Goal: Task Accomplishment & Management: Manage account settings

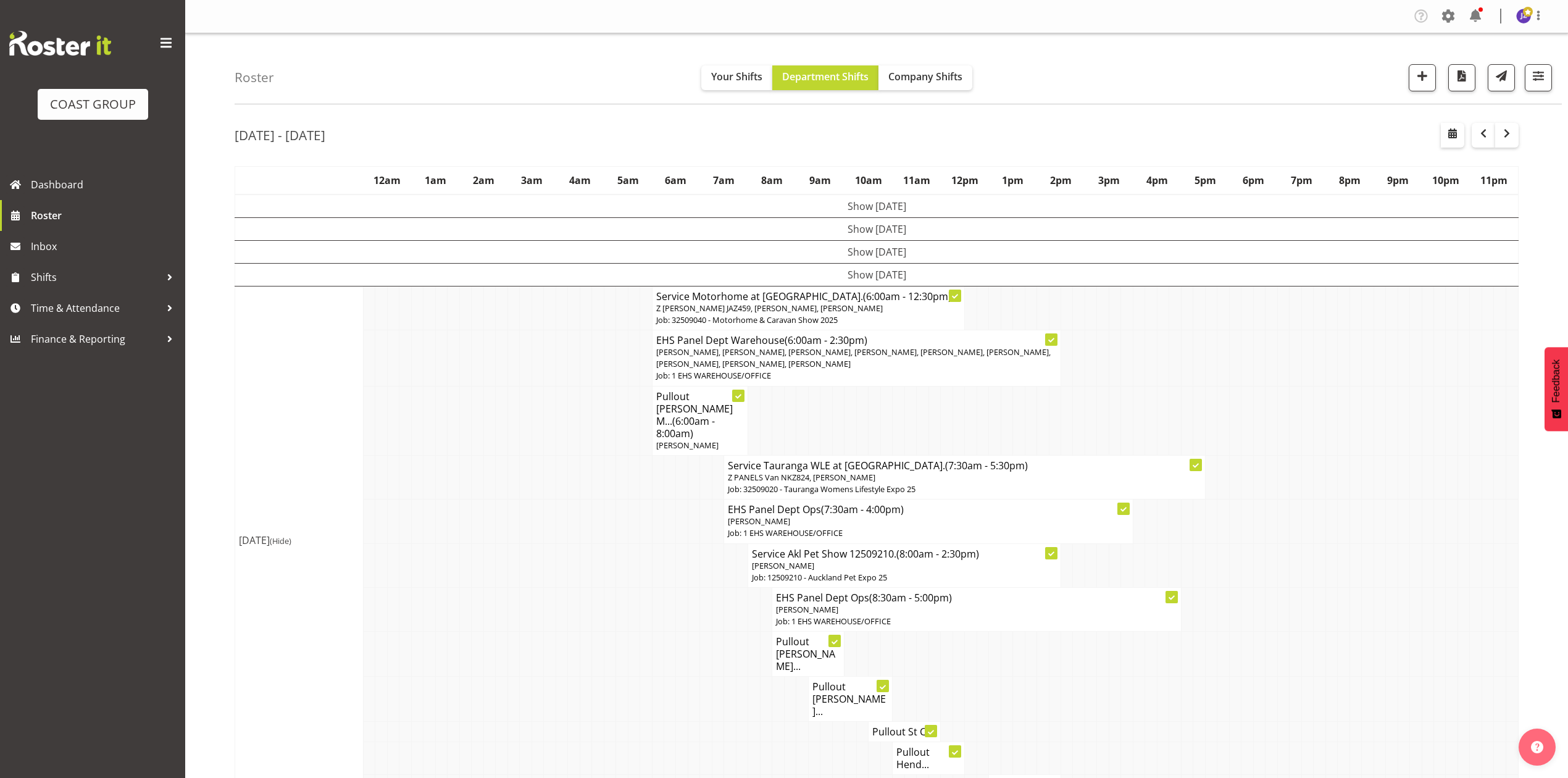
click at [1193, 386] on td at bounding box center [1199, 358] width 12 height 56
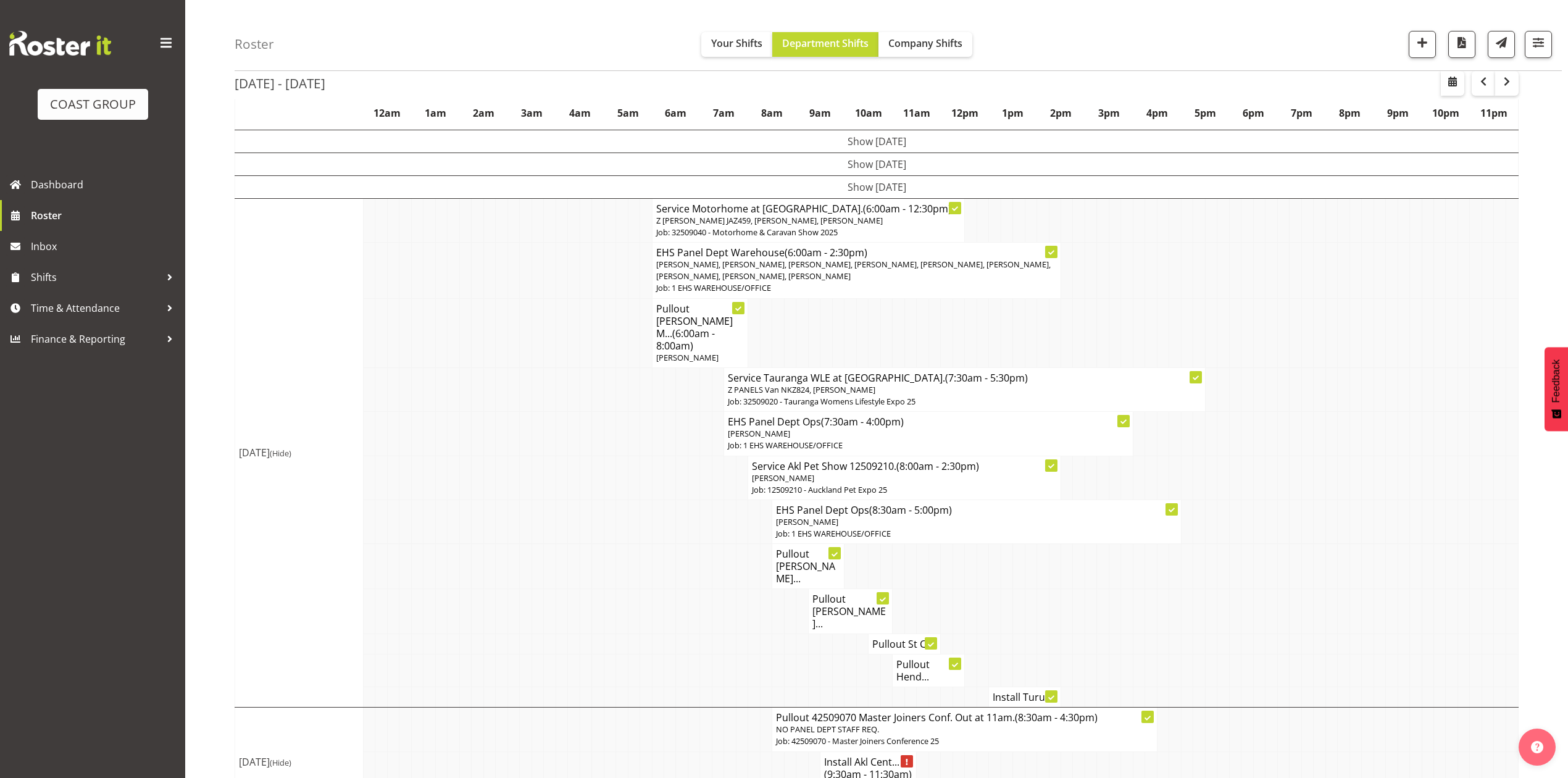
scroll to position [147, 0]
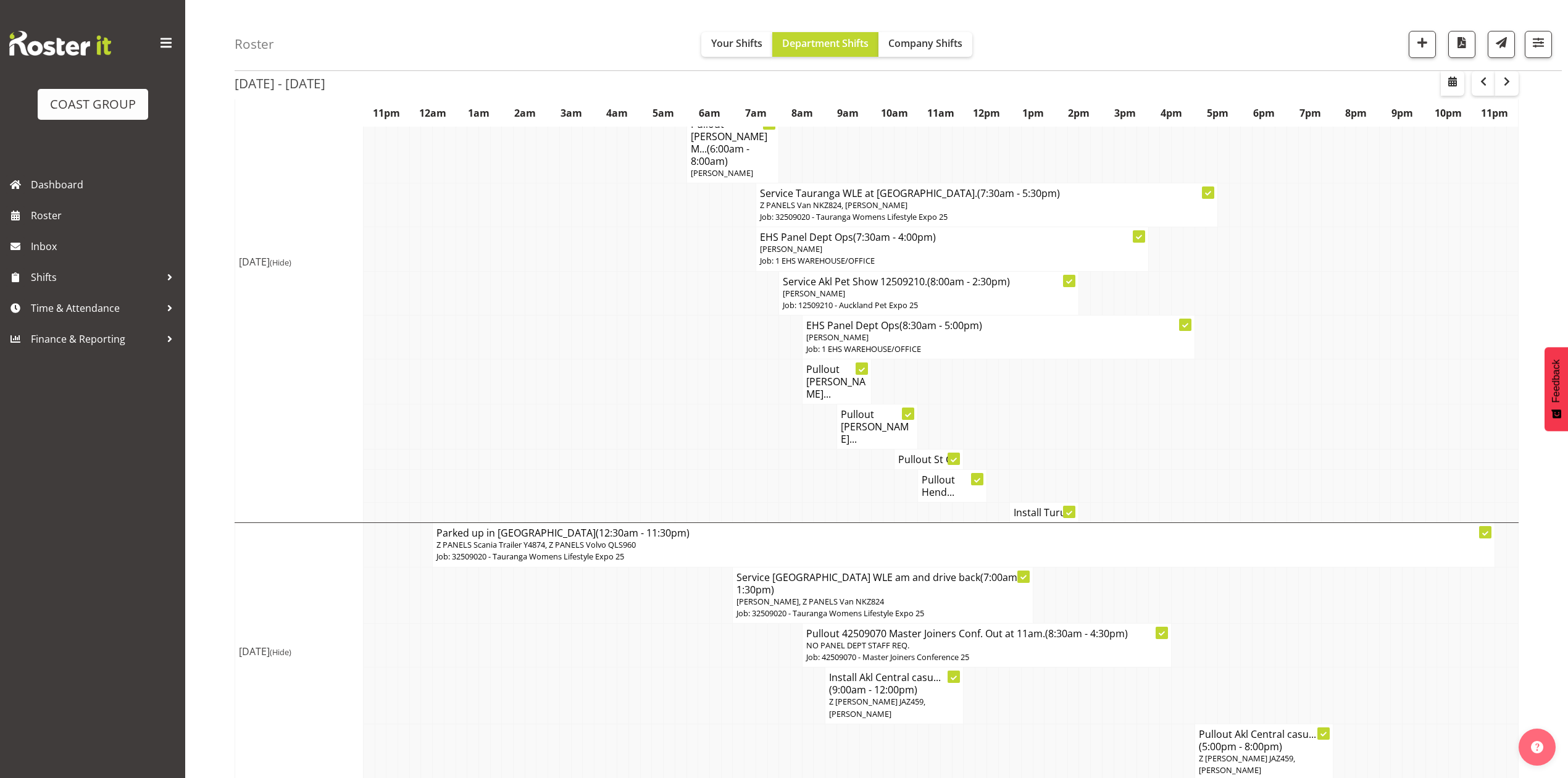
scroll to position [295, 0]
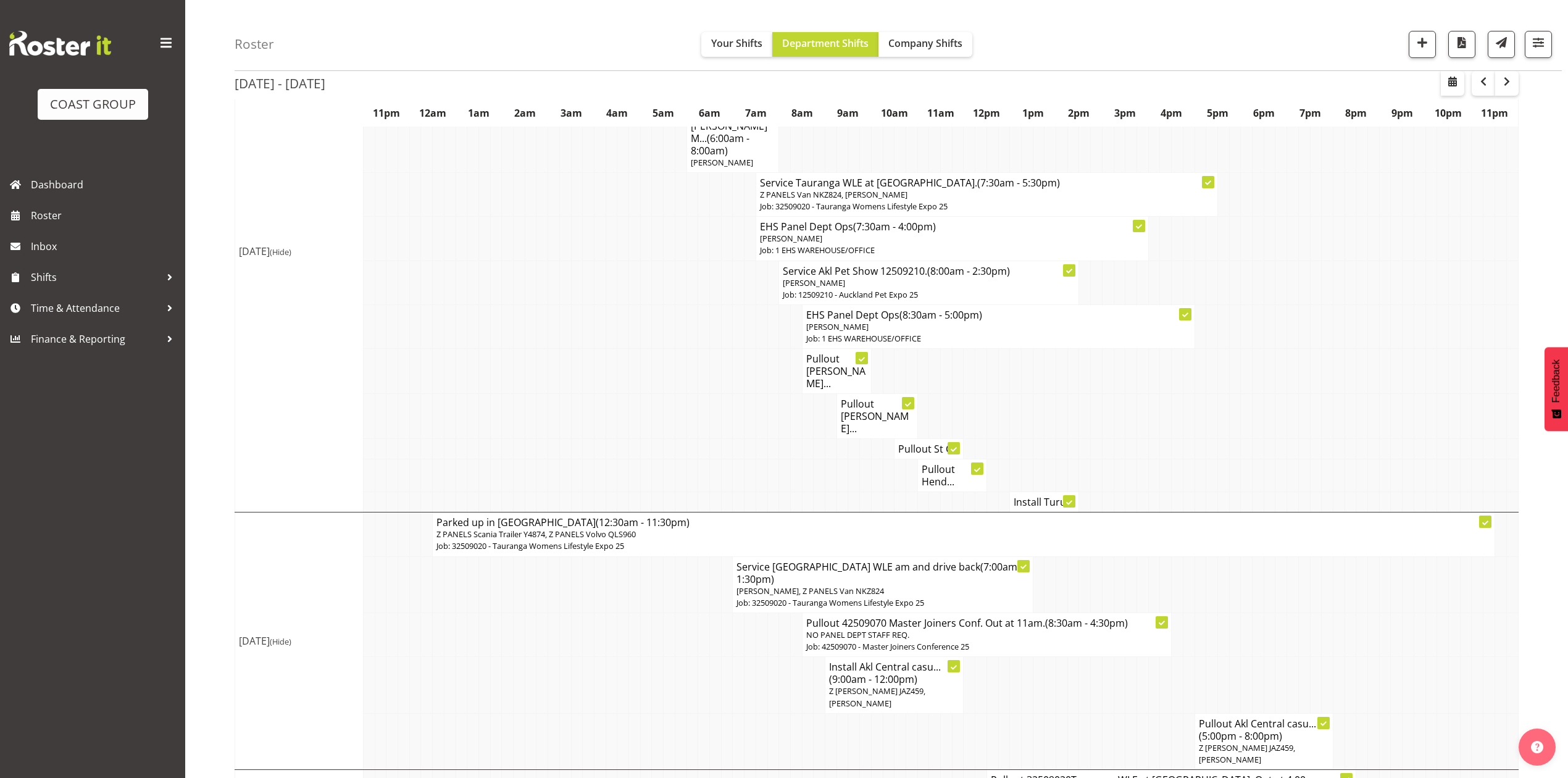
click at [797, 657] on td at bounding box center [796, 685] width 12 height 56
click at [1065, 657] on td at bounding box center [1062, 685] width 12 height 56
click at [506, 556] on td at bounding box center [508, 584] width 12 height 56
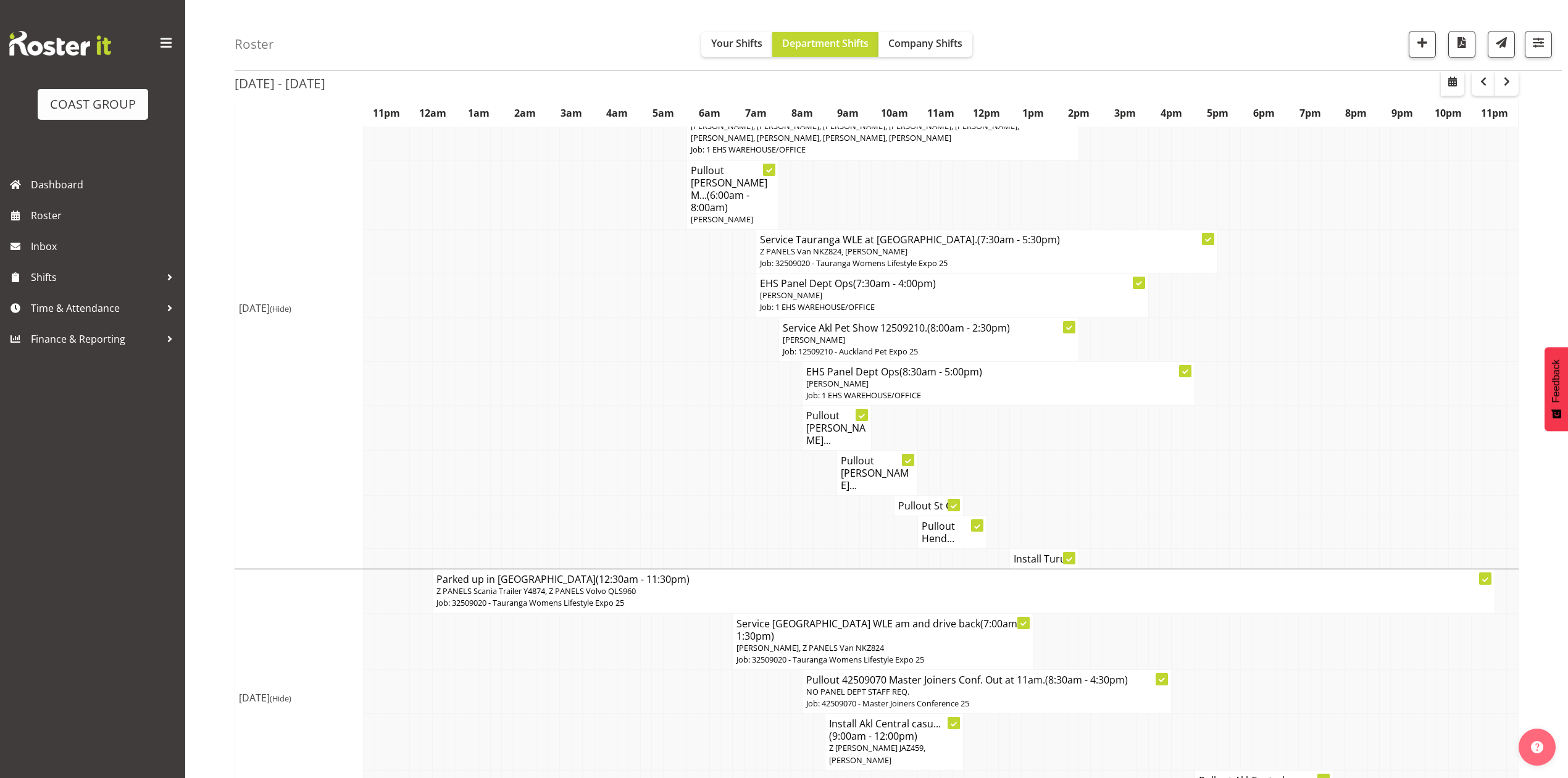
scroll to position [213, 0]
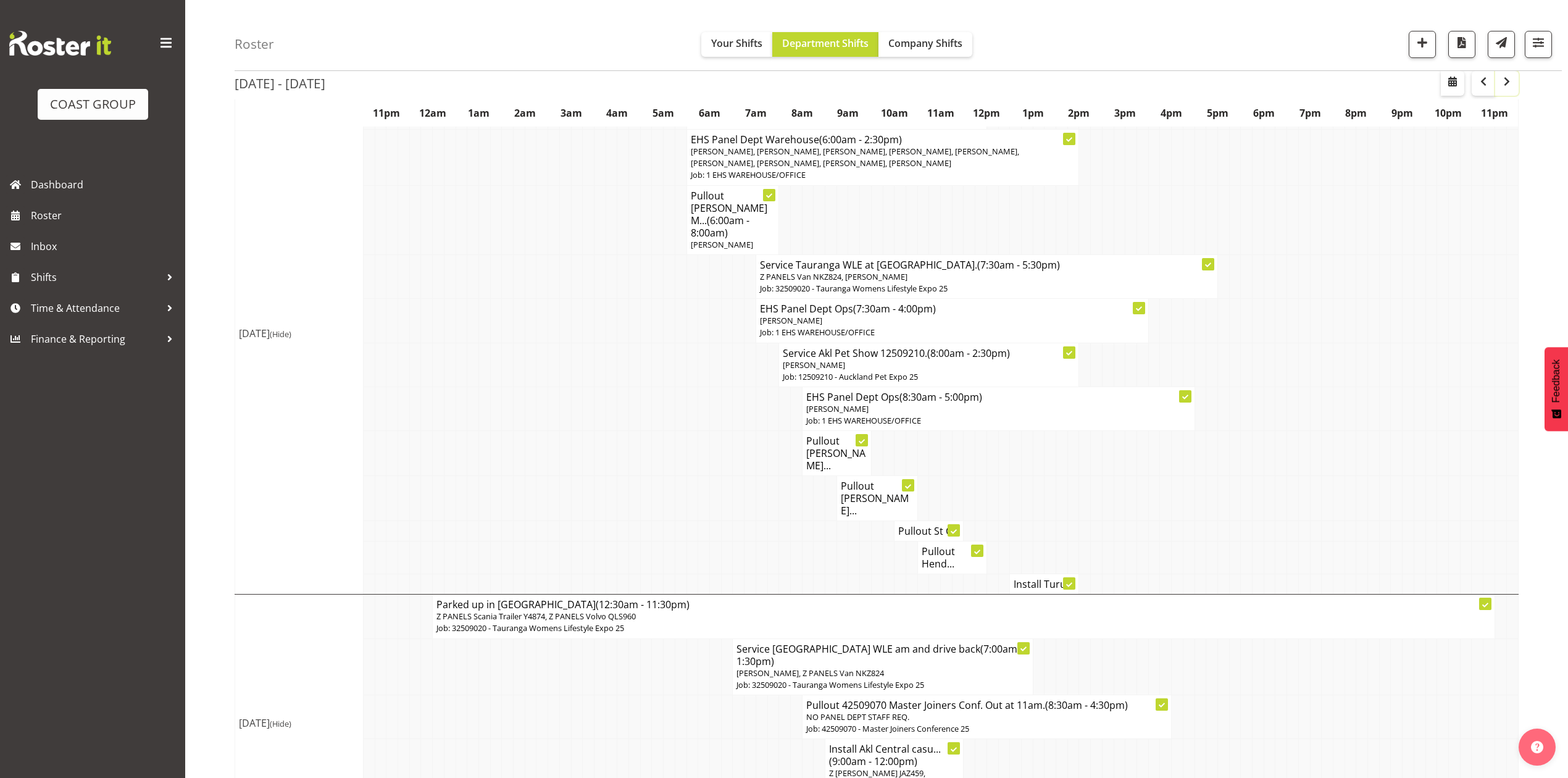
click at [1507, 88] on span "button" at bounding box center [1506, 81] width 15 height 15
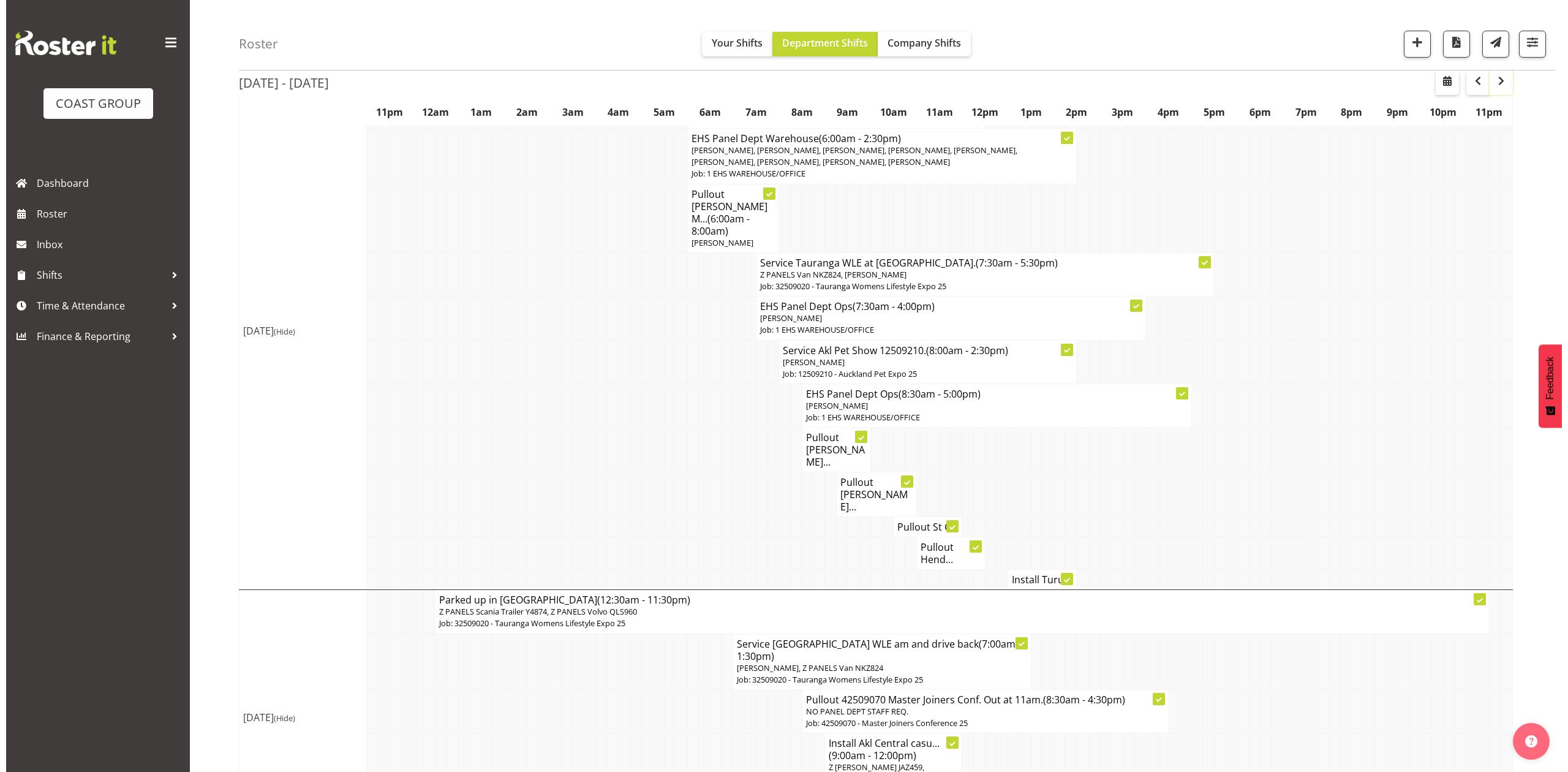
scroll to position [0, 0]
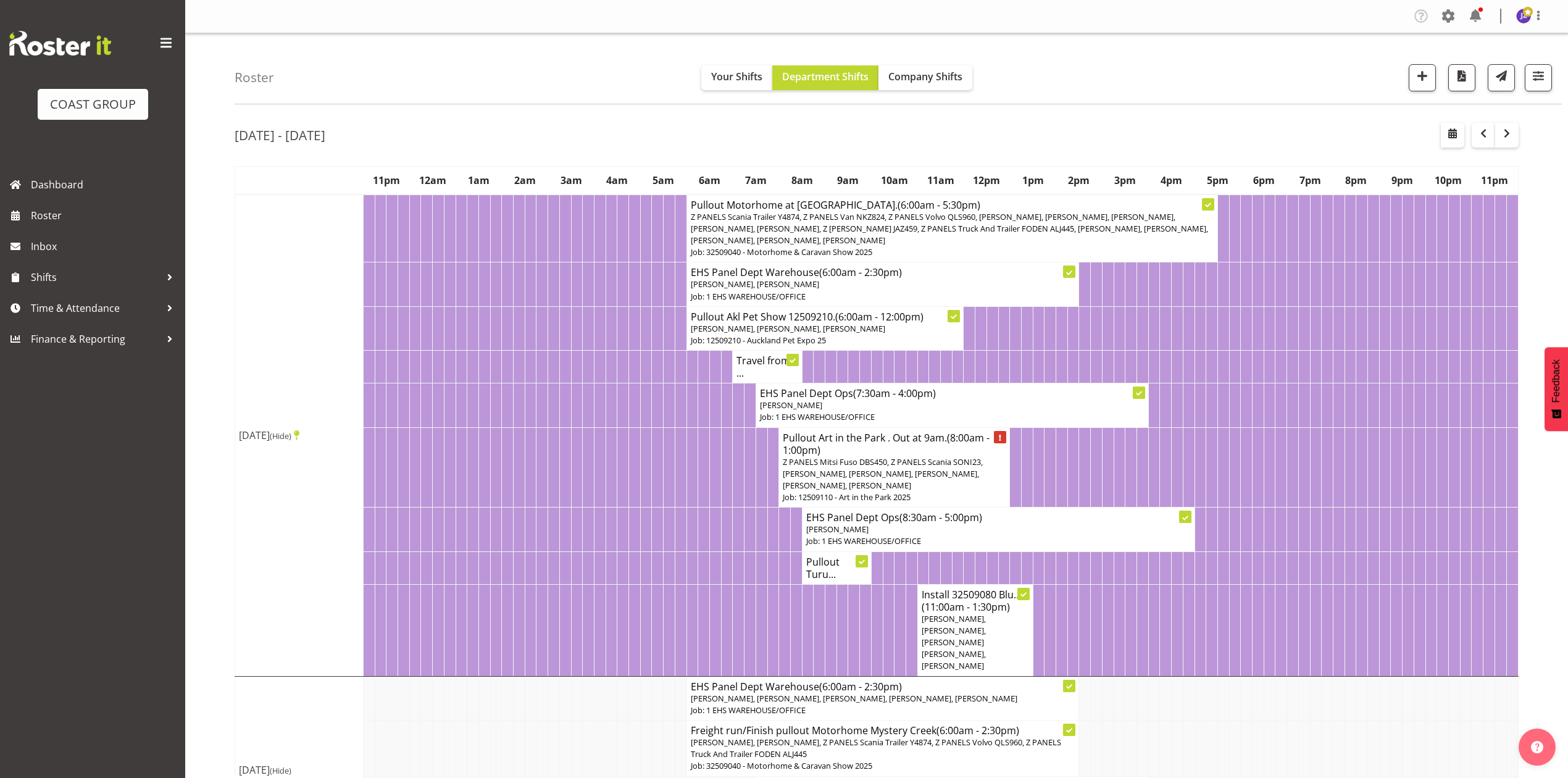
click at [751, 379] on h4 "Travel from ..." at bounding box center [766, 366] width 61 height 24
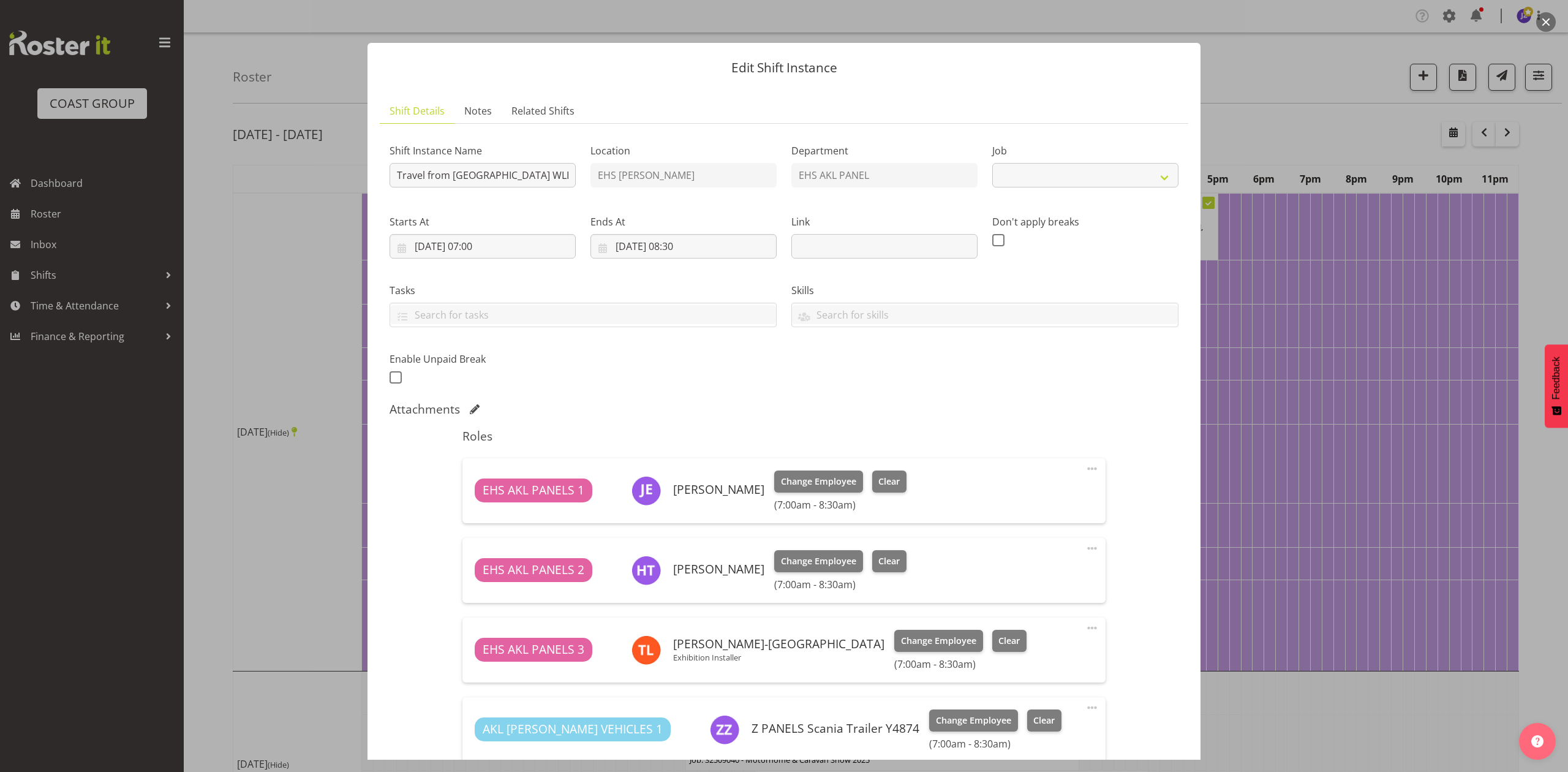
select select "8967"
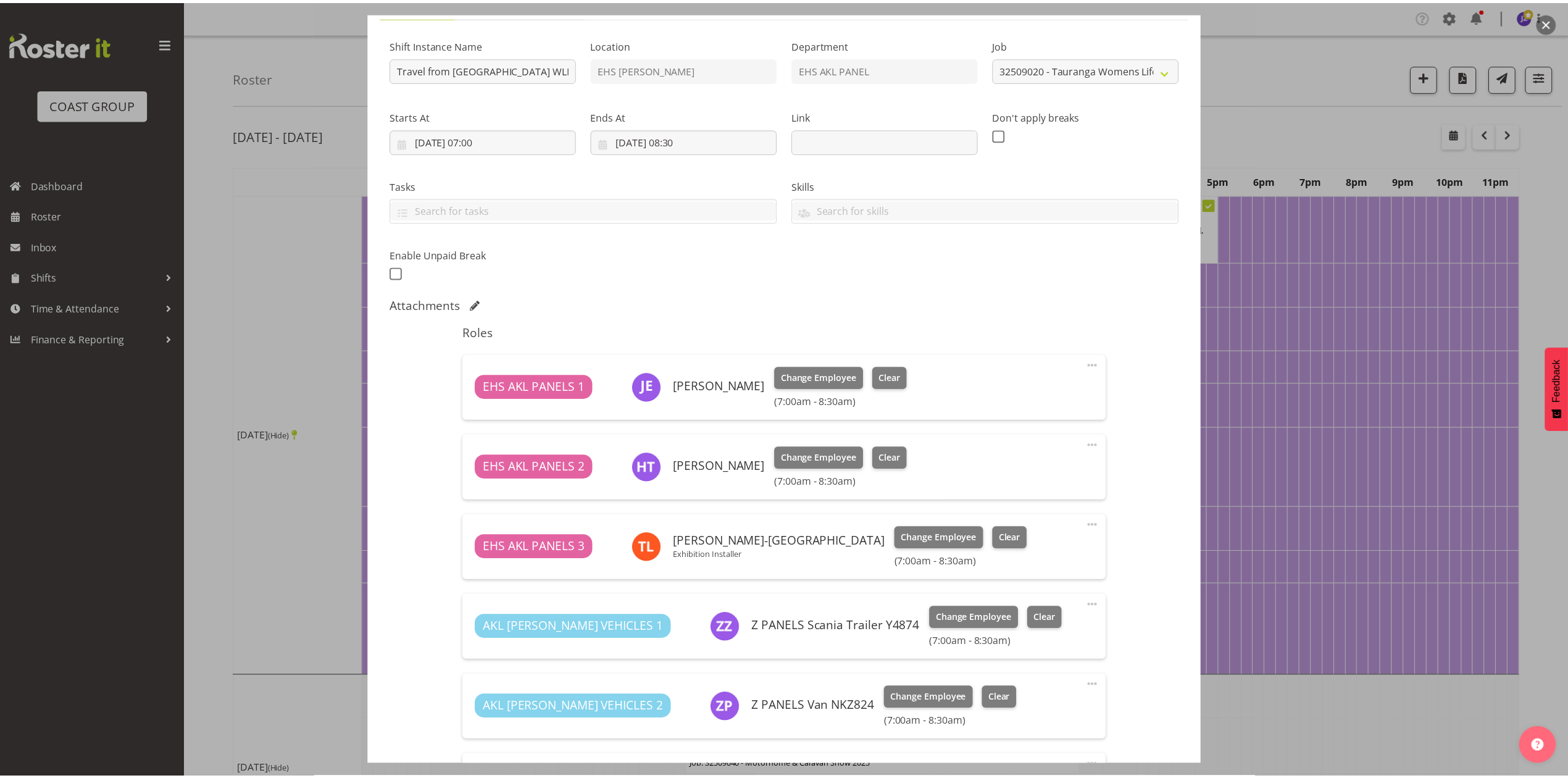
scroll to position [82, 0]
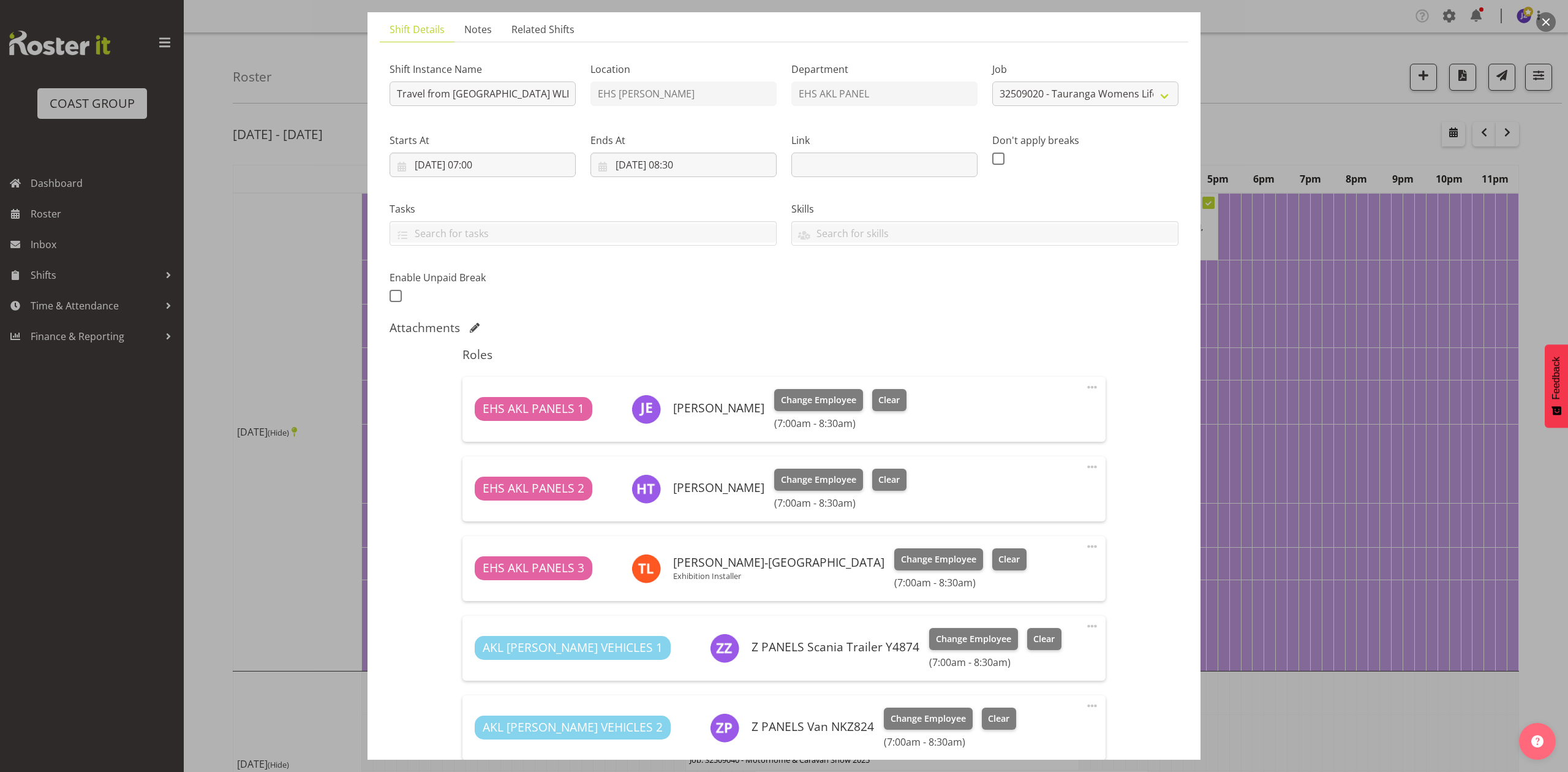
click at [1289, 124] on div at bounding box center [784, 386] width 1568 height 772
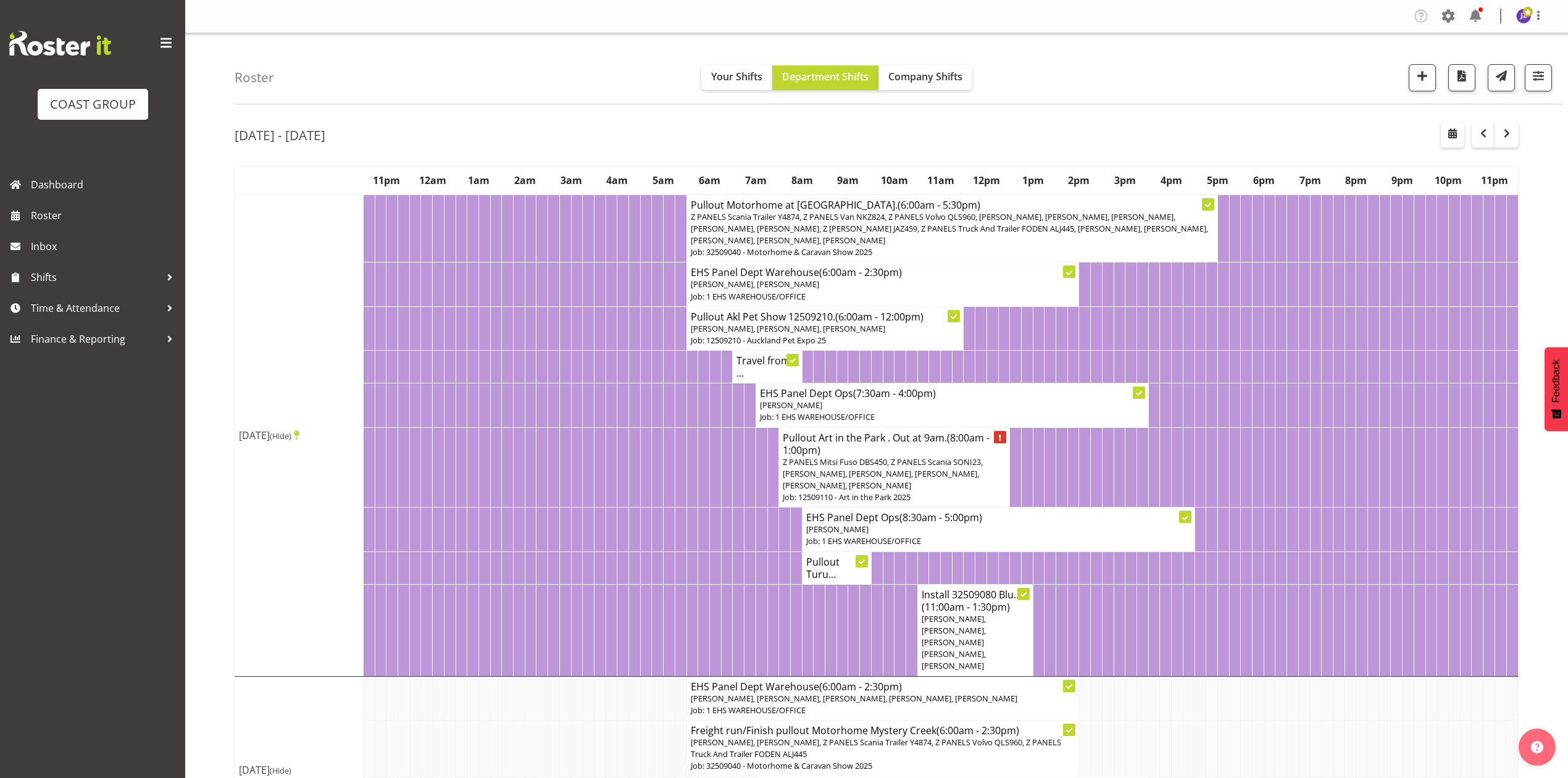
click at [756, 374] on h4 "Travel from ..." at bounding box center [766, 366] width 61 height 24
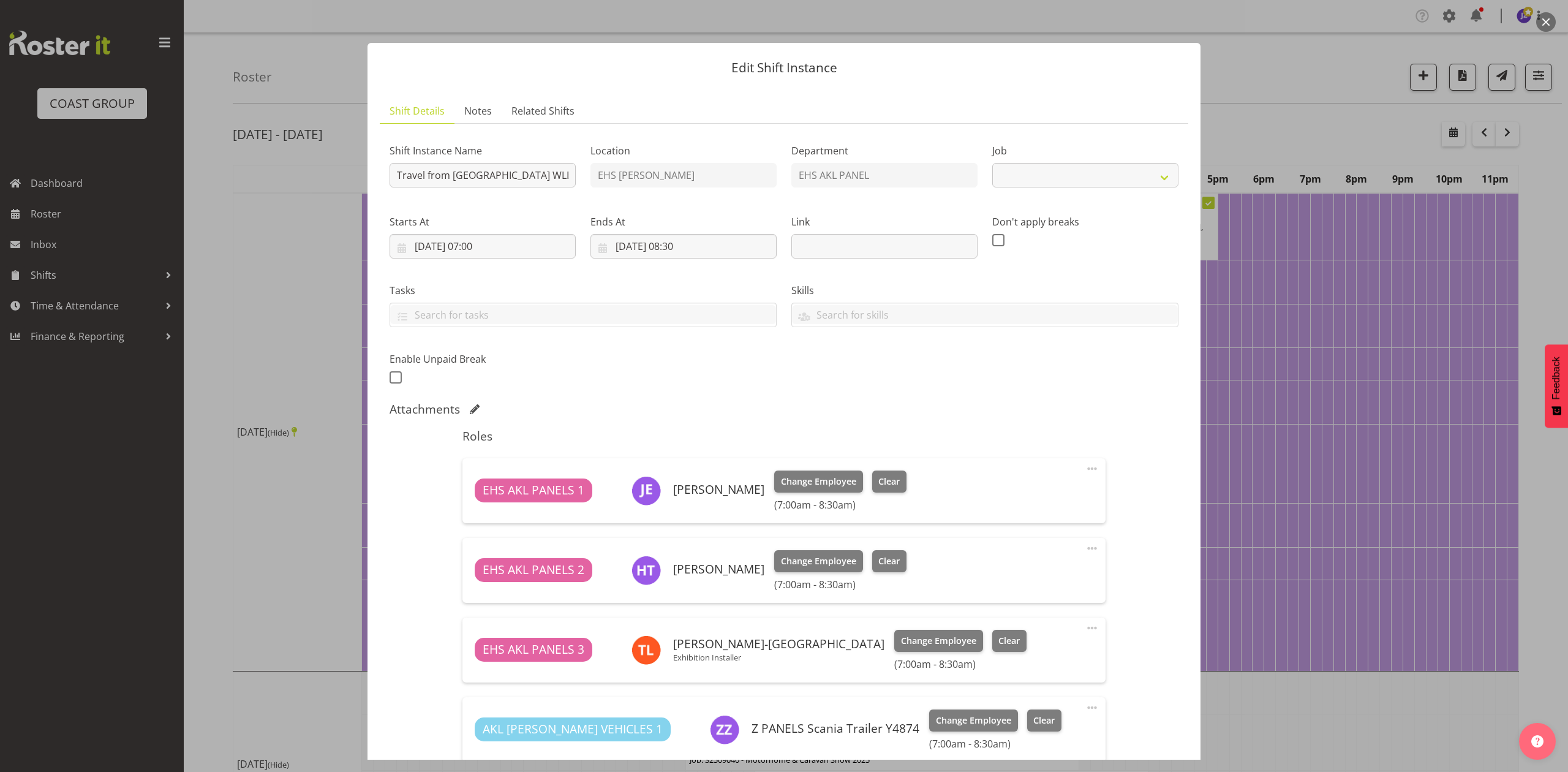
select select "8967"
click at [1297, 76] on div at bounding box center [784, 386] width 1568 height 772
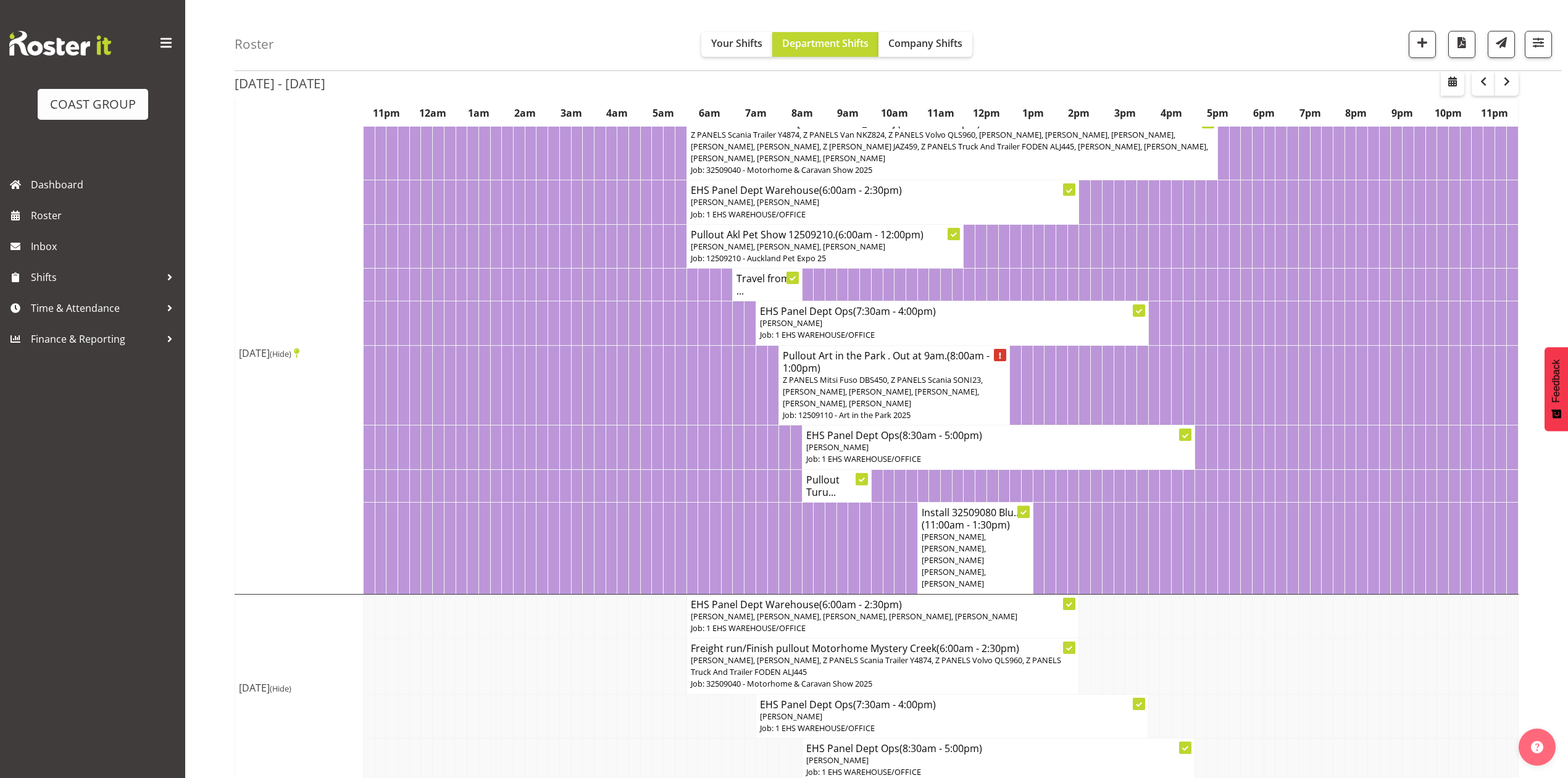
click at [938, 403] on span "Z PANELS Mitsi Fuso DBS450, Z PANELS Scania SONI23, [PERSON_NAME], [PERSON_NAME…" at bounding box center [882, 391] width 200 height 35
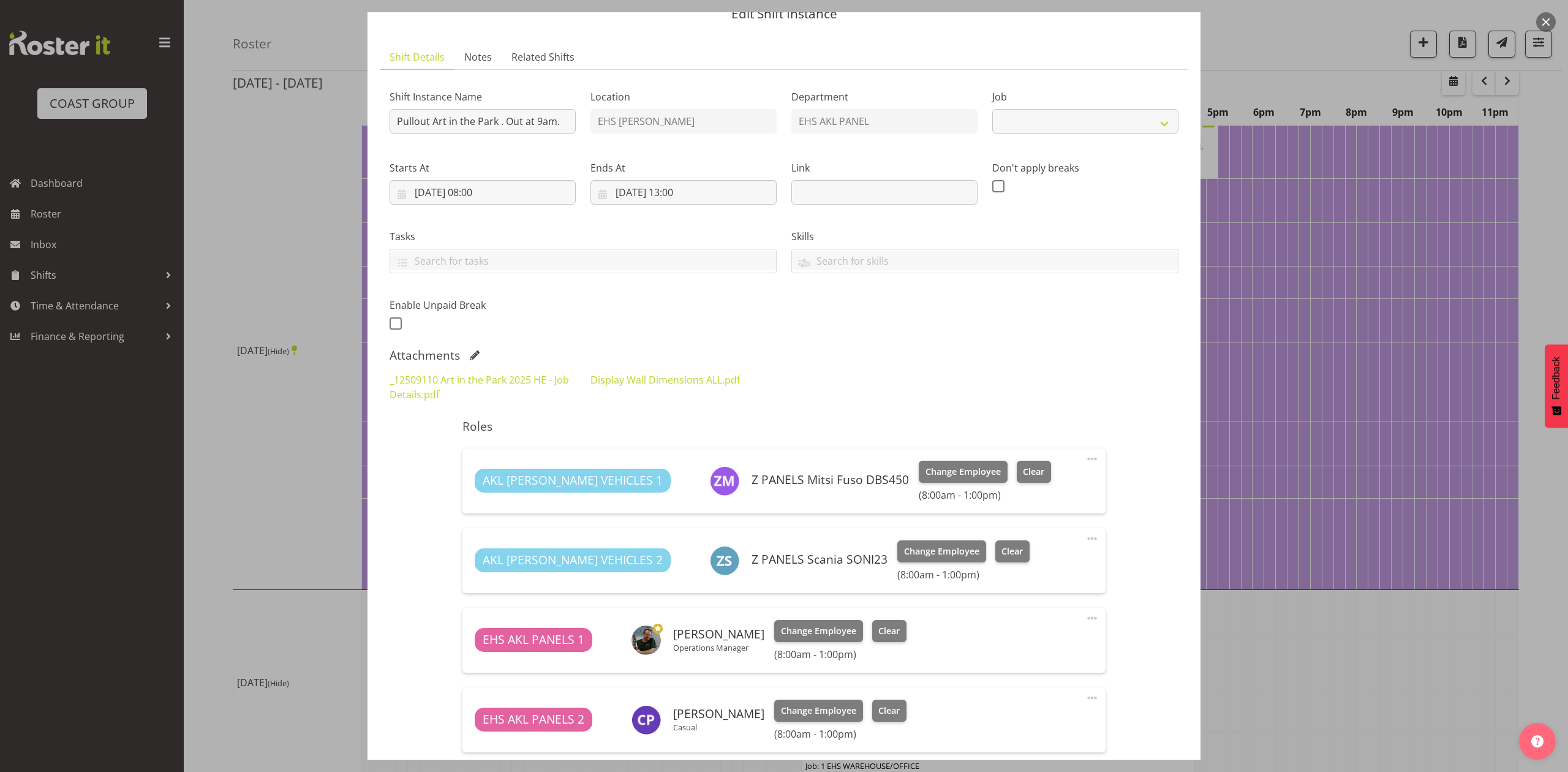
select select "9448"
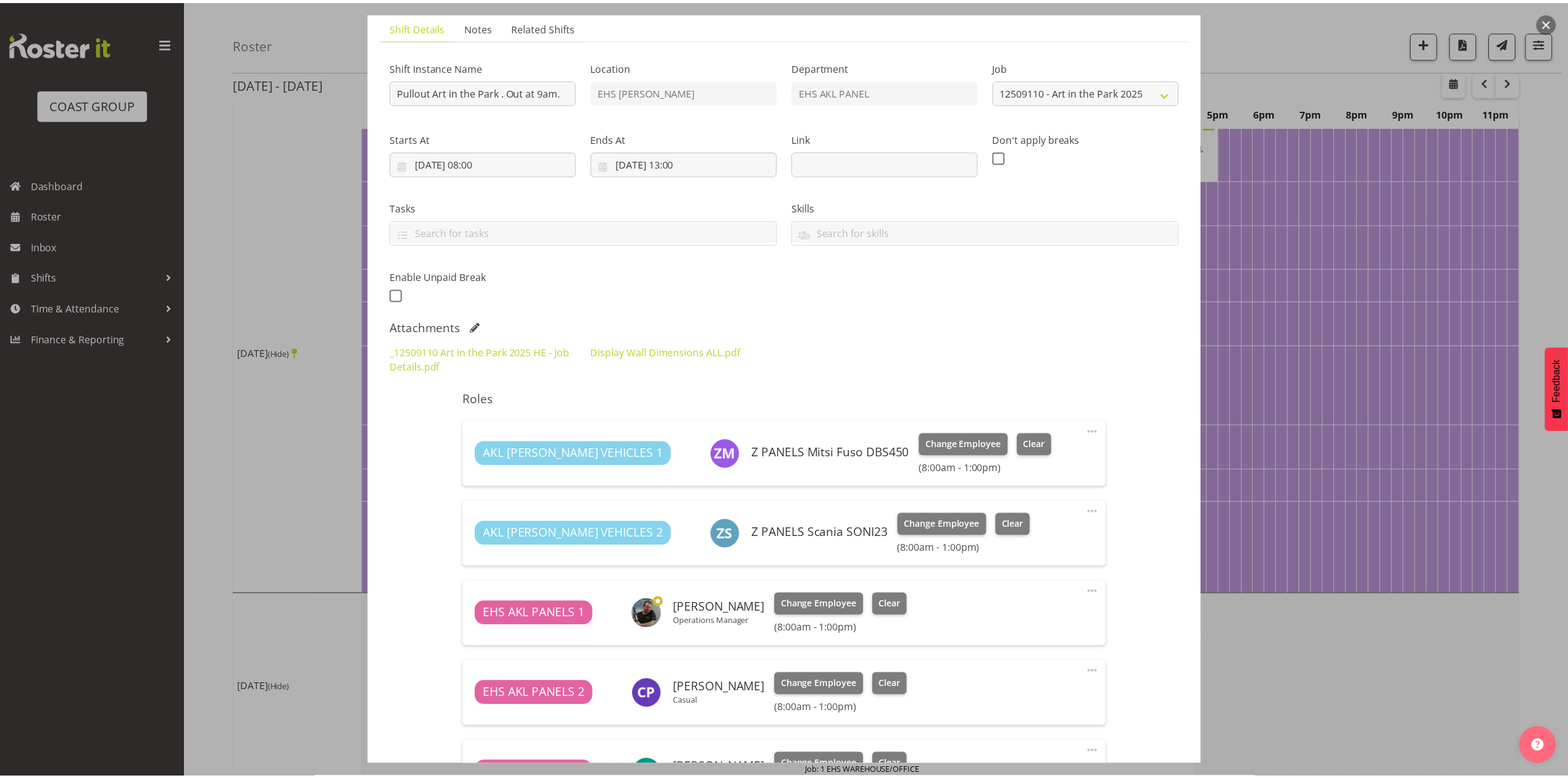
scroll to position [0, 0]
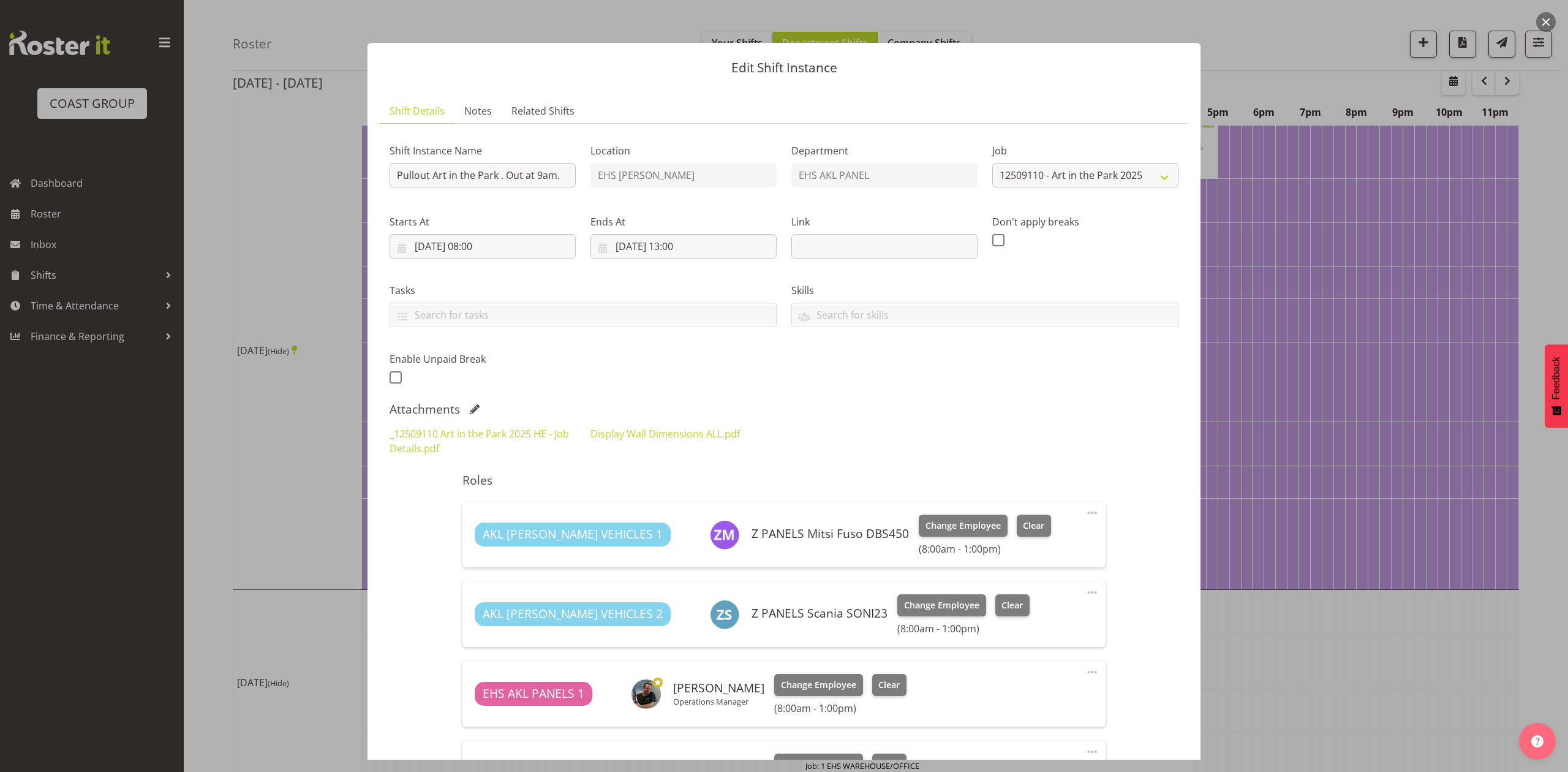
click at [1554, 24] on button "button" at bounding box center [1546, 22] width 19 height 19
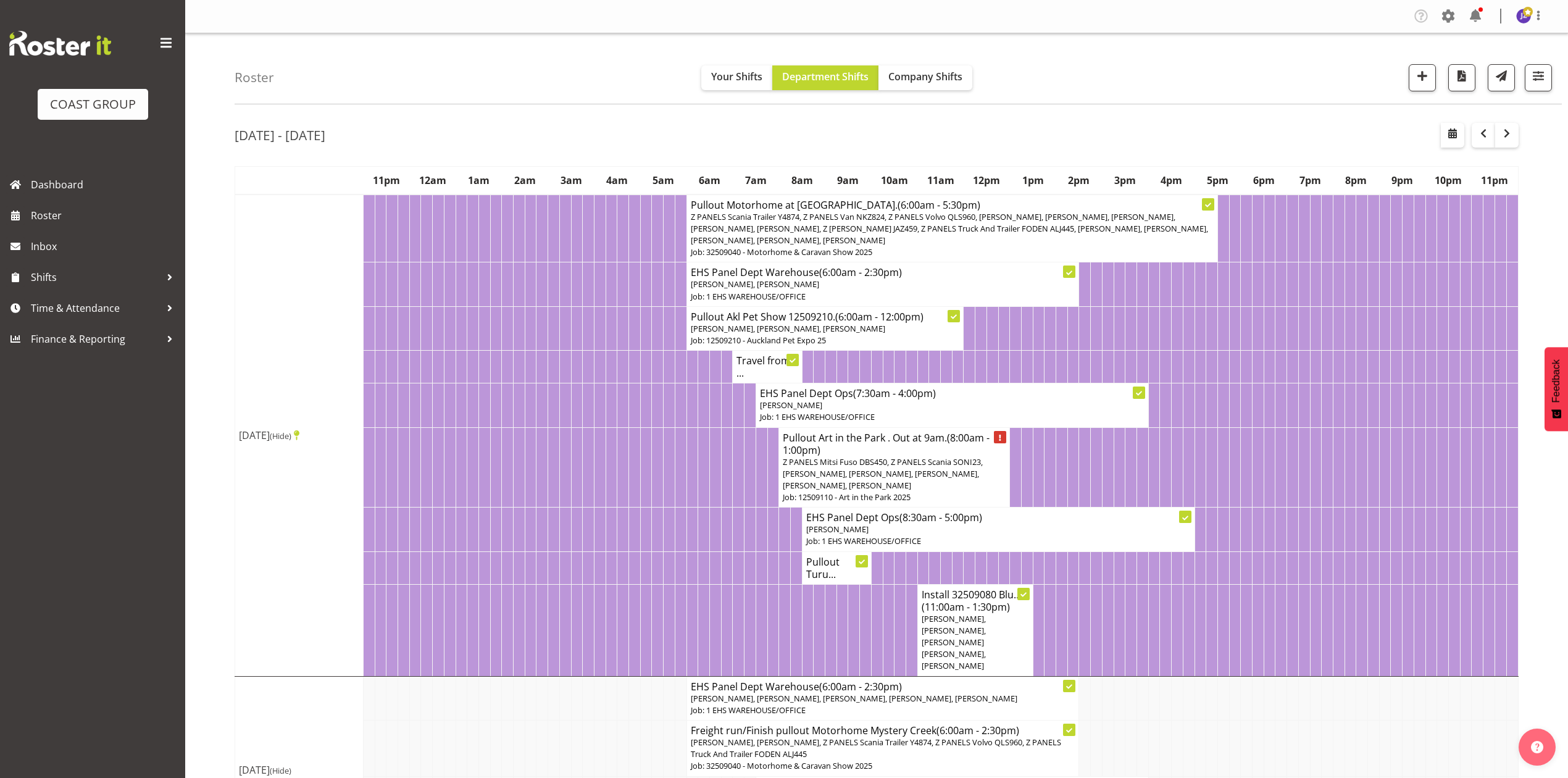
click at [1009, 211] on span "Z PANELS Scania Trailer Y4874, Z PANELS Van NKZ824, Z PANELS Volvo QLS960, [PER…" at bounding box center [949, 229] width 517 height 35
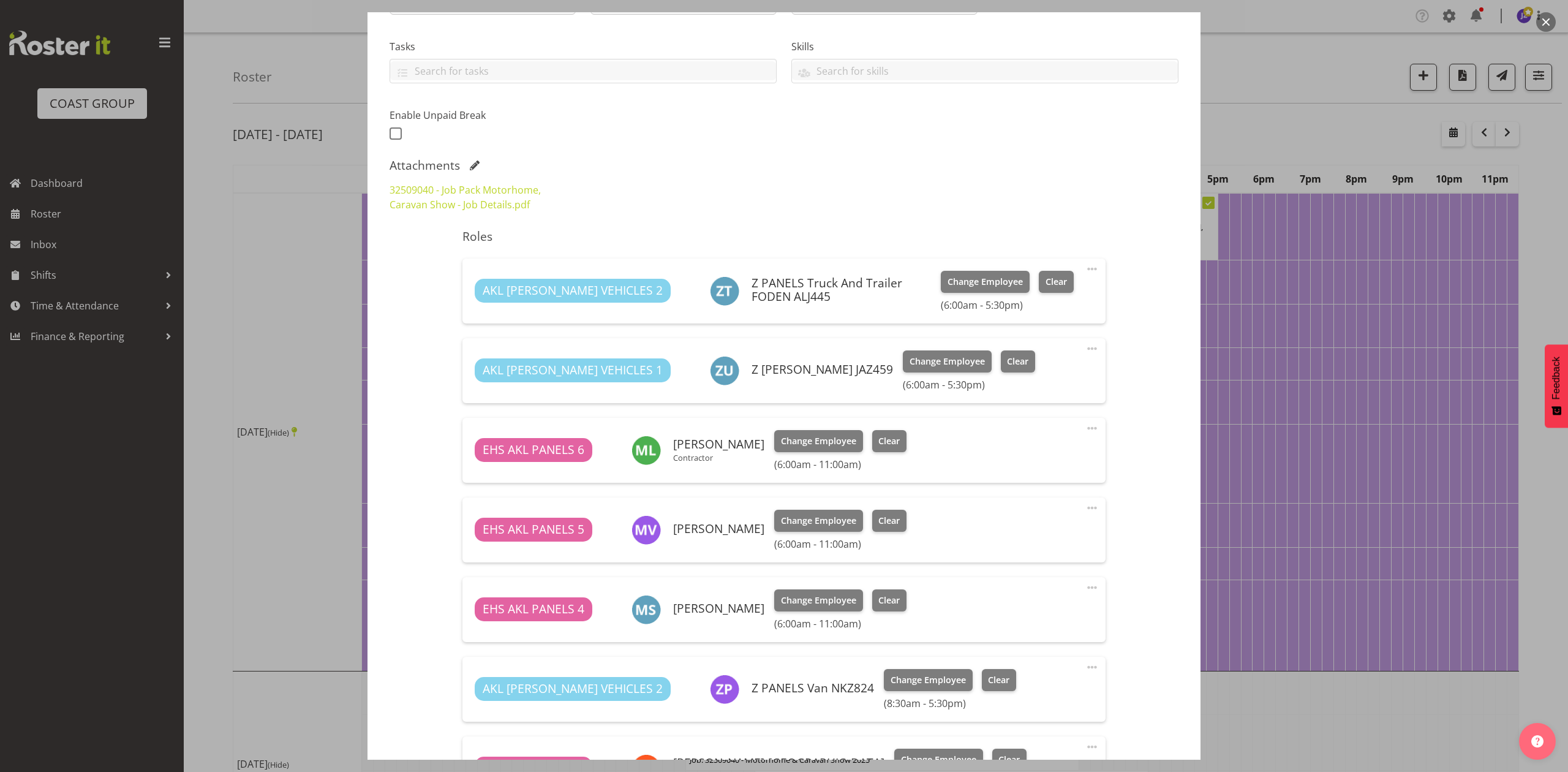
select select "9139"
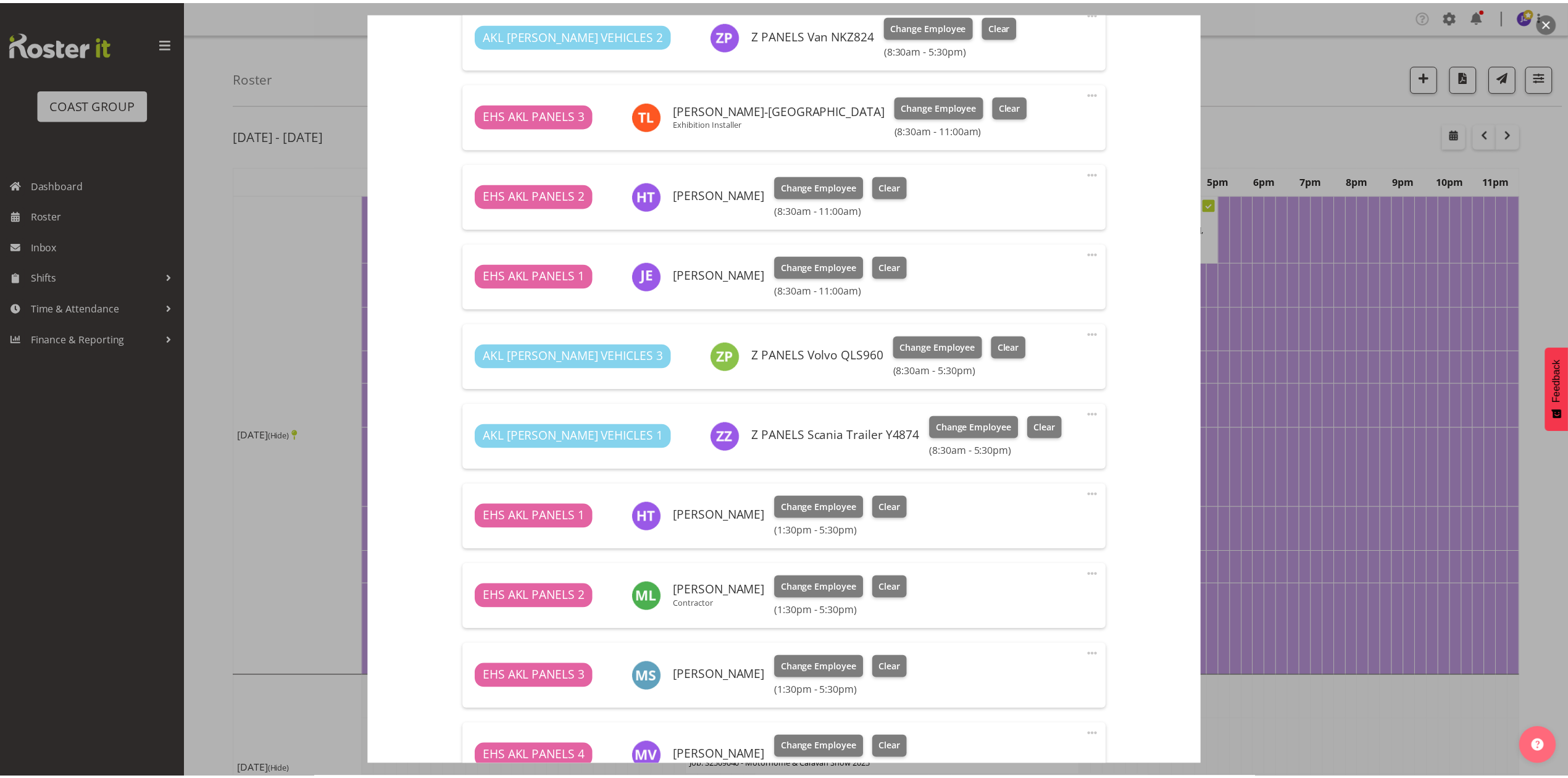
scroll to position [1235, 0]
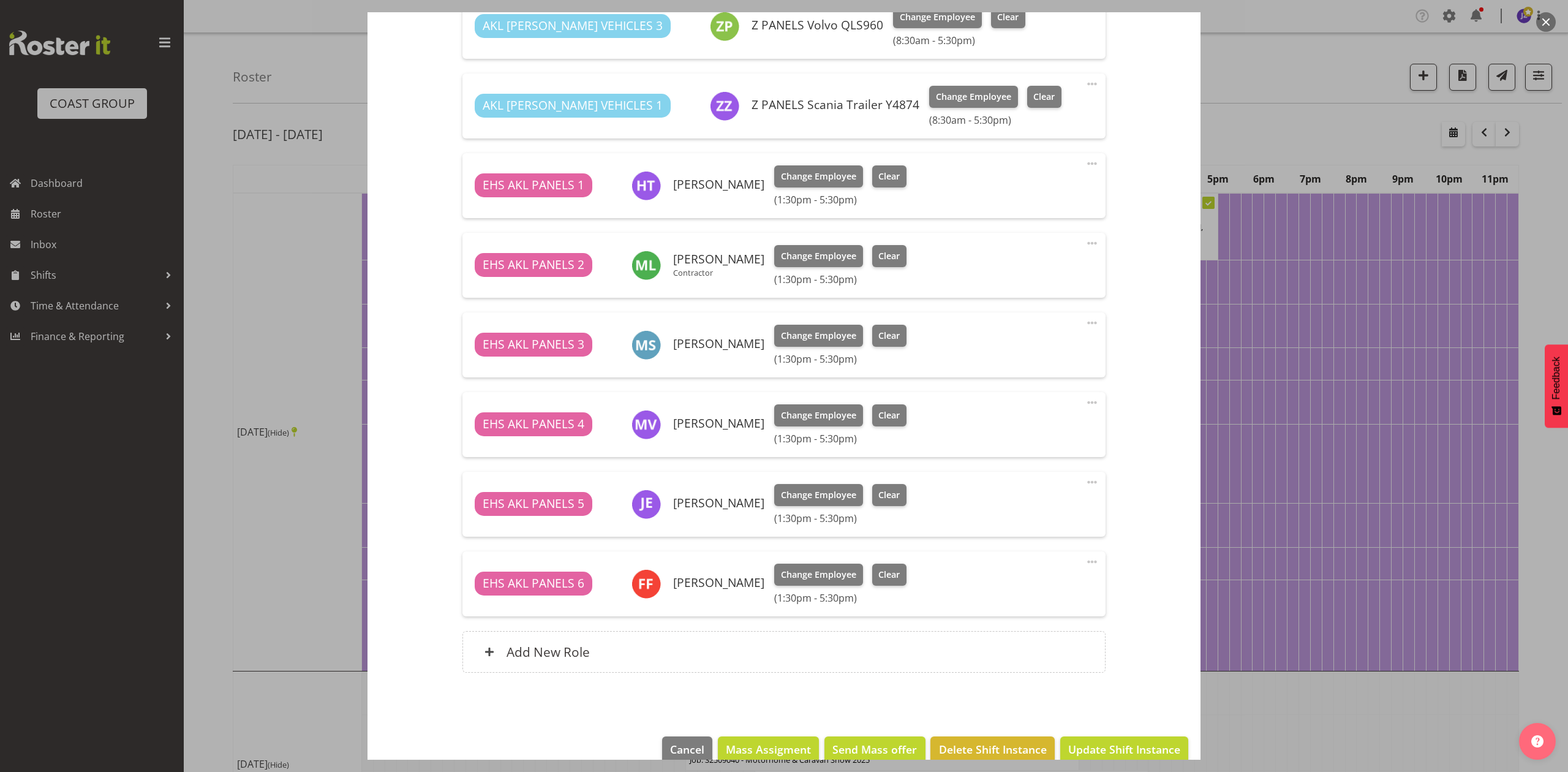
click at [1280, 126] on div at bounding box center [784, 386] width 1568 height 772
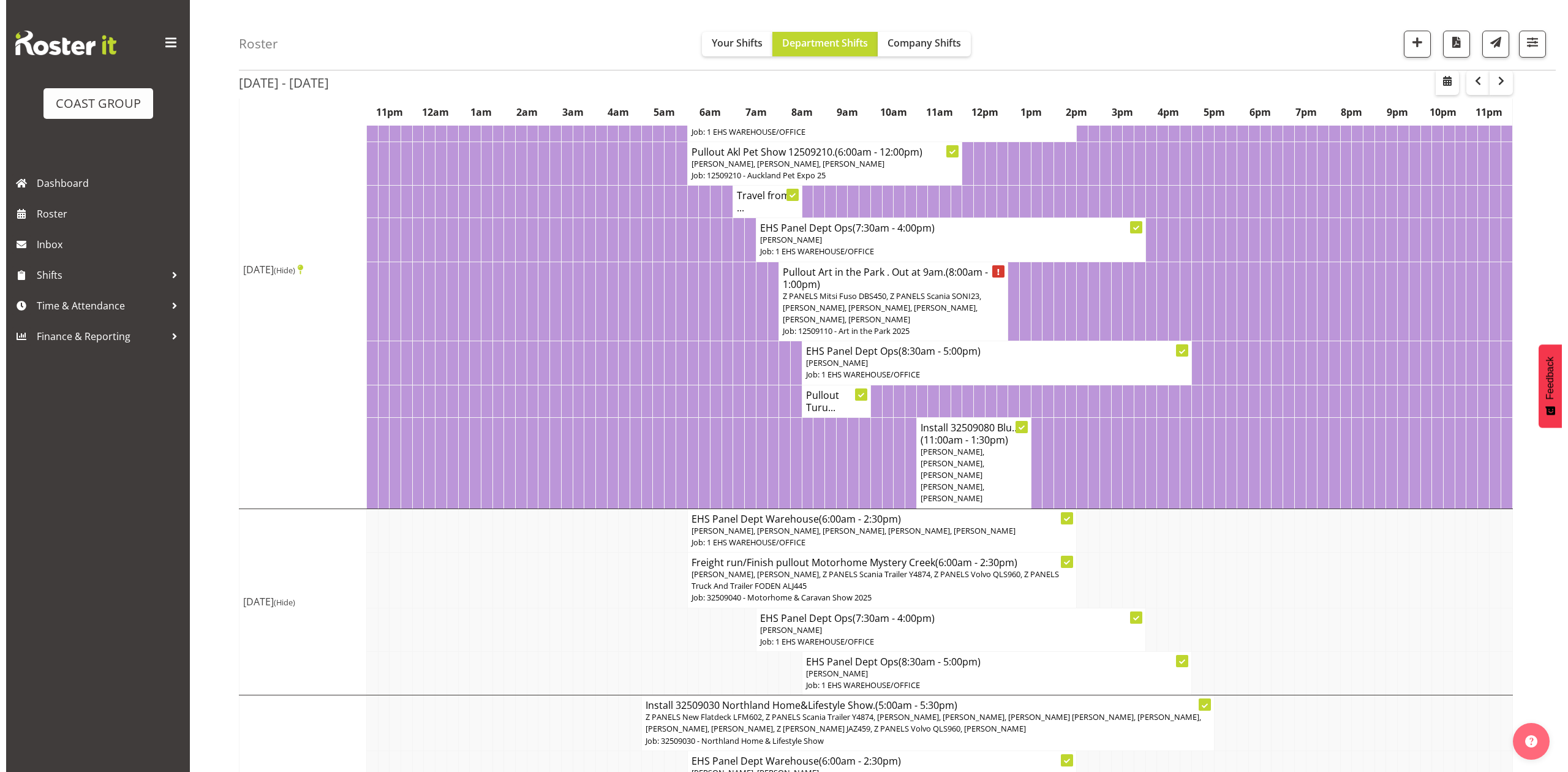
scroll to position [163, 0]
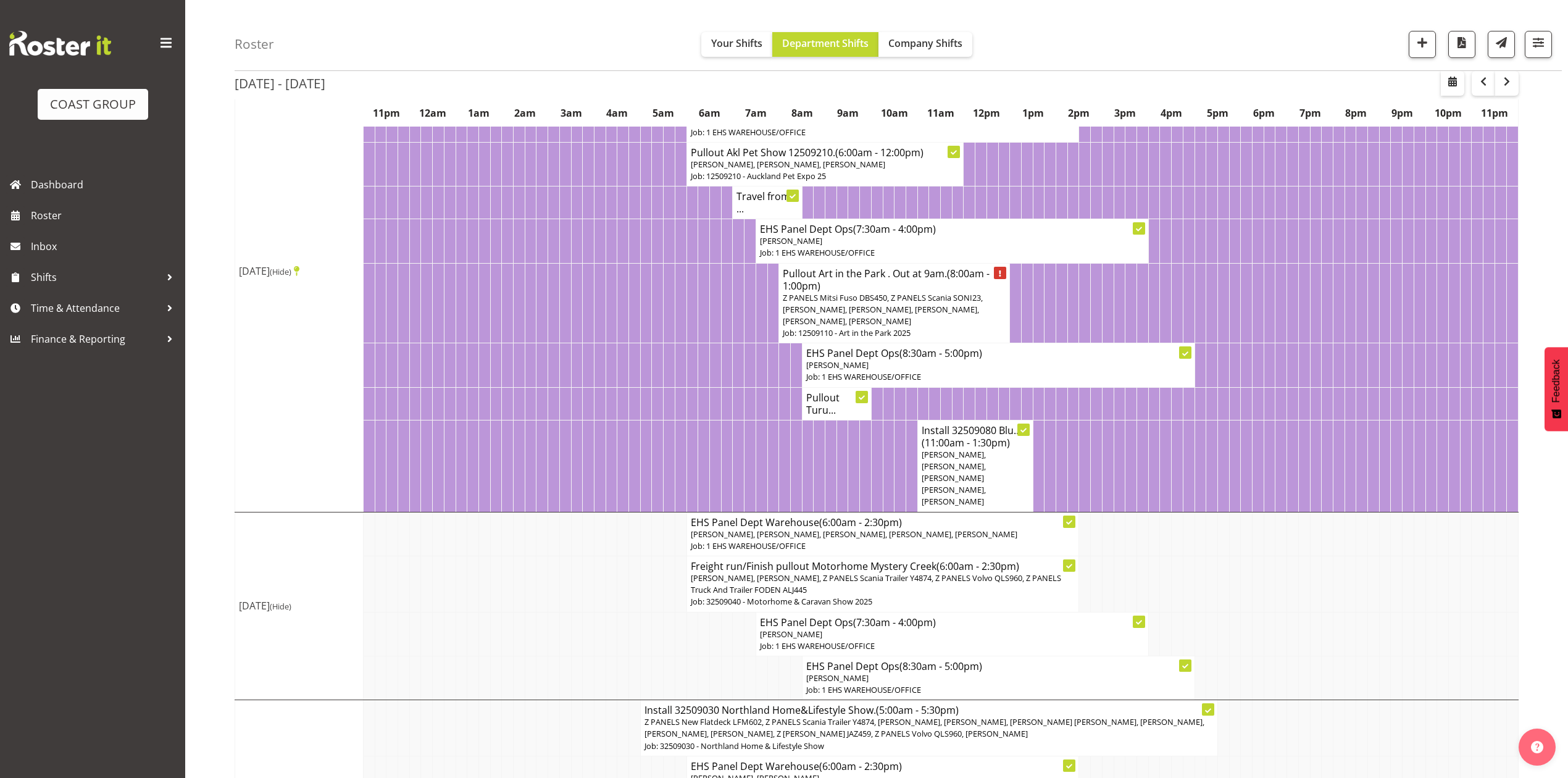
click at [951, 474] on span "[PERSON_NAME], [PERSON_NAME], [PERSON_NAME] [PERSON_NAME], [PERSON_NAME]" at bounding box center [954, 478] width 64 height 58
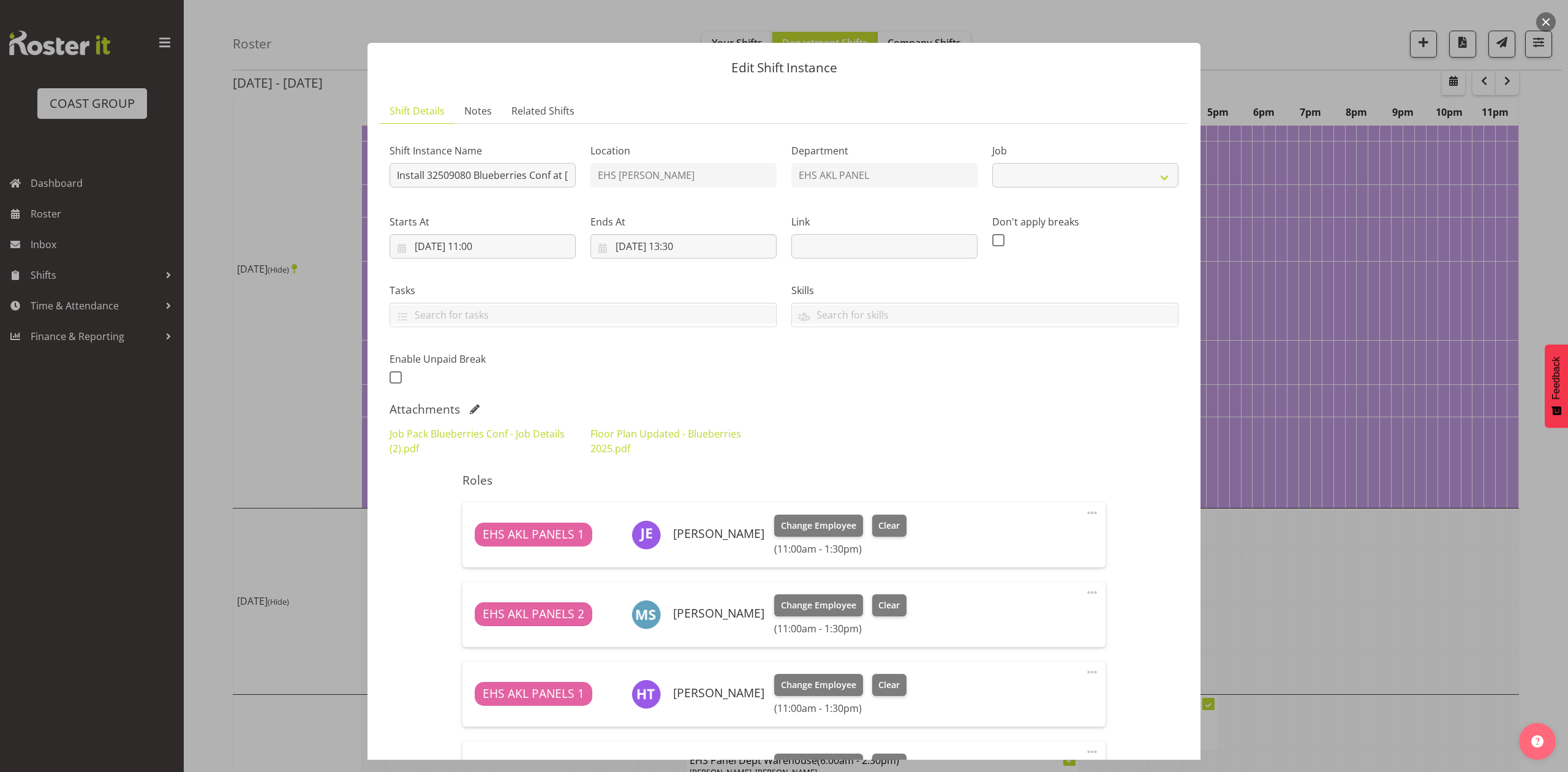
select select "8653"
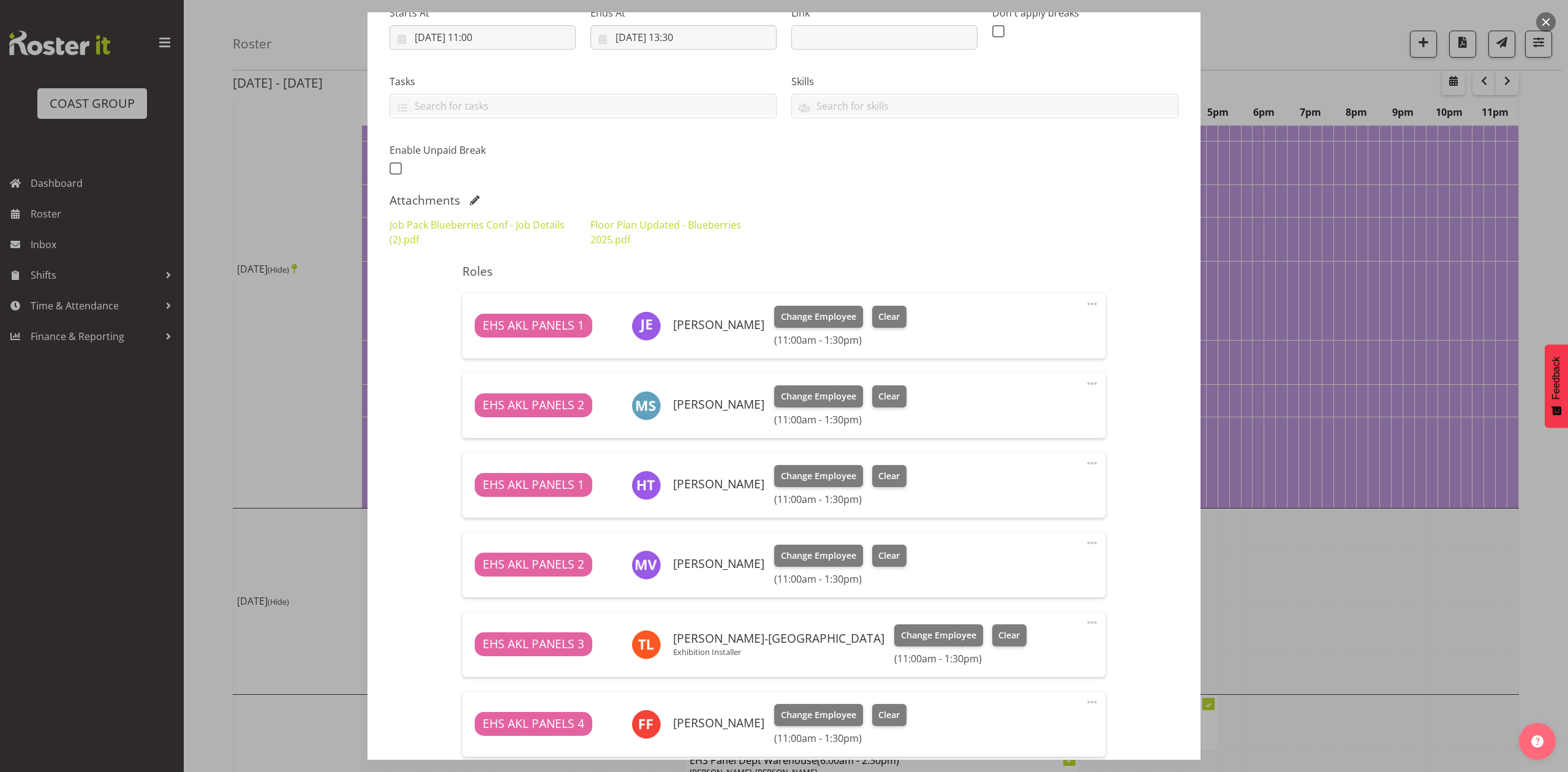
scroll to position [291, 0]
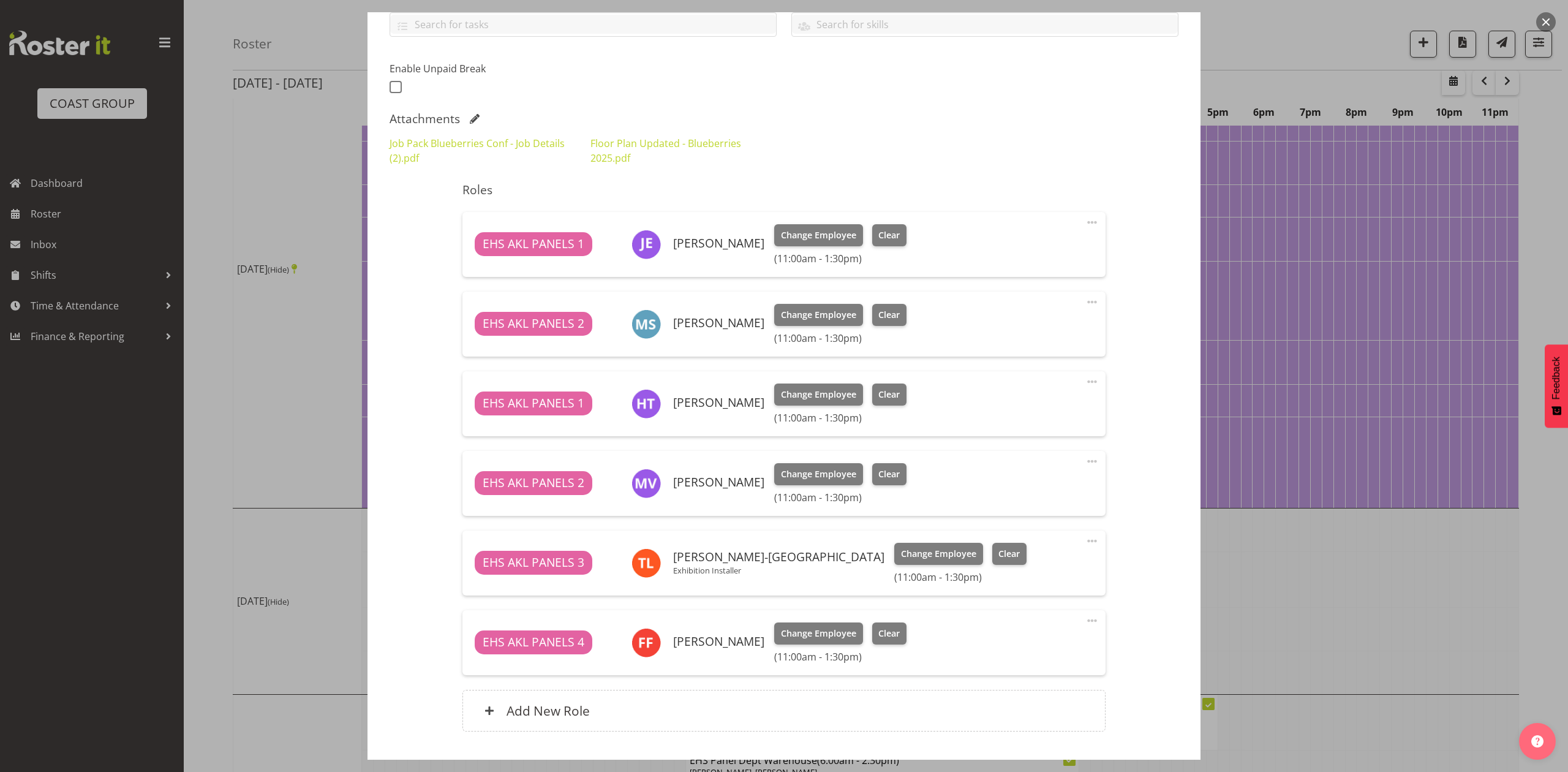
click at [1288, 595] on div at bounding box center [784, 386] width 1568 height 772
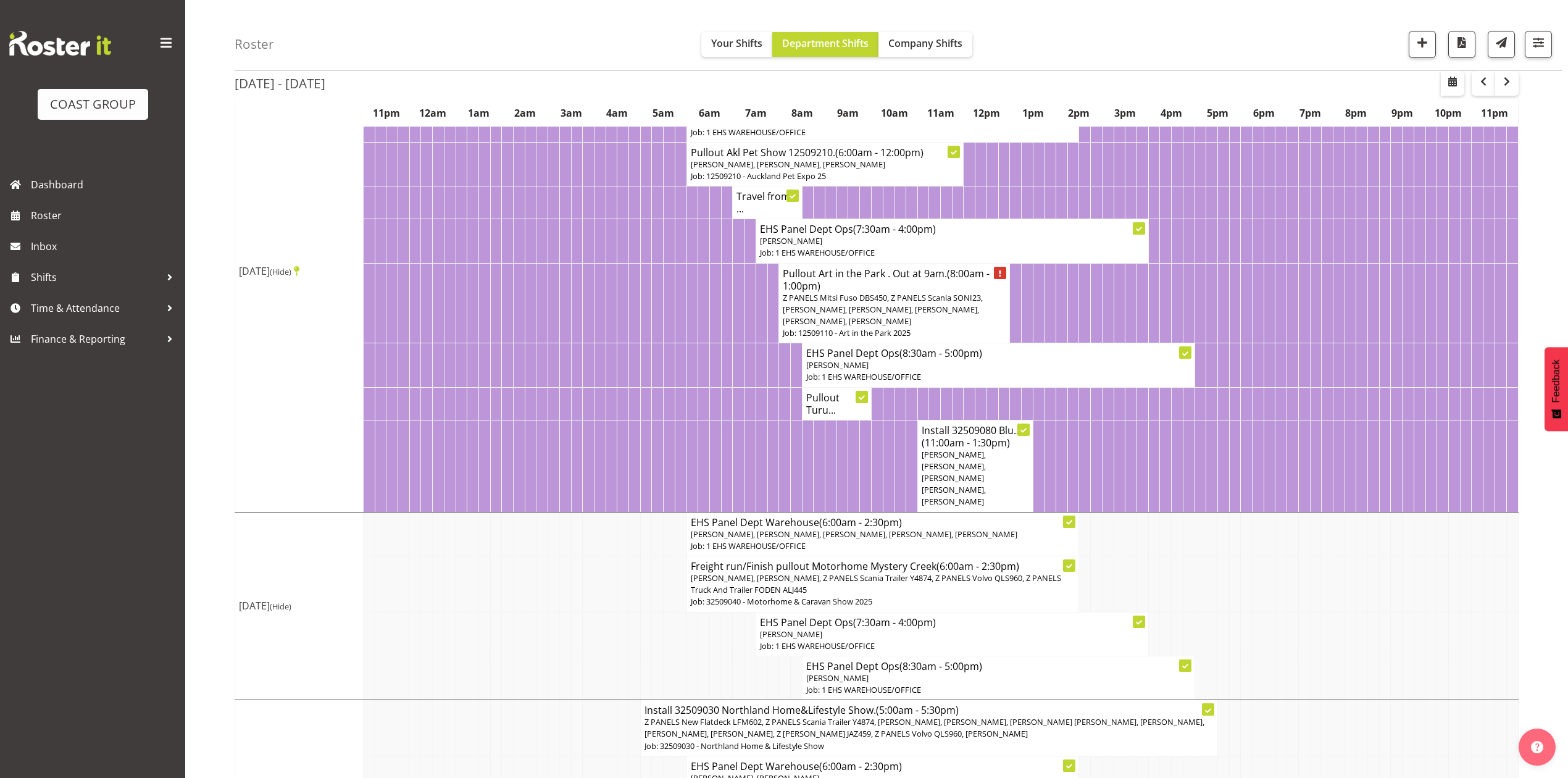
click at [813, 413] on h4 "Pullout Turu..." at bounding box center [836, 403] width 61 height 24
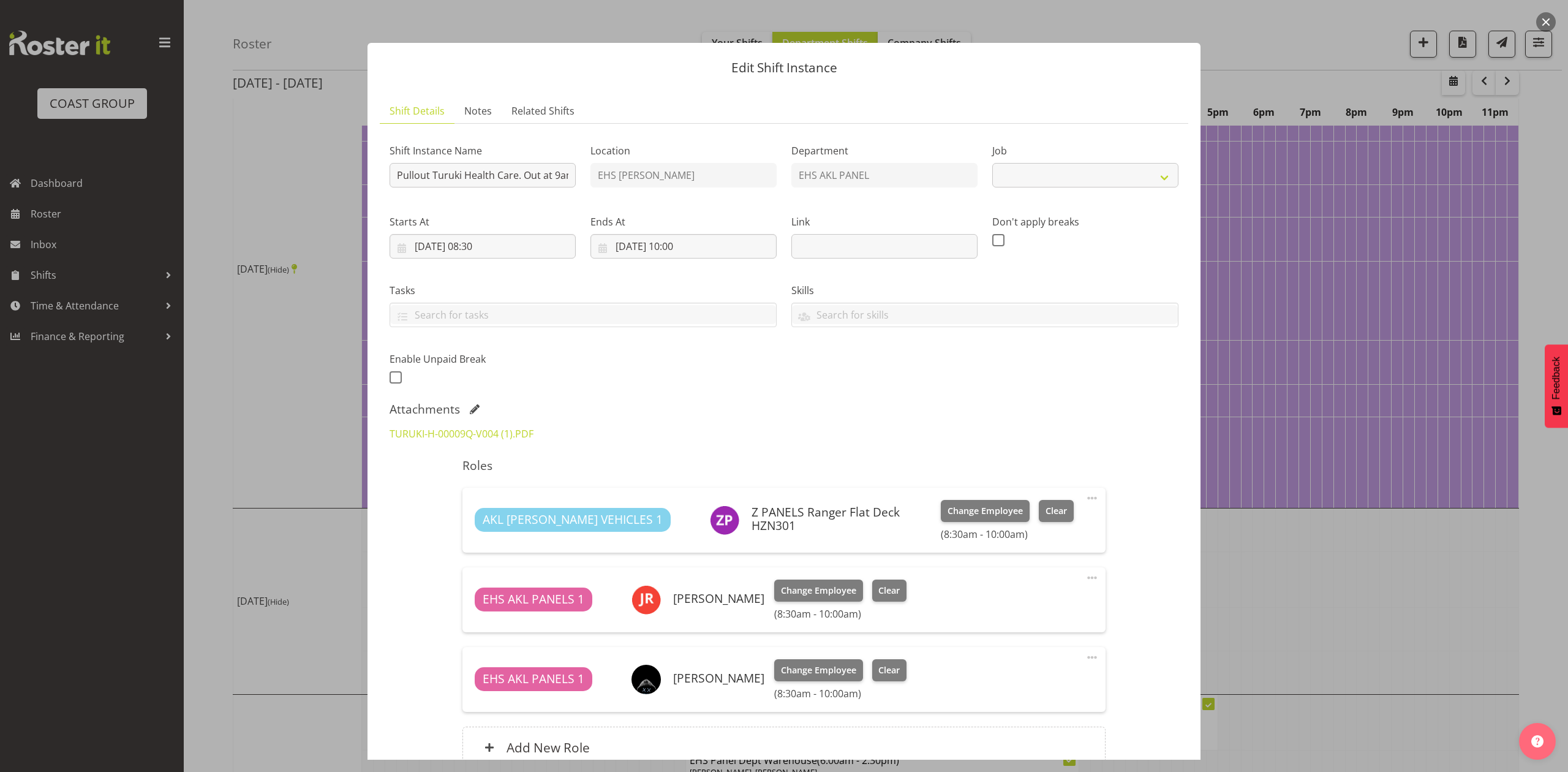
select select "8653"
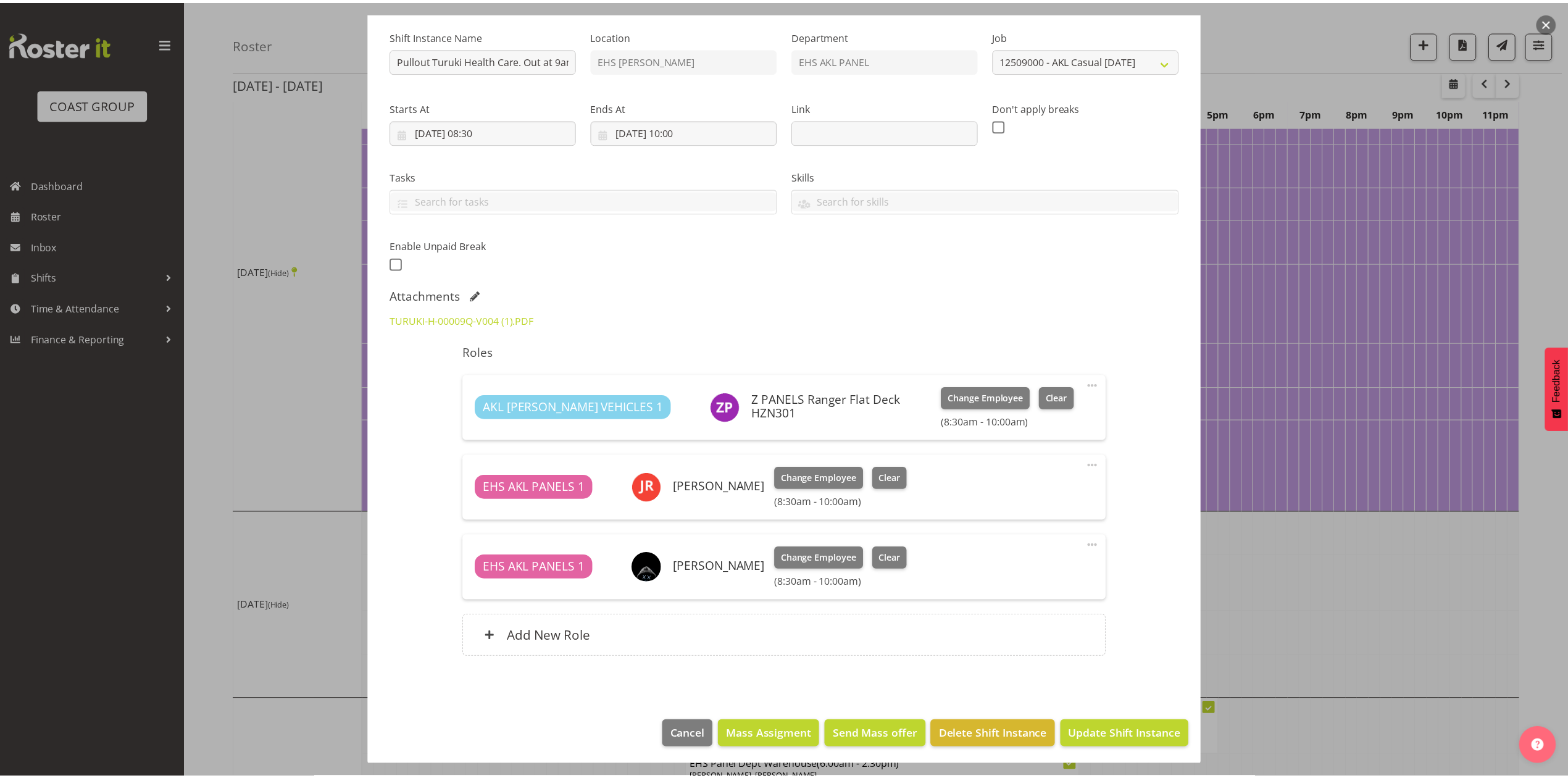
scroll to position [120, 0]
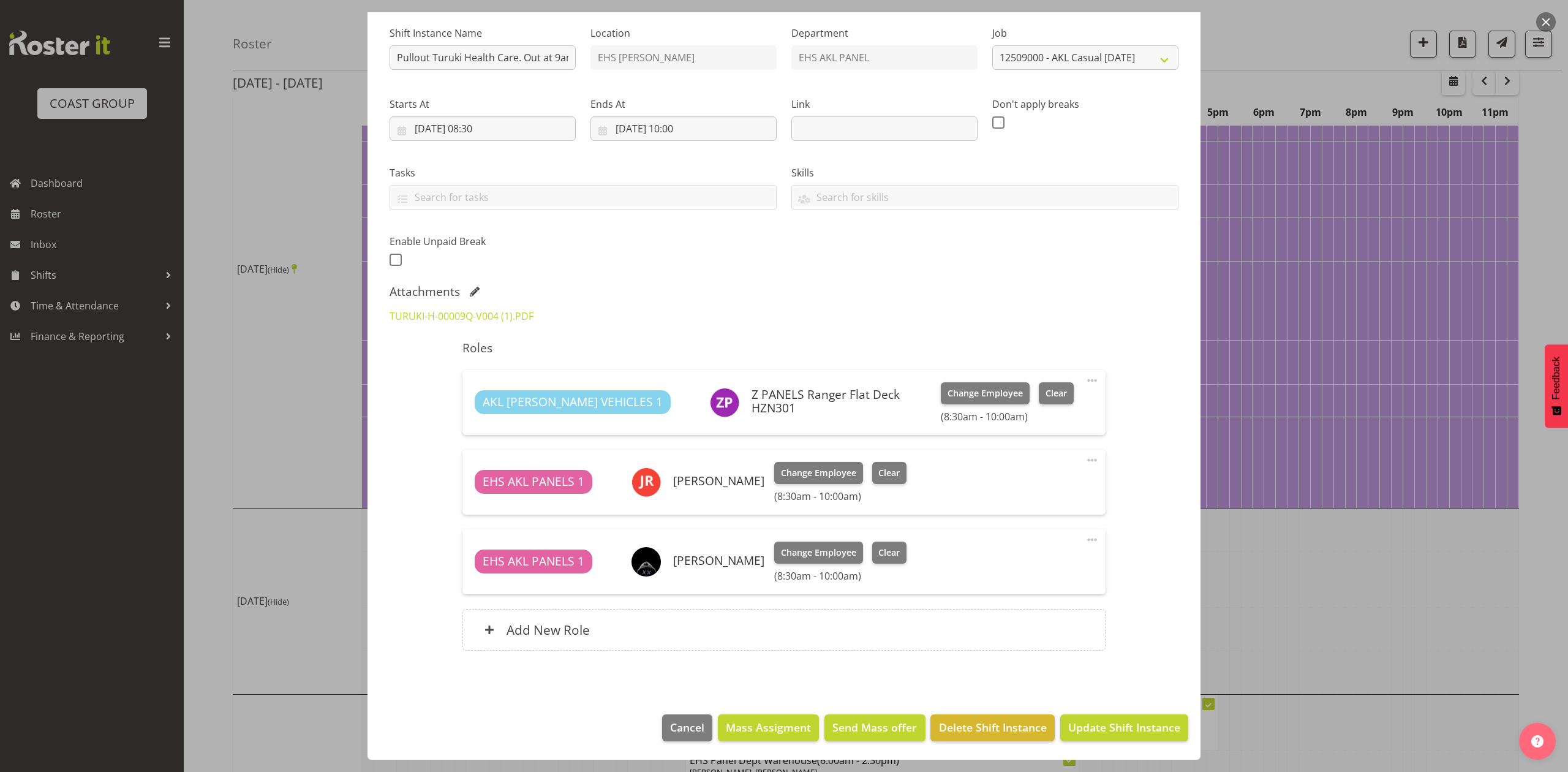
click at [1322, 581] on div at bounding box center [784, 386] width 1568 height 772
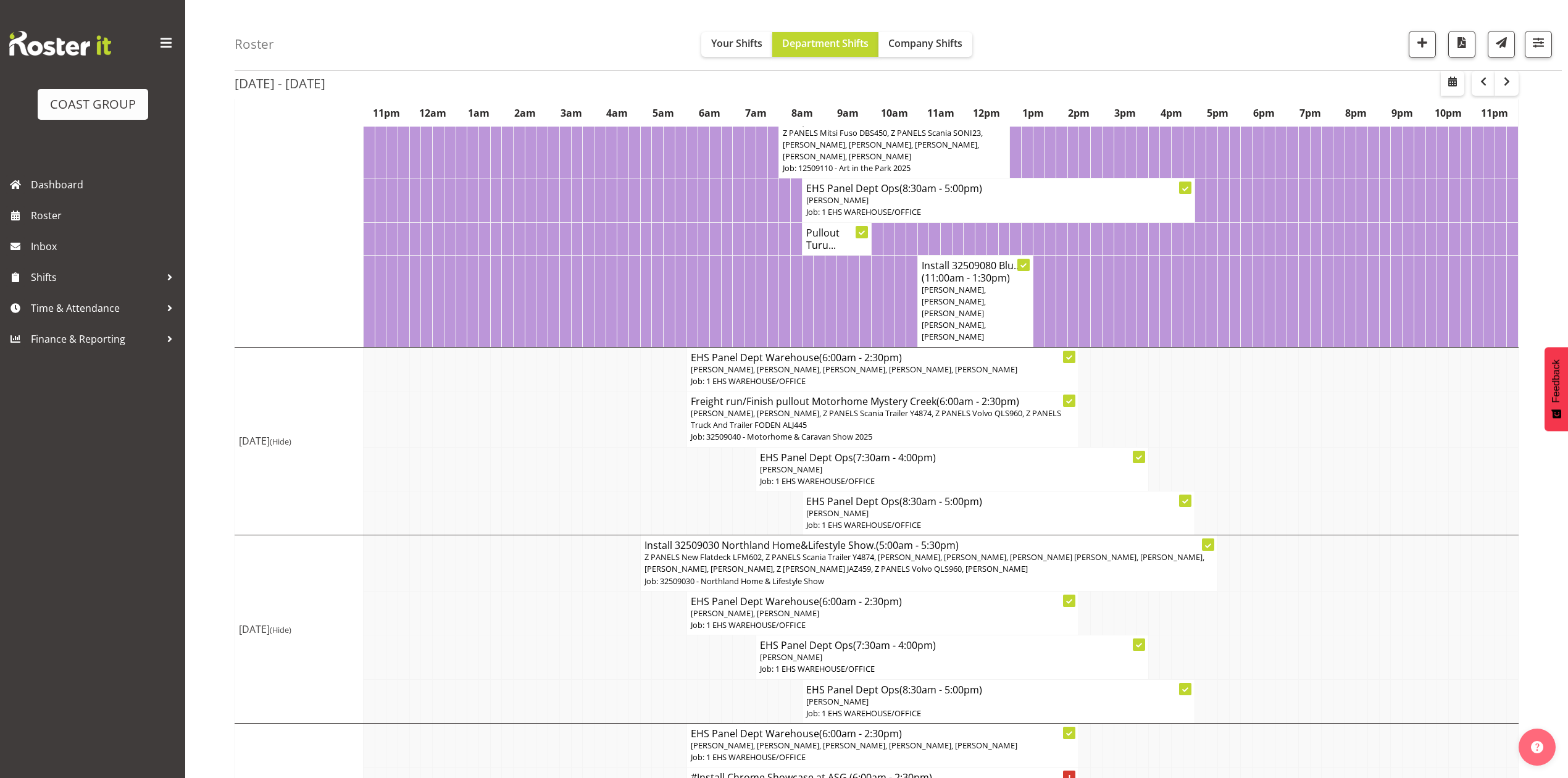
scroll to position [411, 0]
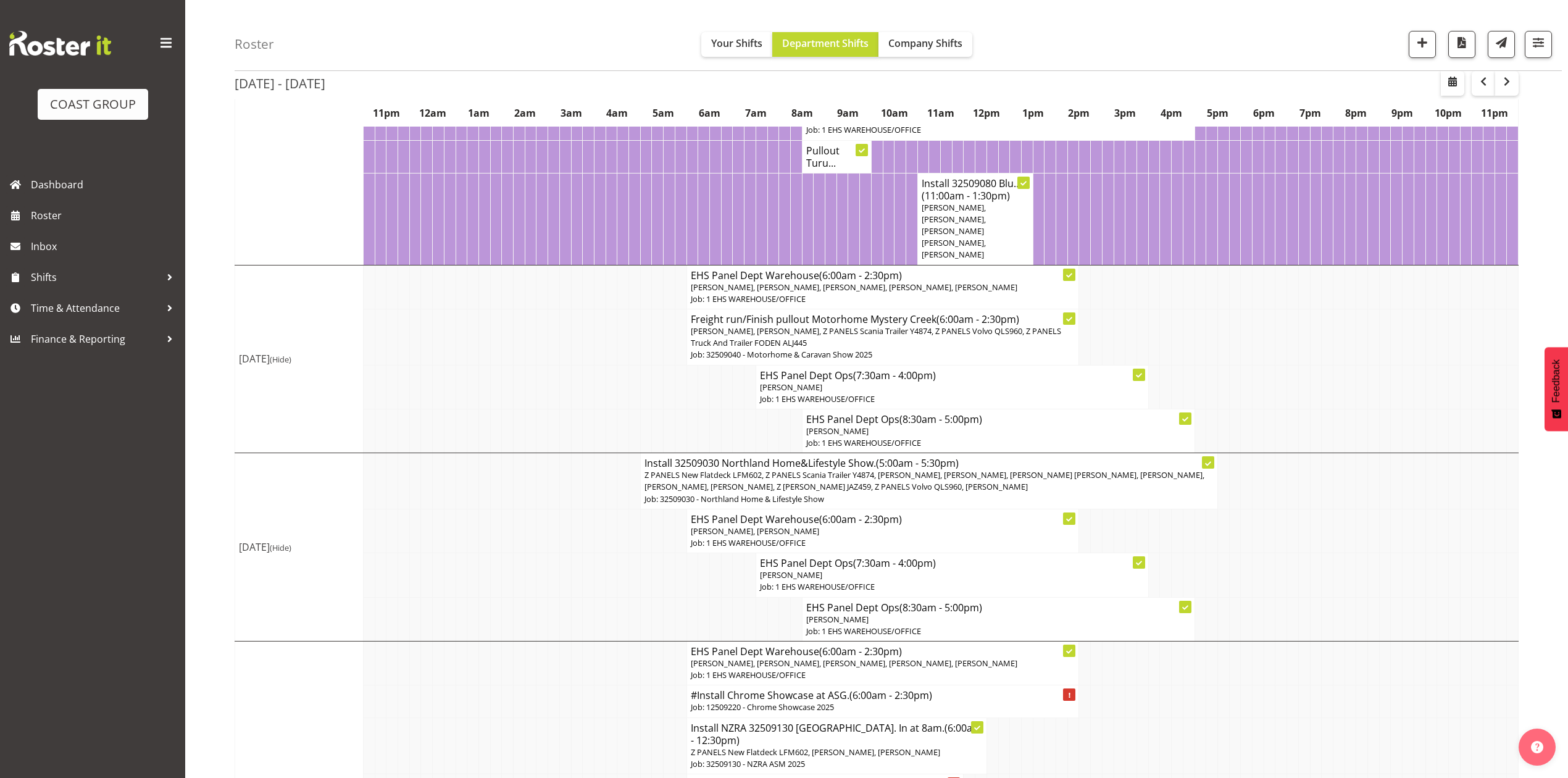
click at [1190, 365] on td at bounding box center [1188, 337] width 12 height 56
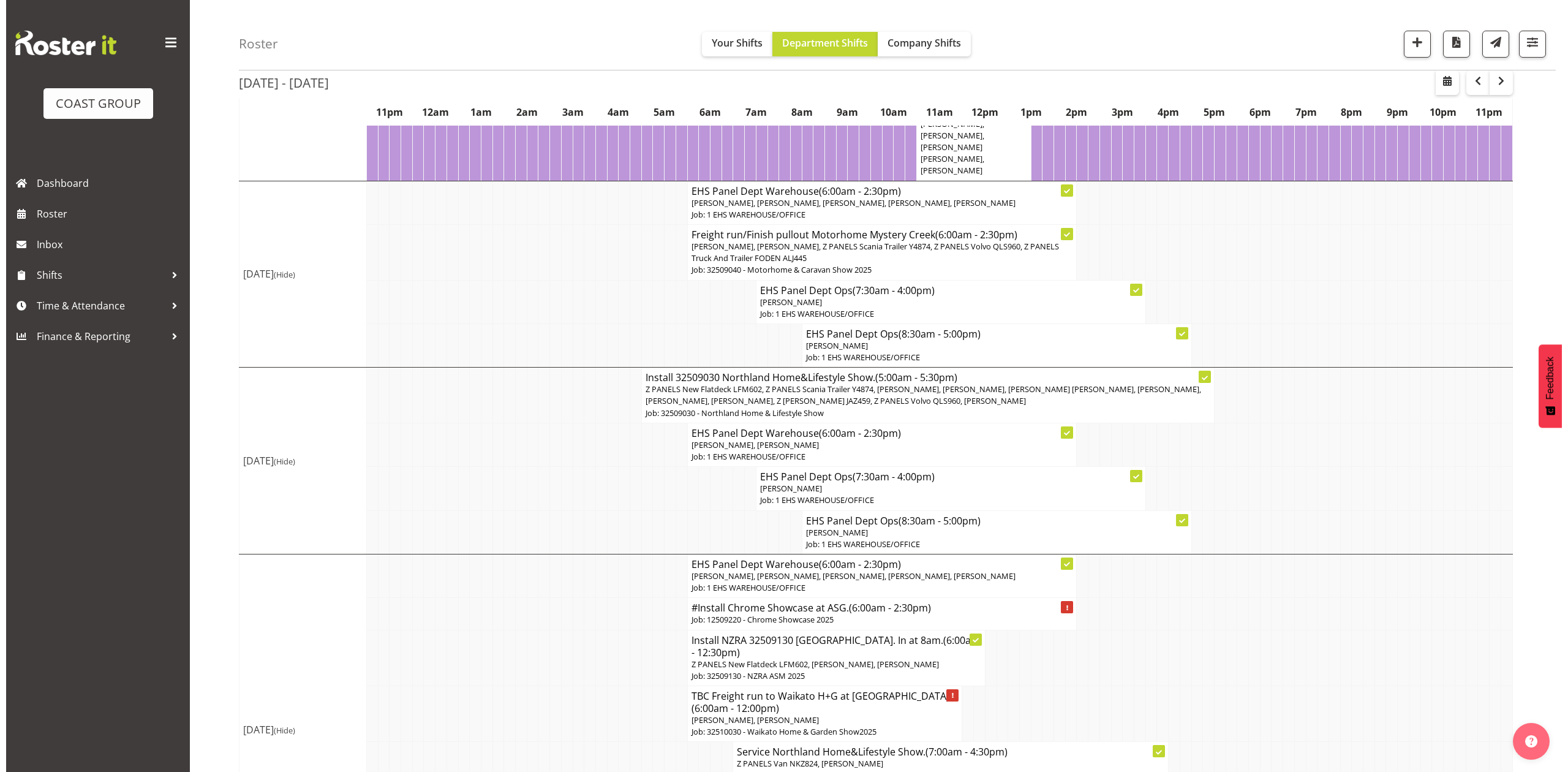
scroll to position [572, 0]
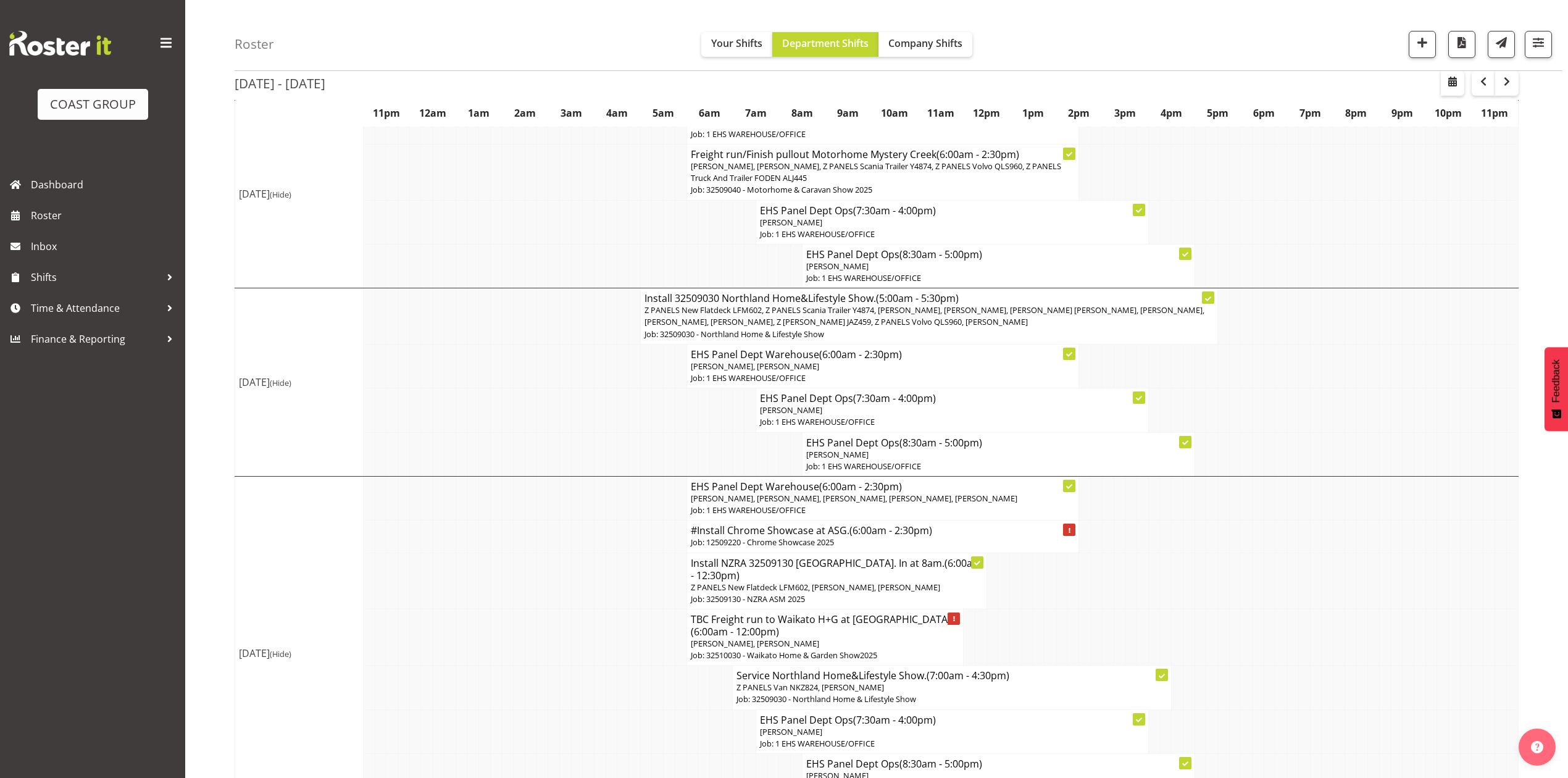
click at [978, 327] on span "Z PANELS New Flatdeck LFM602, Z PANELS Scania Trailer Y4874, [PERSON_NAME], [PE…" at bounding box center [924, 315] width 560 height 22
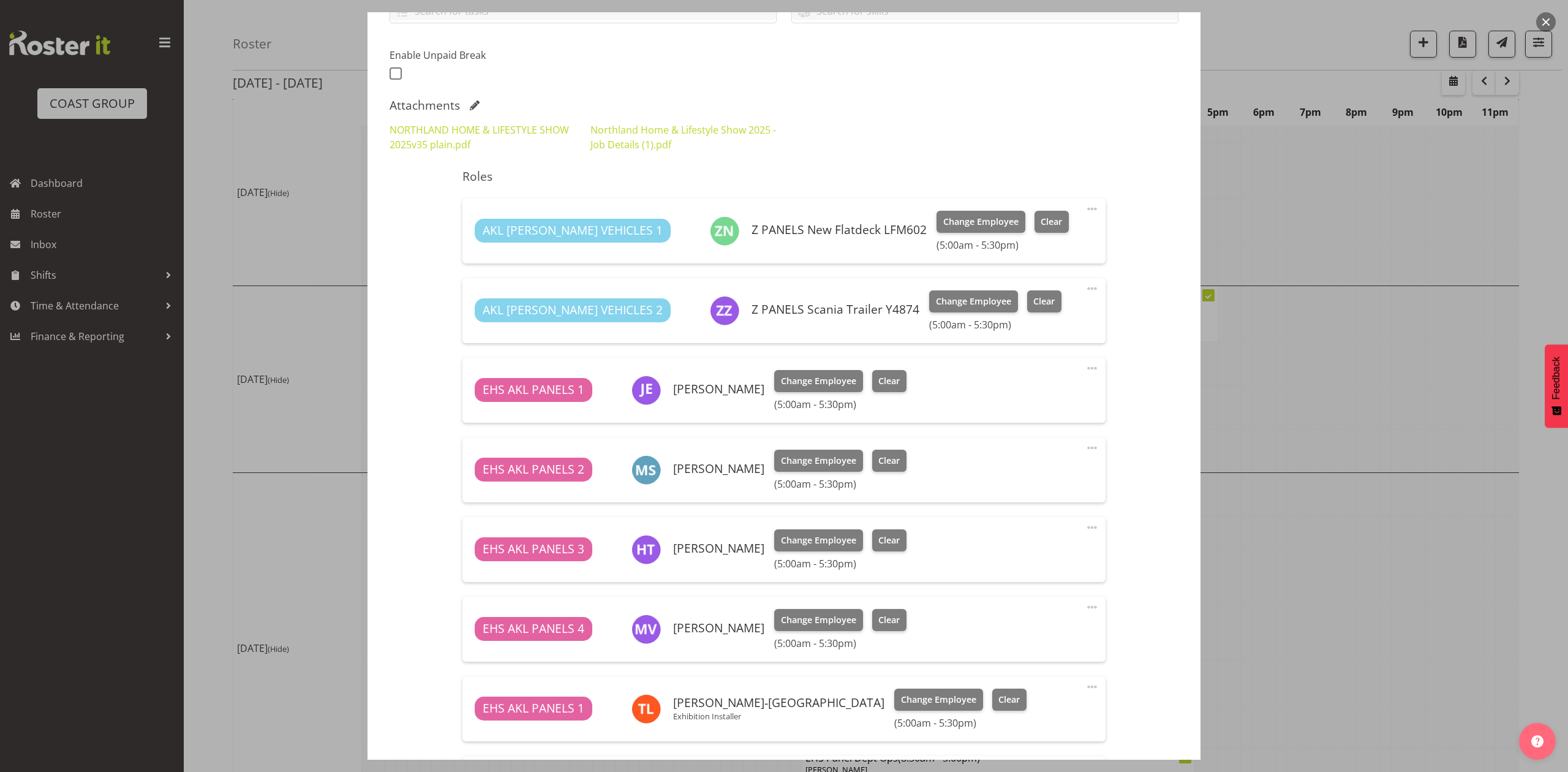
scroll to position [327, 0]
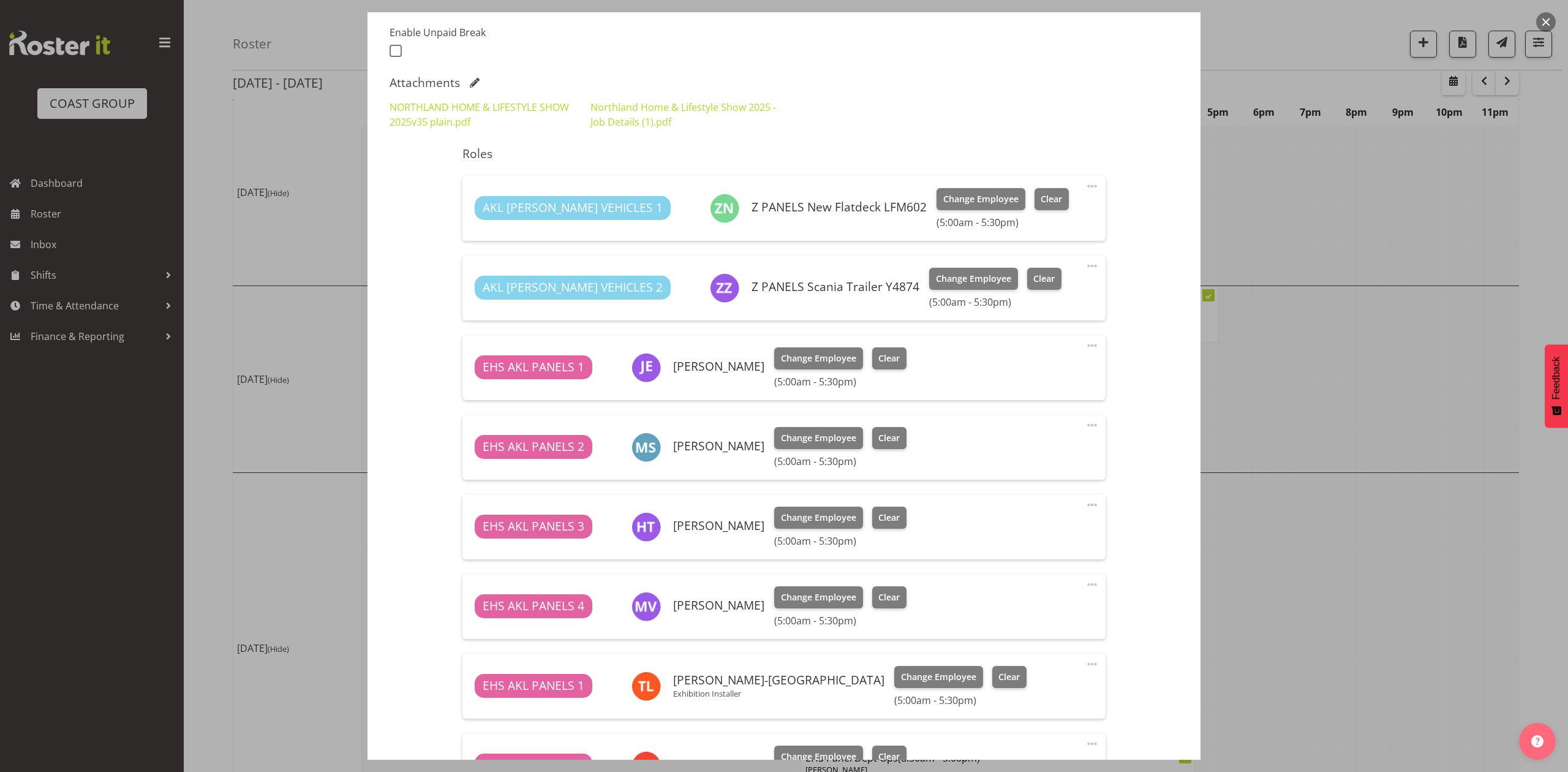
select select "9082"
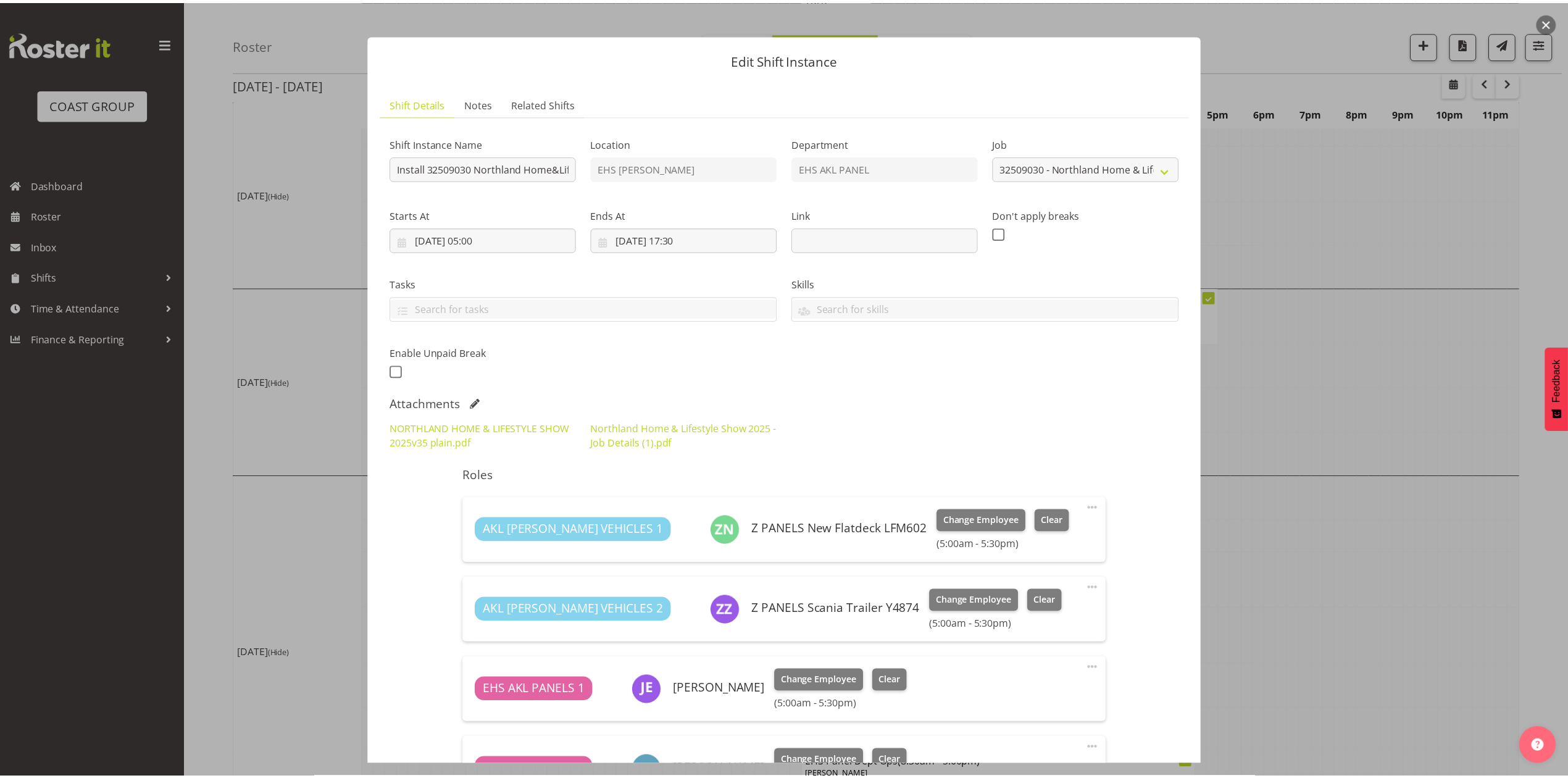
scroll to position [0, 0]
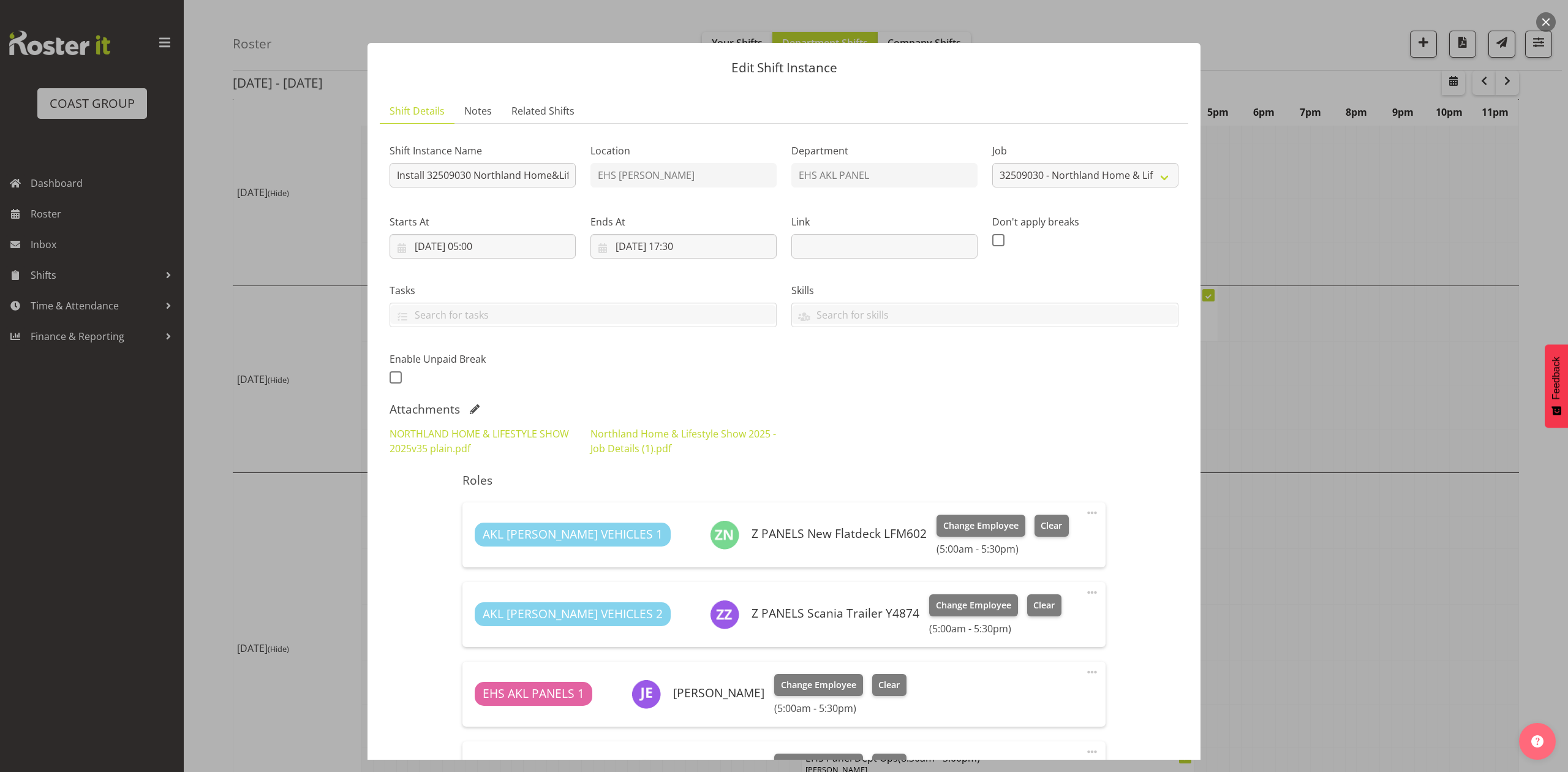
drag, startPoint x: 1542, startPoint y: 21, endPoint x: 1502, endPoint y: 83, distance: 73.8
click at [1542, 20] on button "button" at bounding box center [1546, 22] width 19 height 19
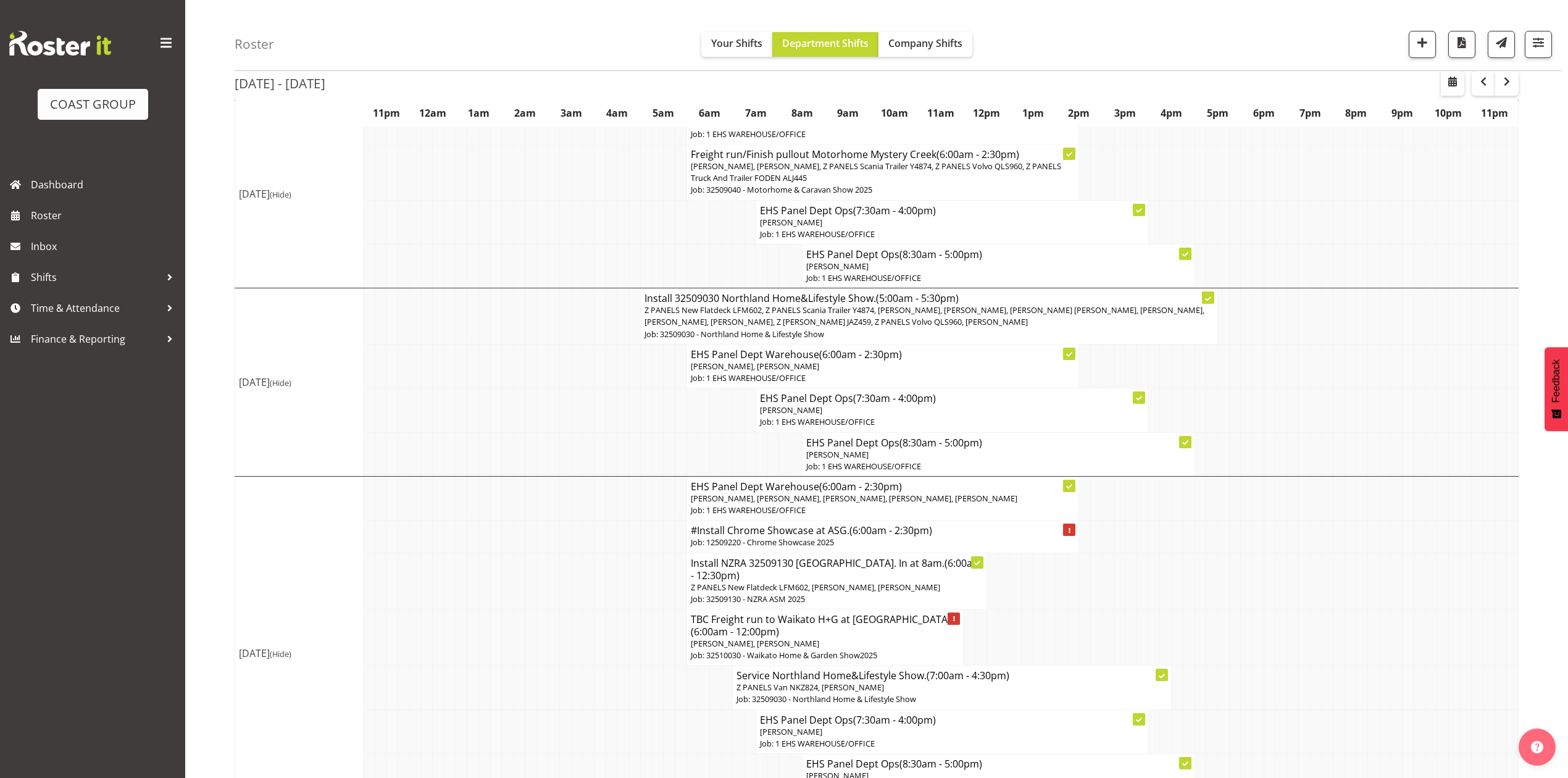
click at [1217, 432] on td at bounding box center [1222, 410] width 12 height 44
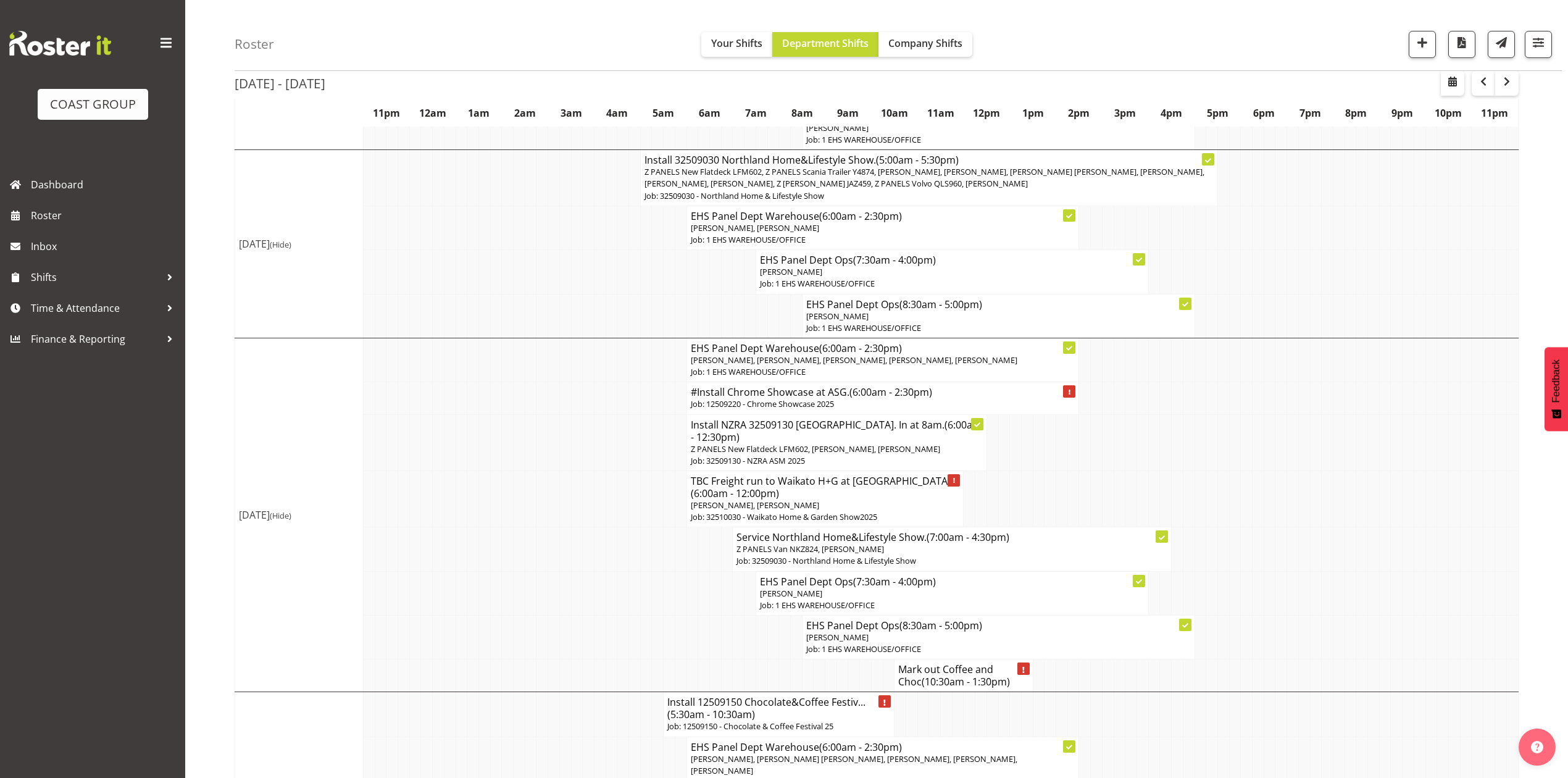
scroll to position [741, 0]
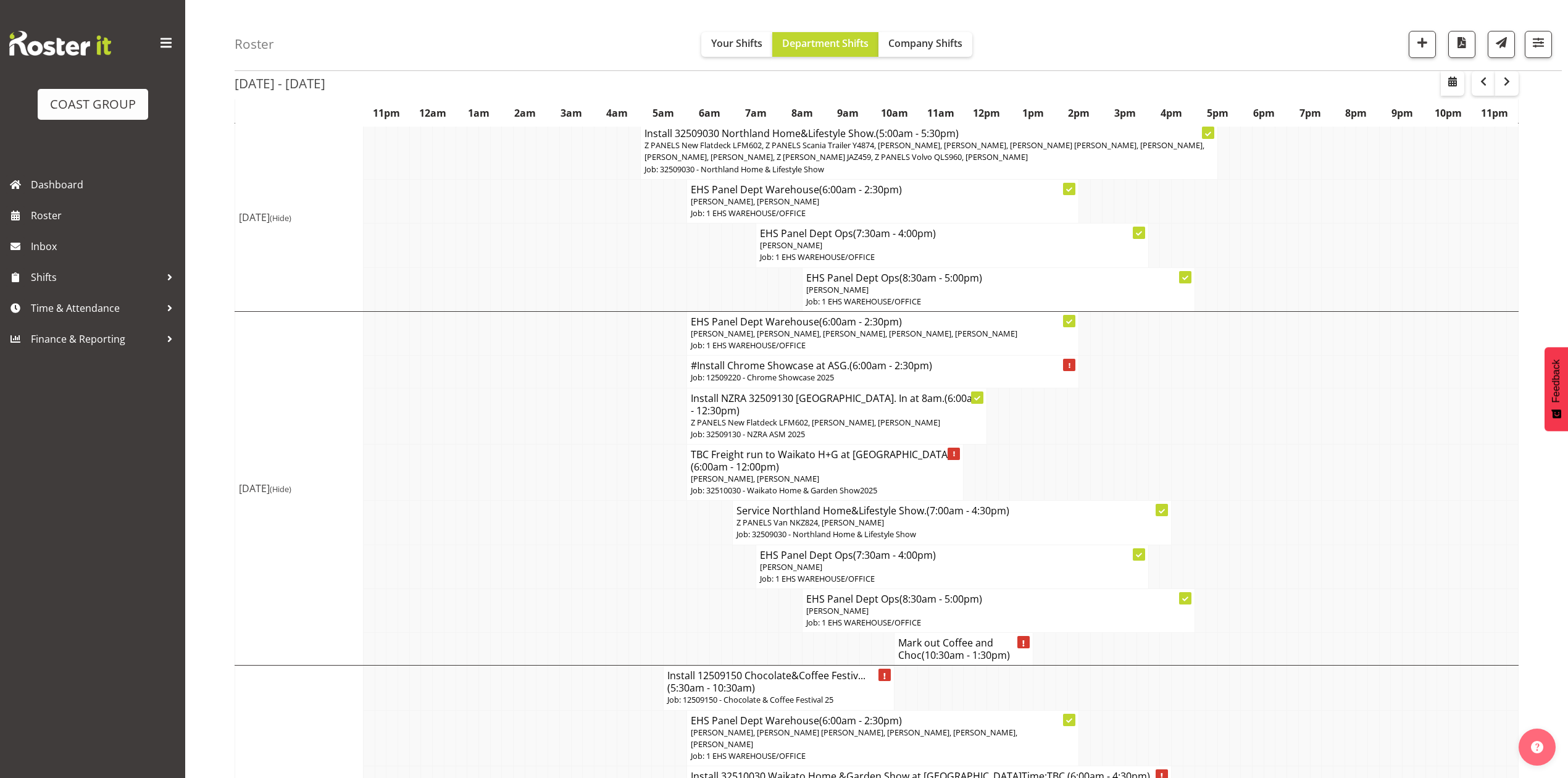
click at [1104, 388] on td at bounding box center [1108, 371] width 12 height 32
click at [1105, 388] on td at bounding box center [1108, 371] width 12 height 32
click at [865, 384] on p "Job: 12509220 - Chrome Showcase 2025" at bounding box center [883, 378] width 384 height 12
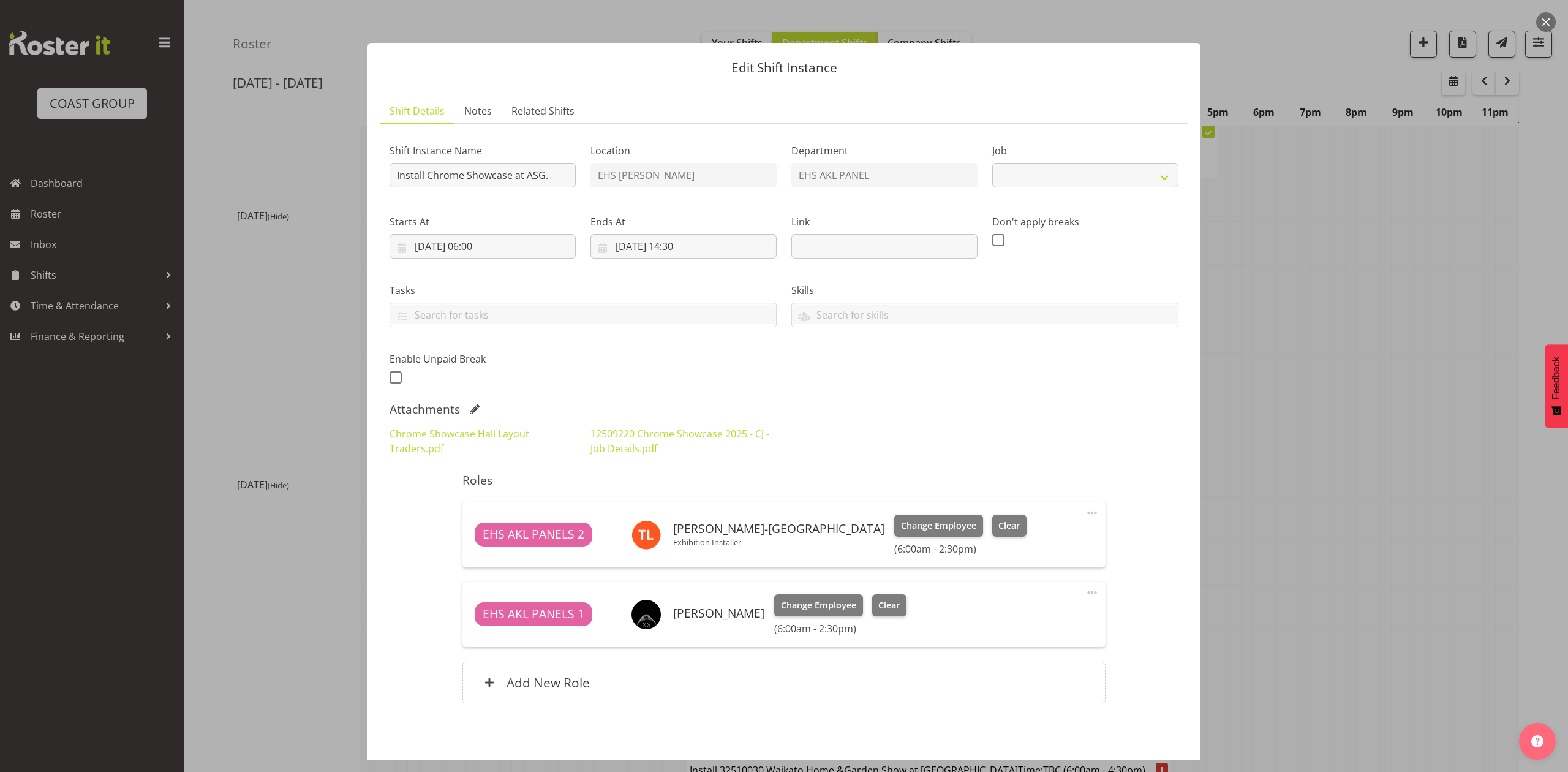
select select "10208"
click at [464, 435] on link "Chrome Showcase Hall Layout Traders.pdf" at bounding box center [459, 441] width 140 height 28
drag, startPoint x: 1404, startPoint y: 417, endPoint x: 1376, endPoint y: 404, distance: 30.9
click at [1397, 419] on div at bounding box center [784, 386] width 1568 height 772
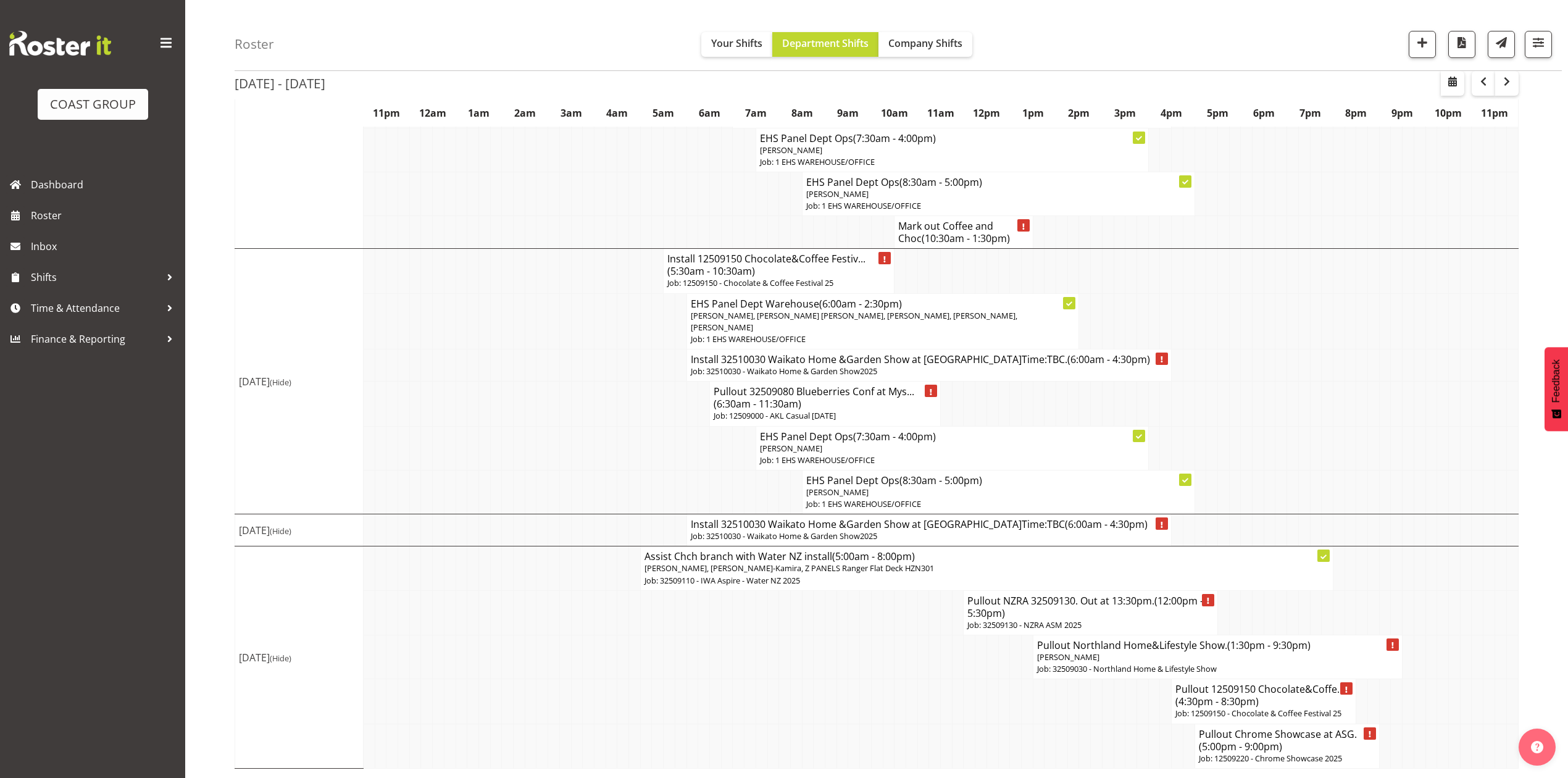
scroll to position [1189, 0]
click at [828, 574] on p "[PERSON_NAME], [PERSON_NAME]-Kamira, Z PANELS Ranger Flat Deck HZN301" at bounding box center [986, 569] width 684 height 12
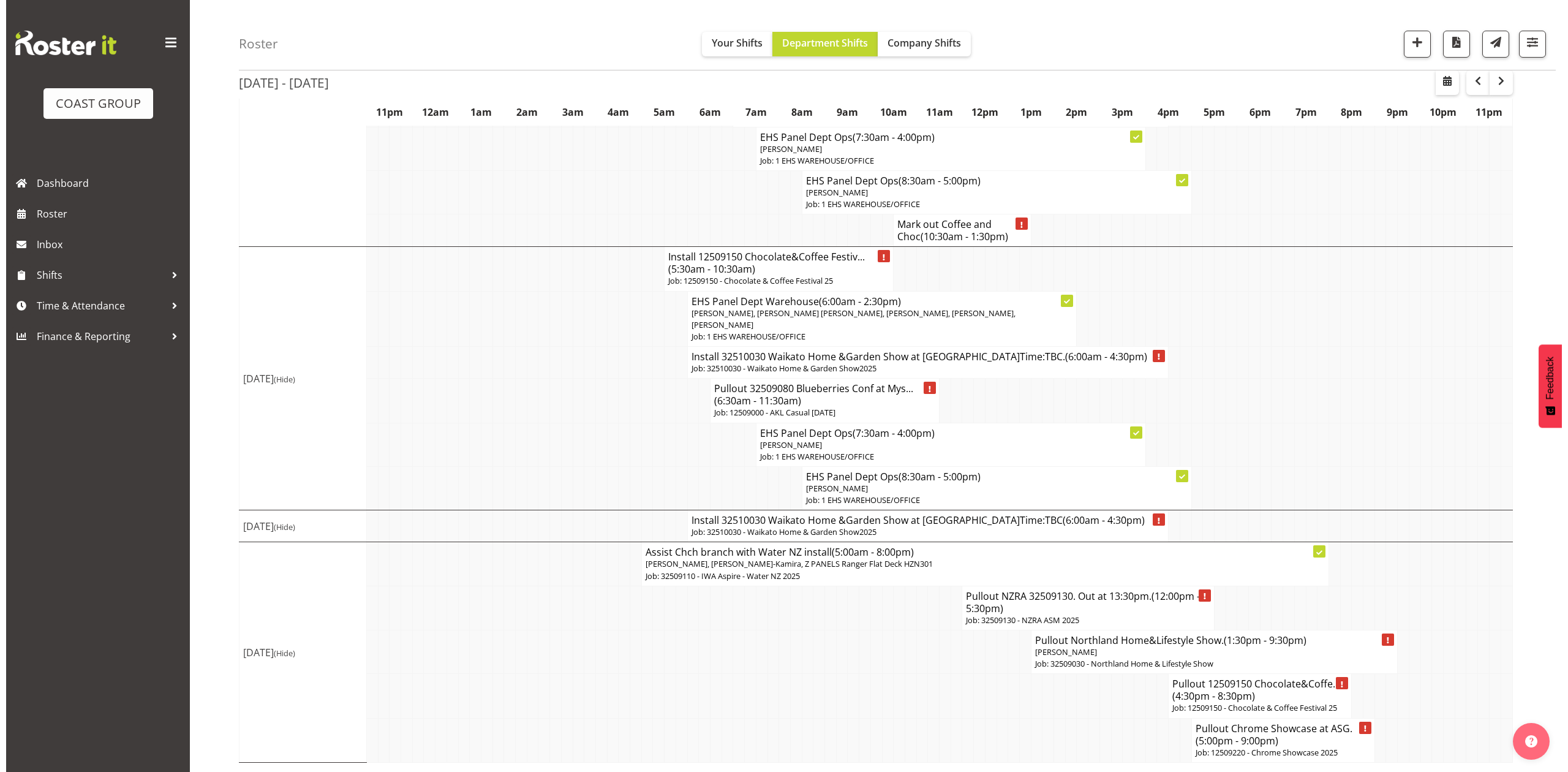
scroll to position [1168, 0]
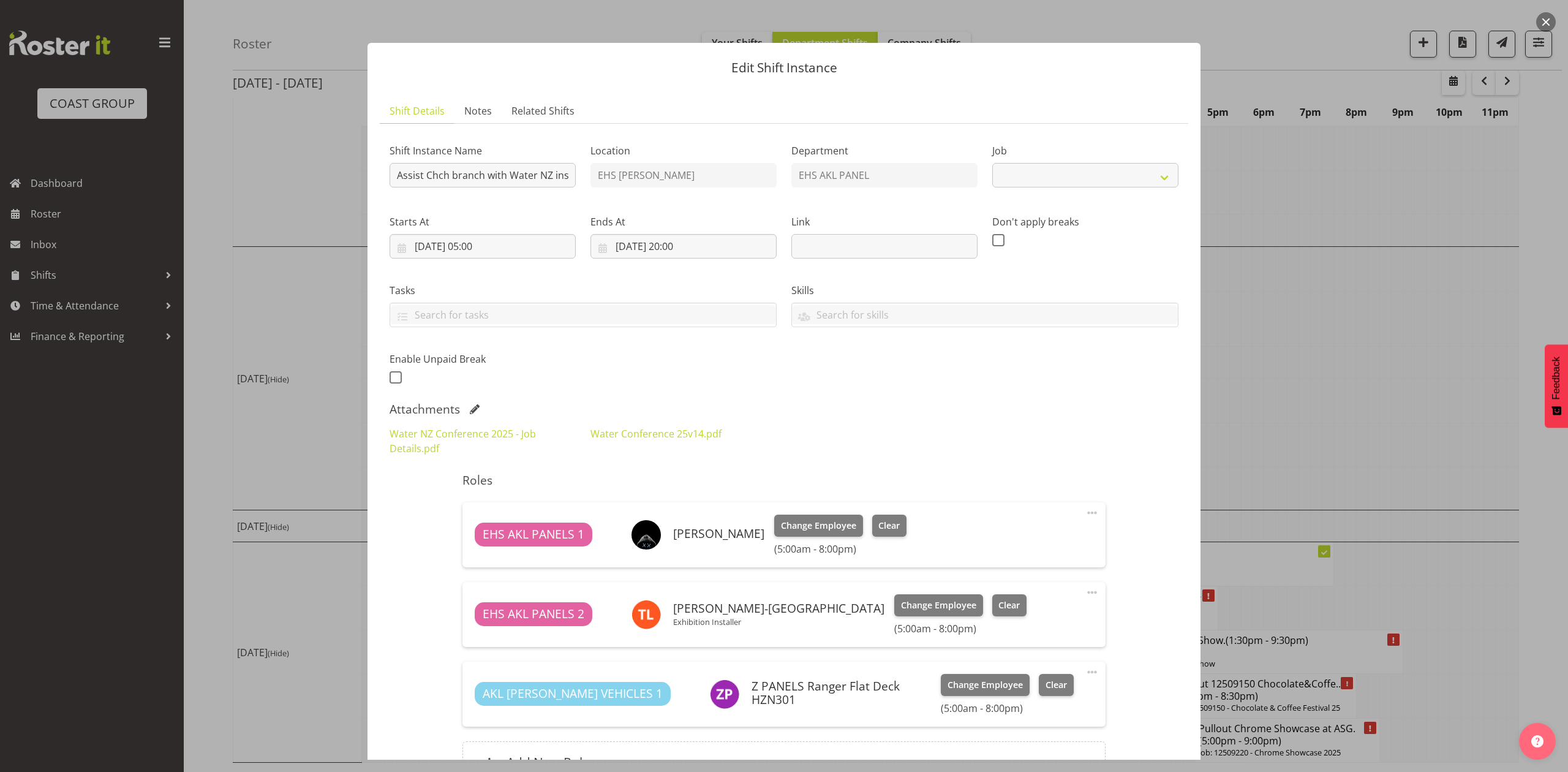
select select "9028"
click at [1322, 311] on div at bounding box center [784, 386] width 1568 height 772
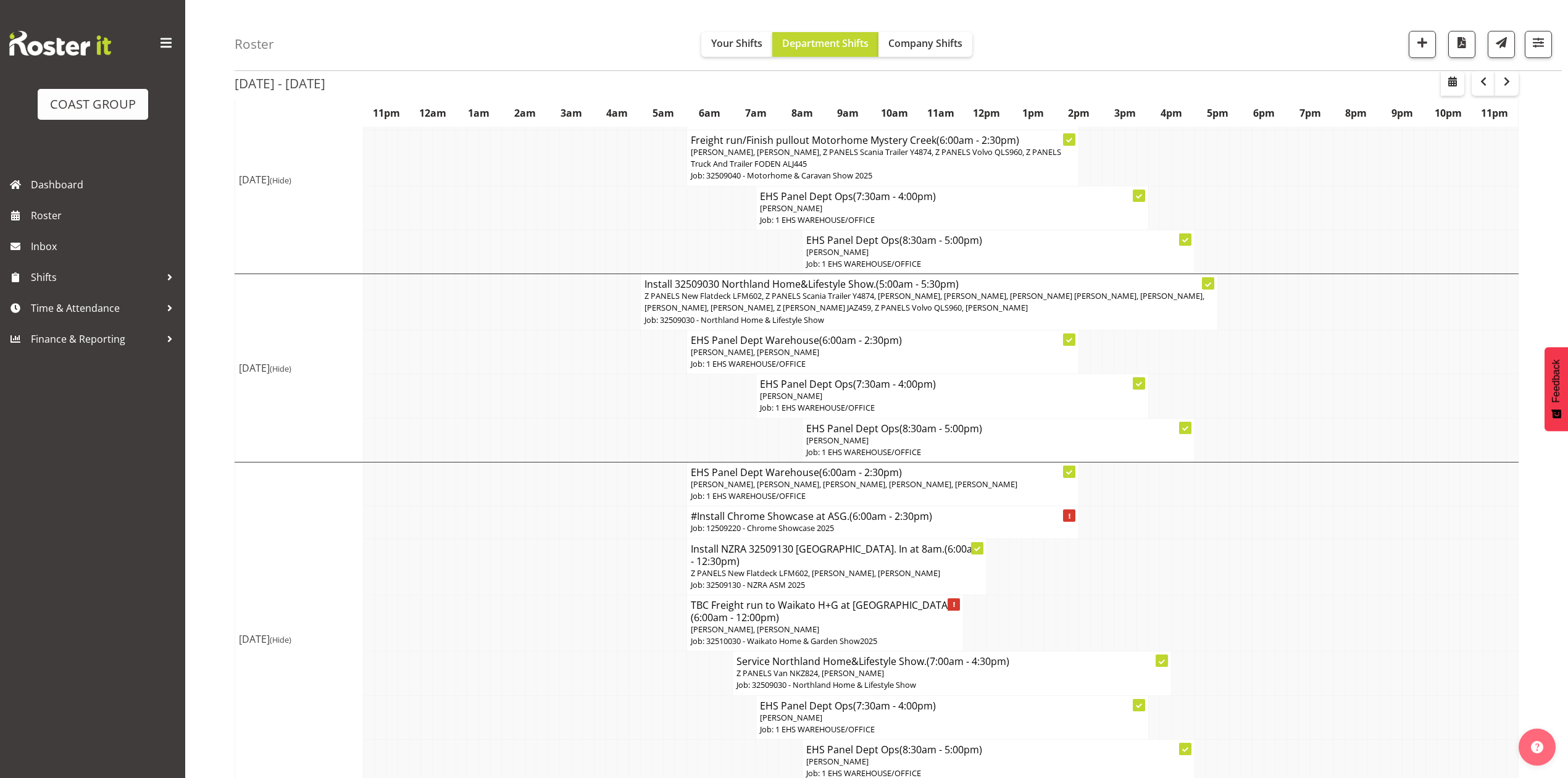
scroll to position [524, 0]
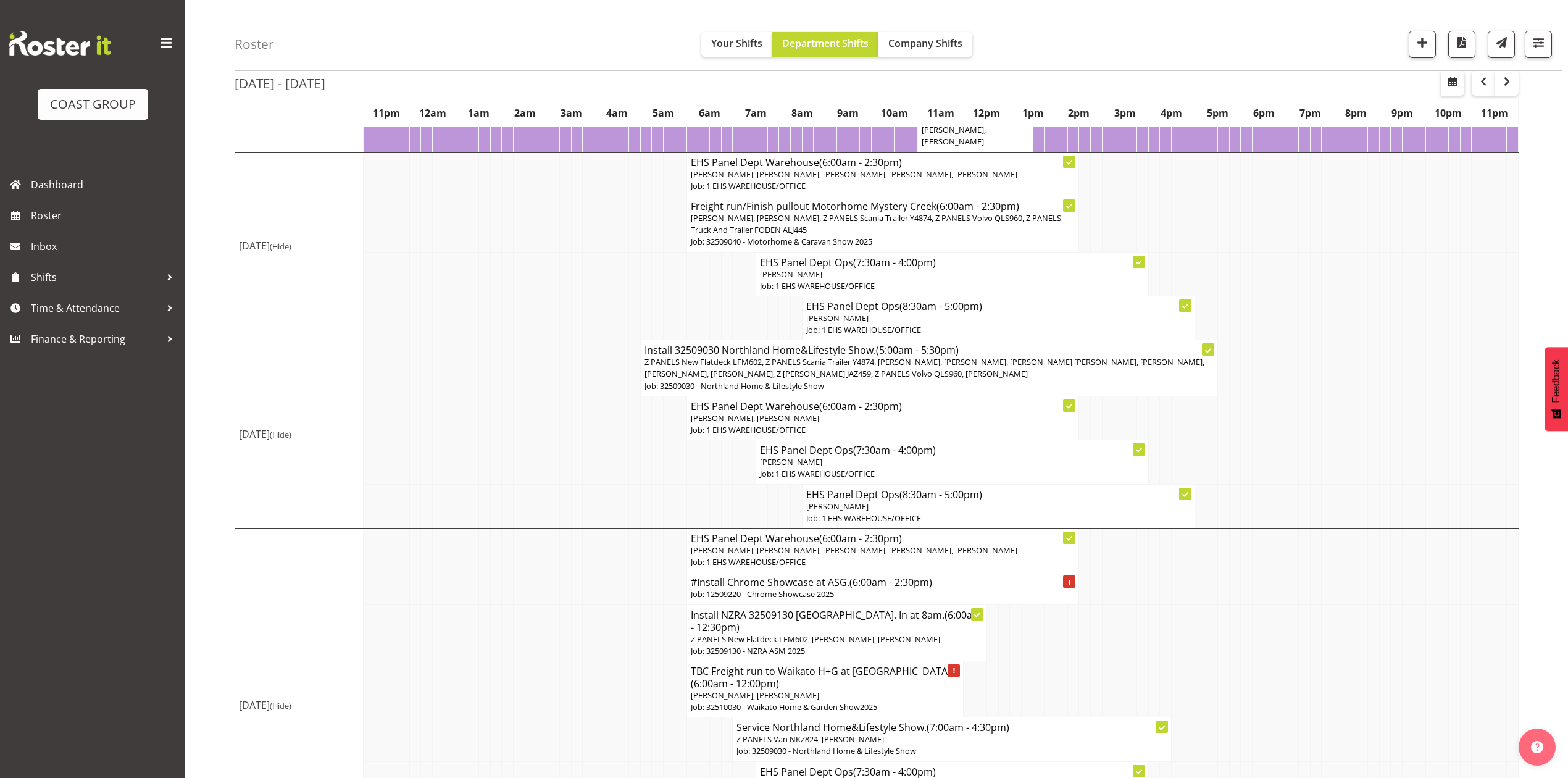
click at [1257, 252] on td at bounding box center [1258, 224] width 12 height 56
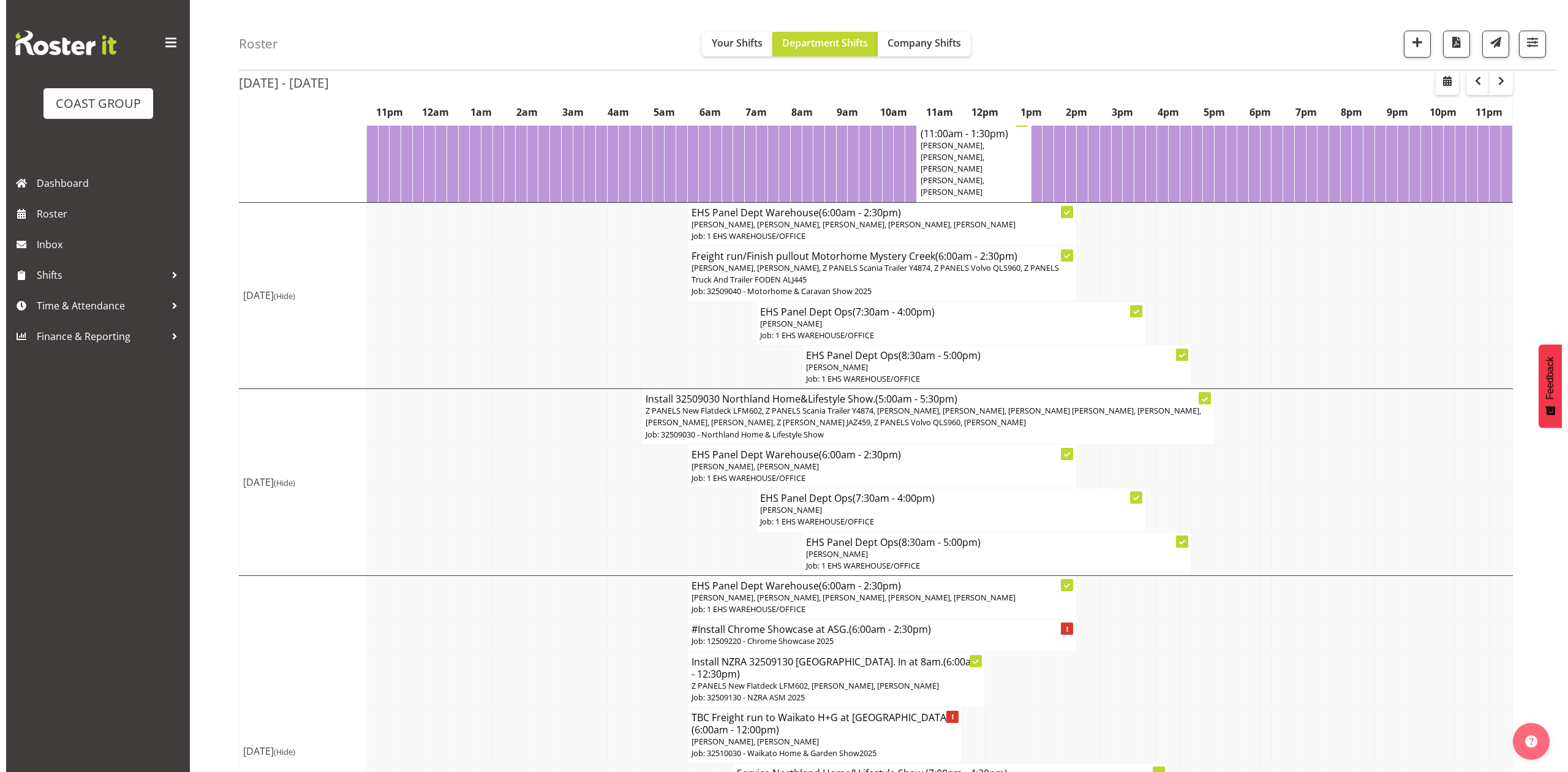
scroll to position [490, 0]
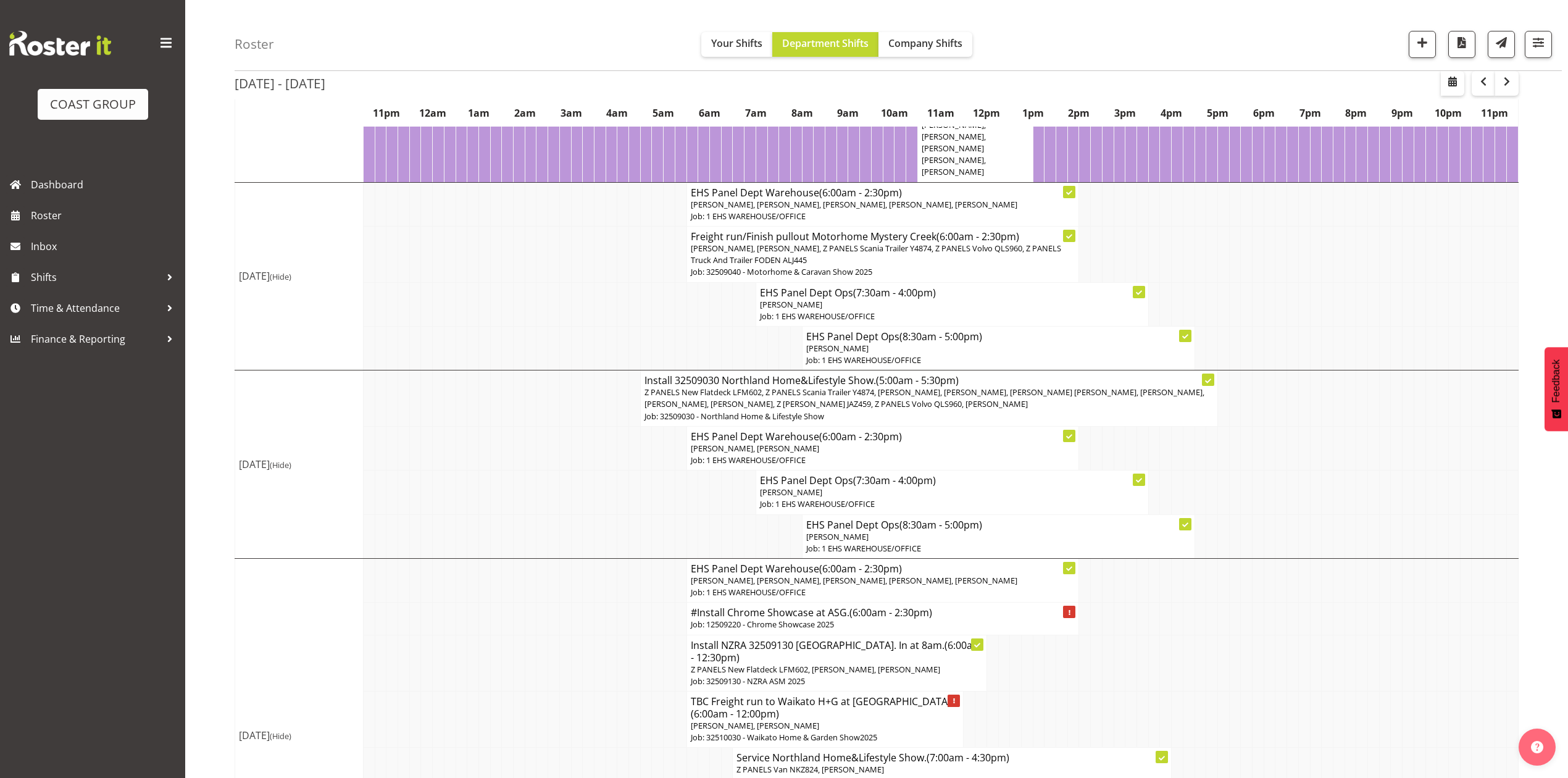
click at [912, 409] on span "Z PANELS New Flatdeck LFM602, Z PANELS Scania Trailer Y4874, [PERSON_NAME], [PE…" at bounding box center [924, 397] width 560 height 22
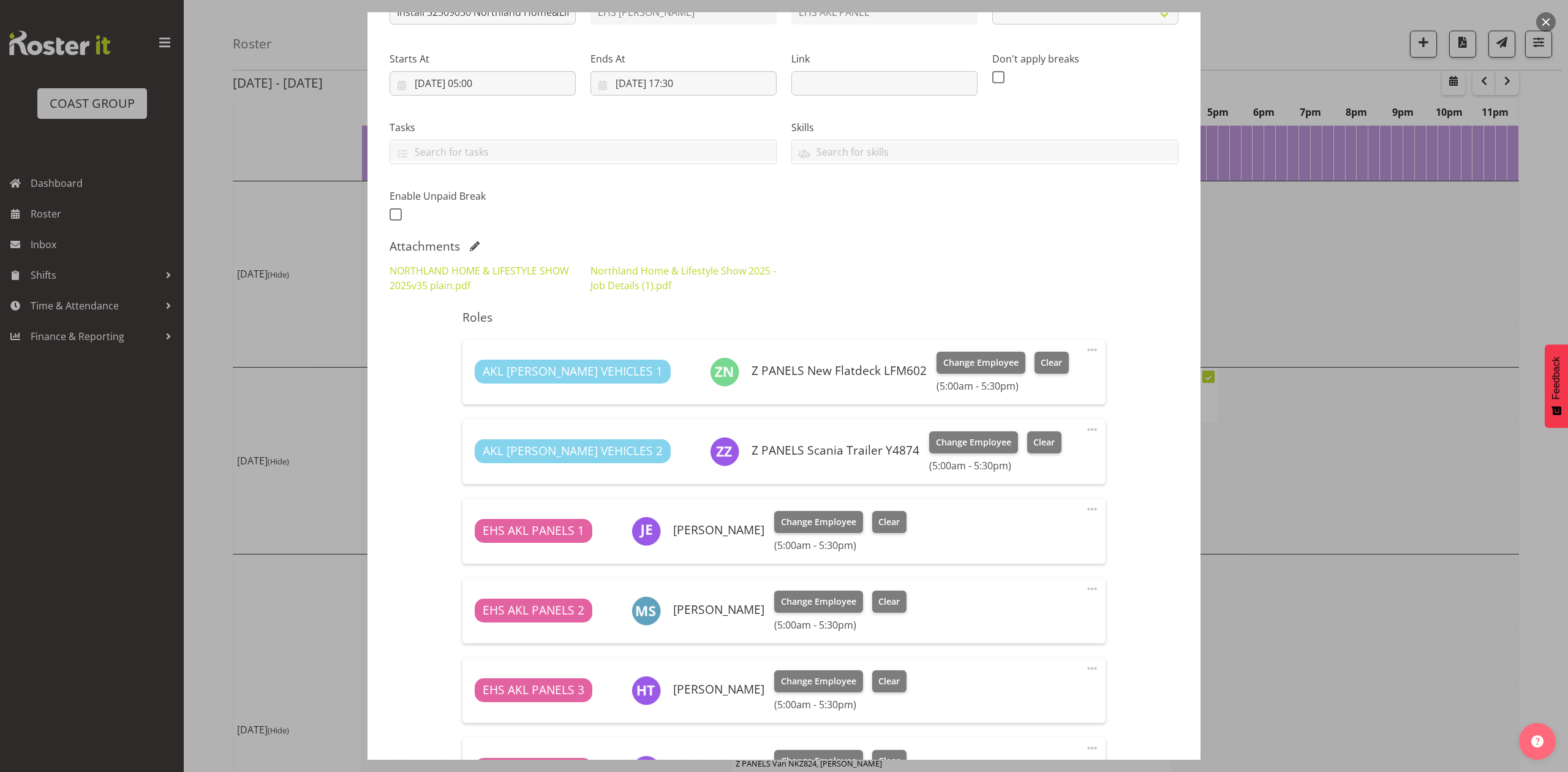
select select "9082"
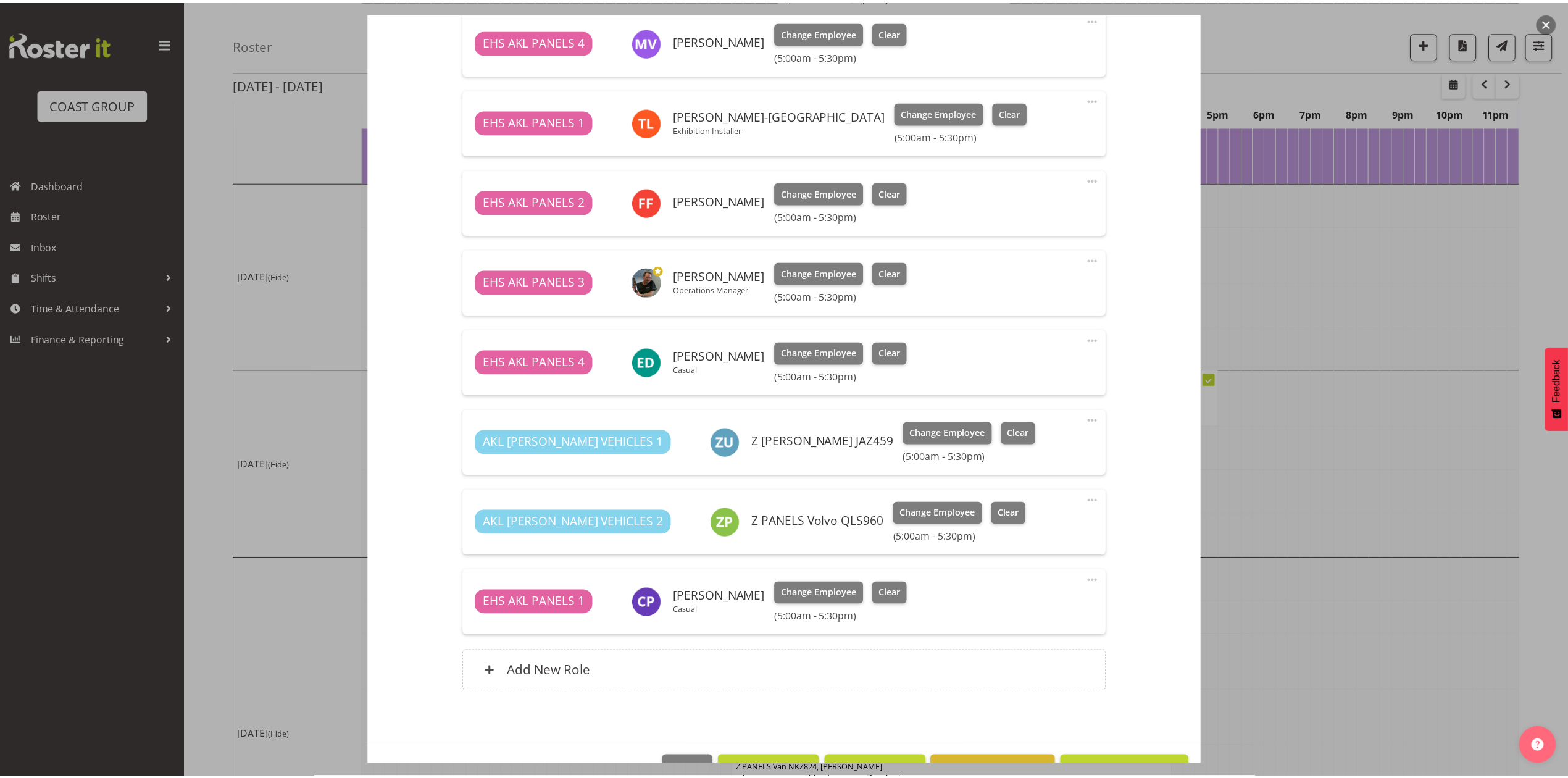
scroll to position [906, 0]
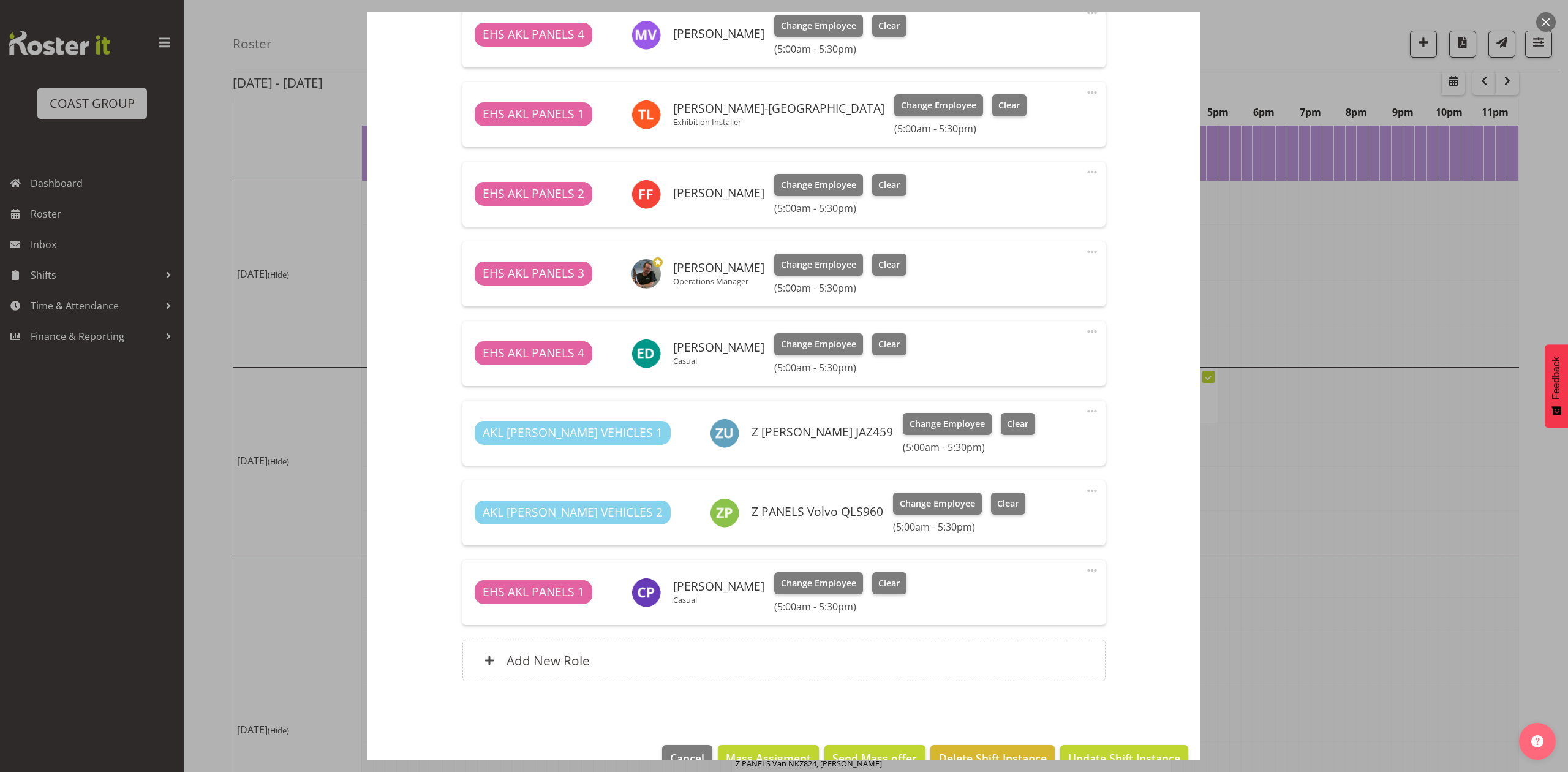
click at [1265, 278] on div at bounding box center [784, 386] width 1568 height 772
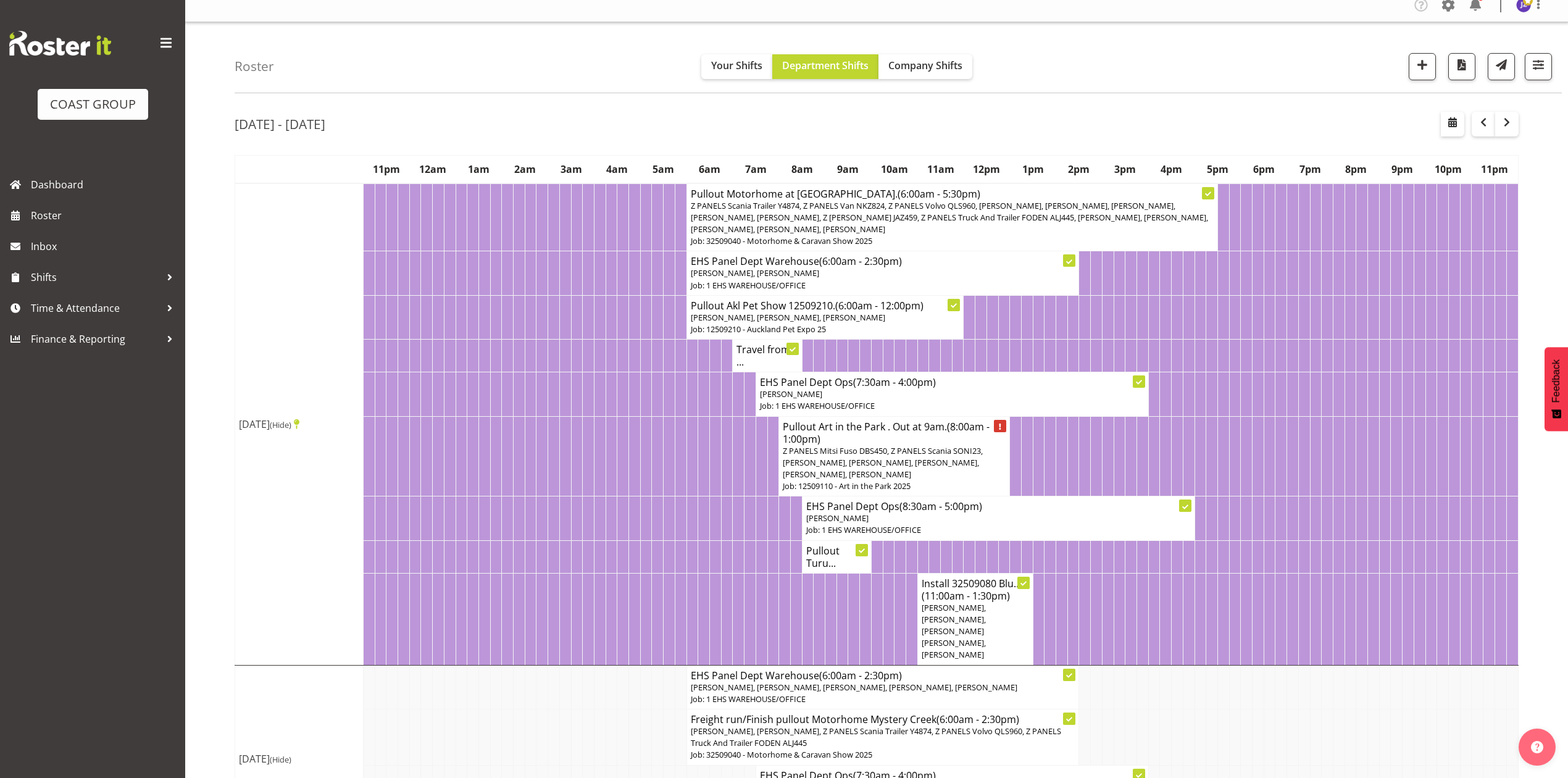
scroll to position [0, 0]
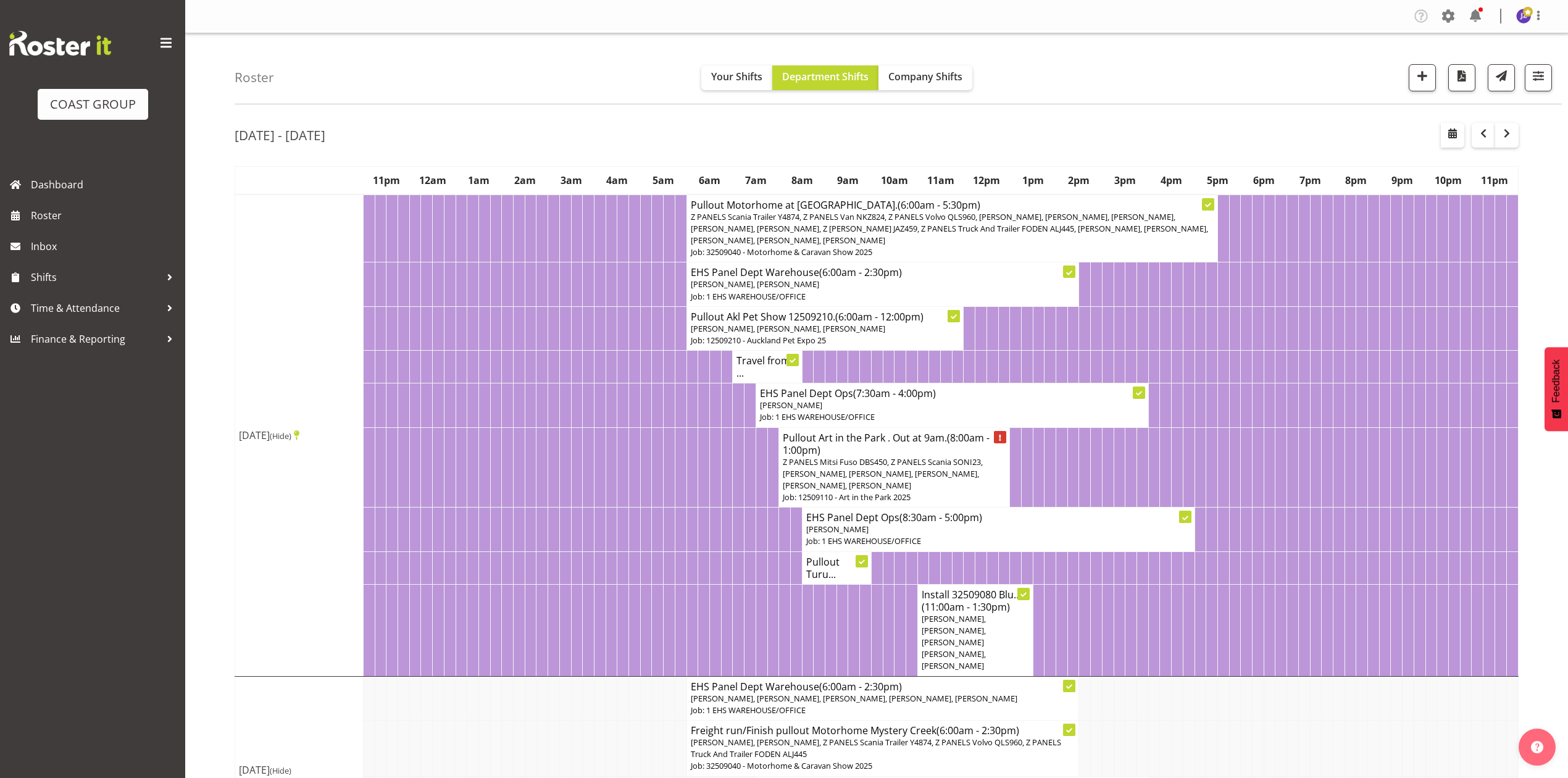
click at [267, 305] on td "[DATE] (Hide)" at bounding box center [300, 435] width 128 height 482
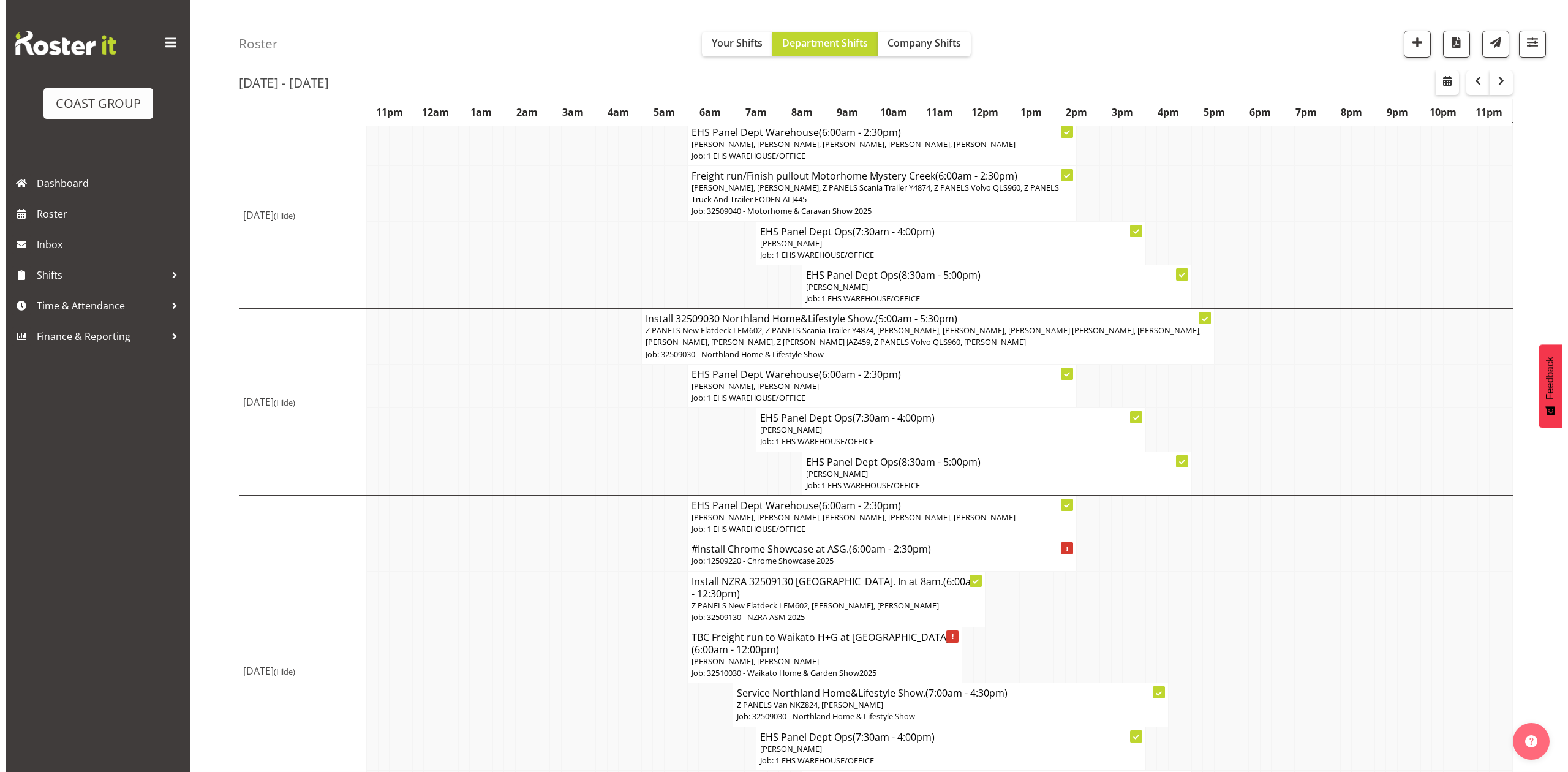
scroll to position [572, 0]
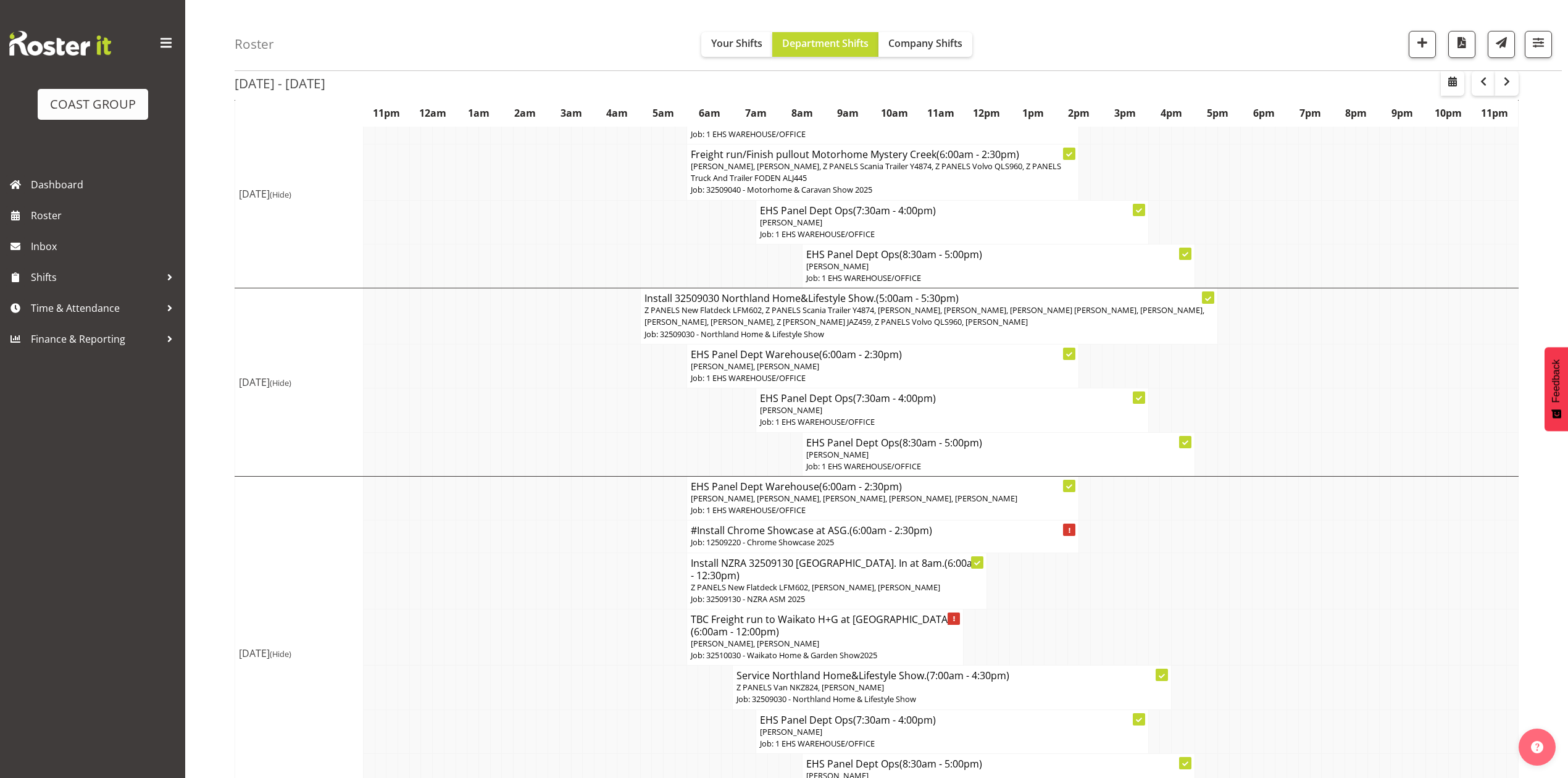
click at [825, 305] on h4 "Install 32509030 Northland Home&Lifestyle Show. (5:00am - 5:30pm)" at bounding box center [929, 298] width 569 height 13
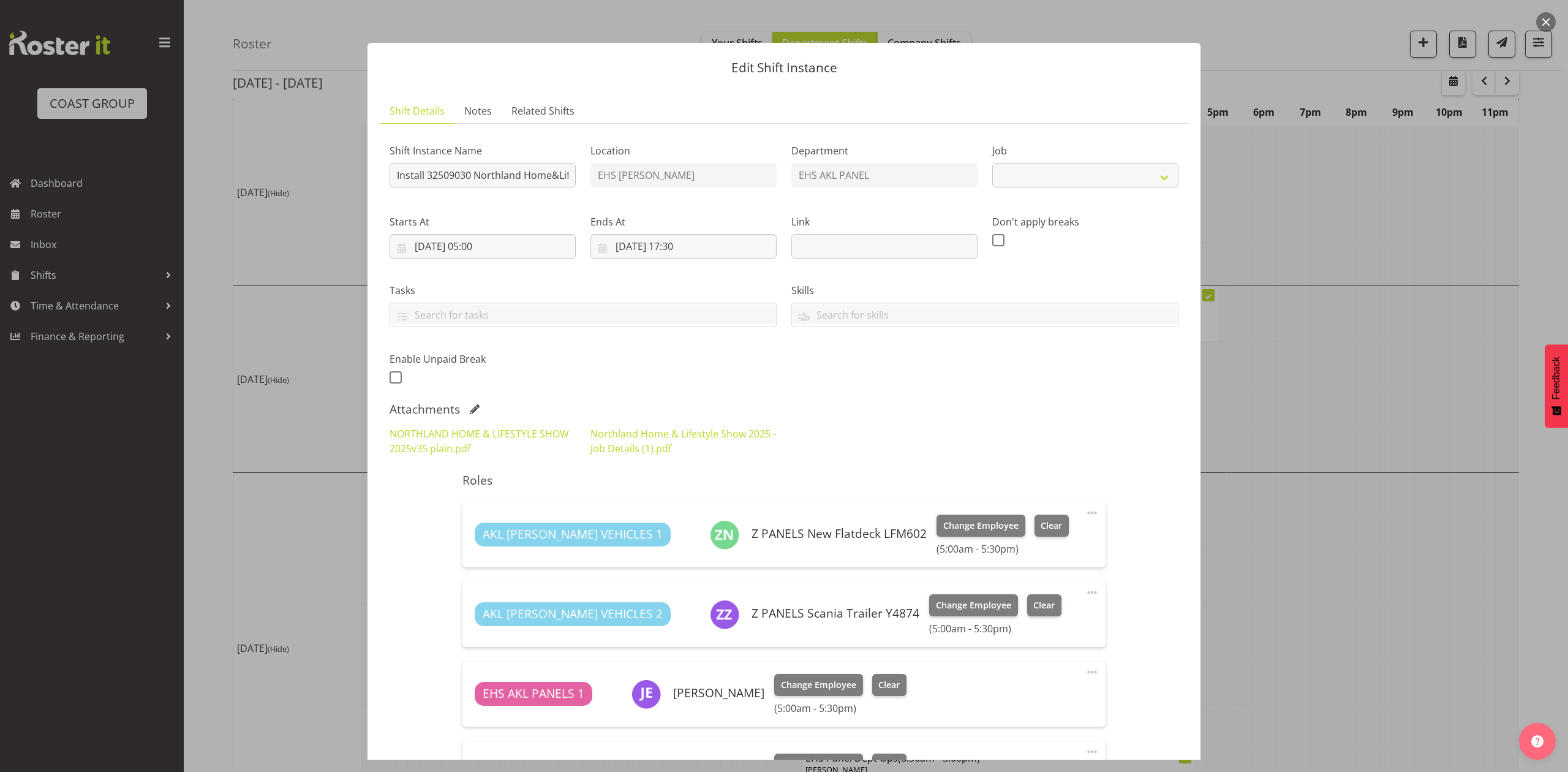
select select "9082"
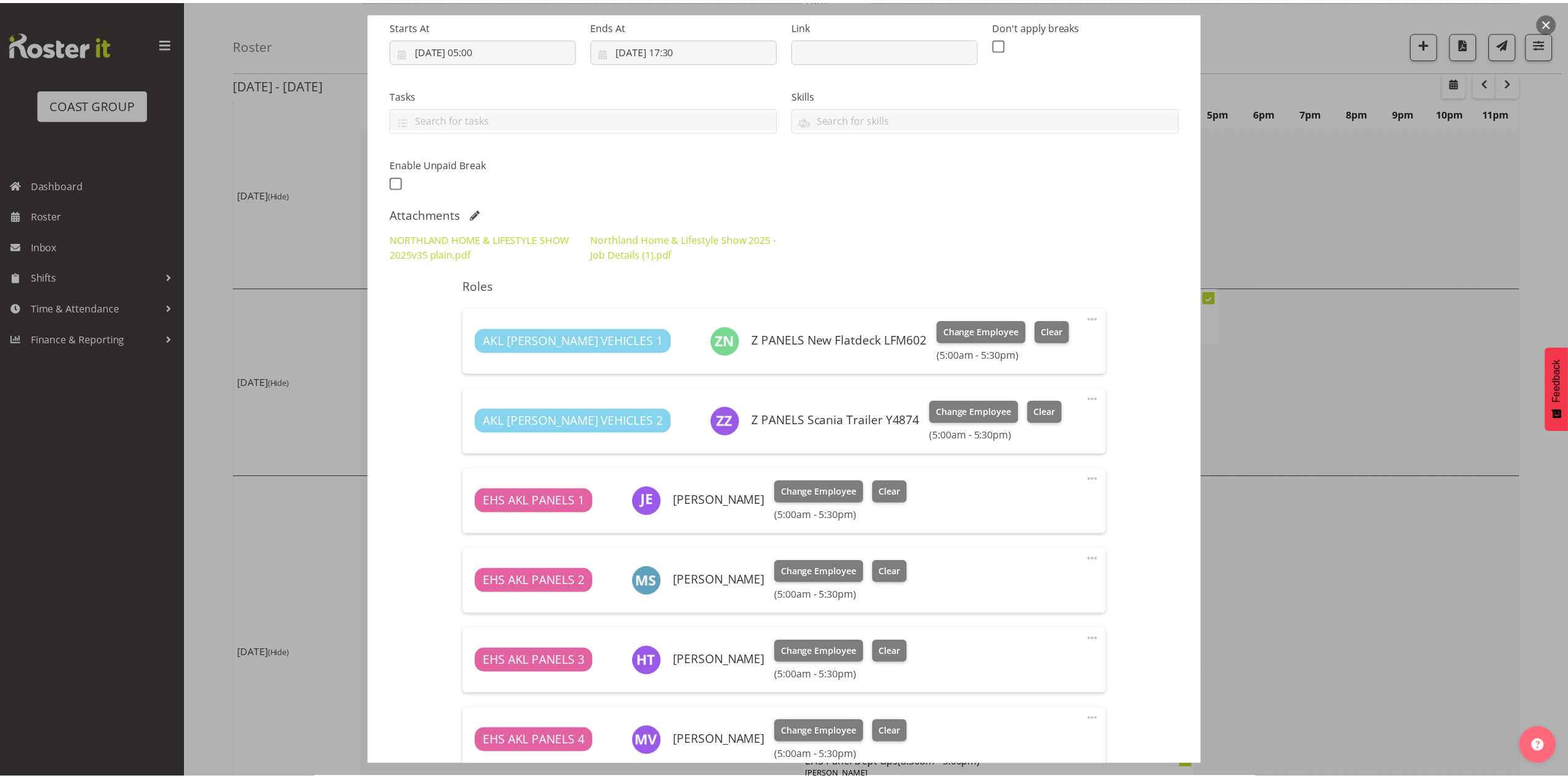
scroll to position [31, 0]
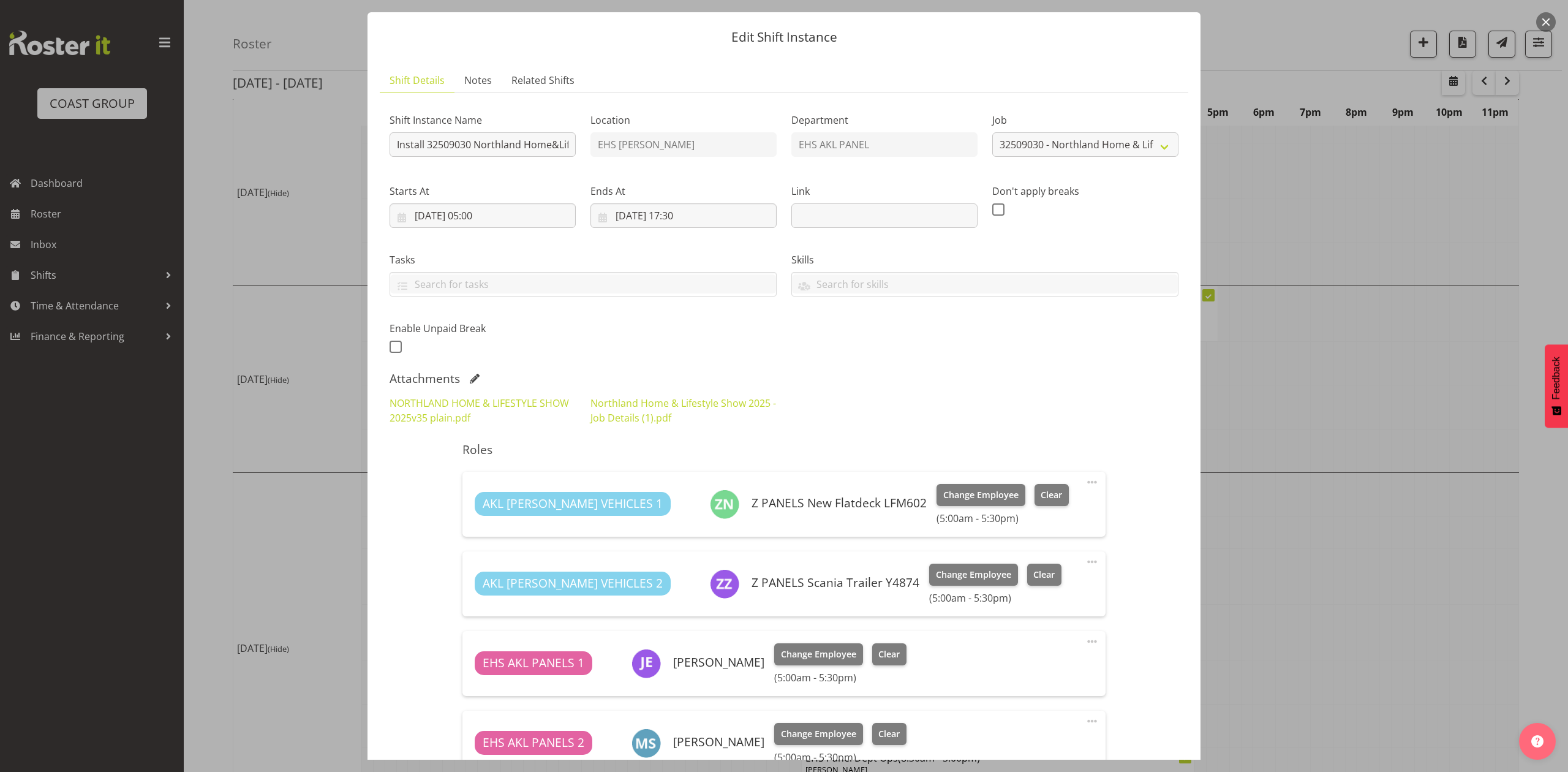
click at [1330, 296] on div at bounding box center [784, 386] width 1568 height 772
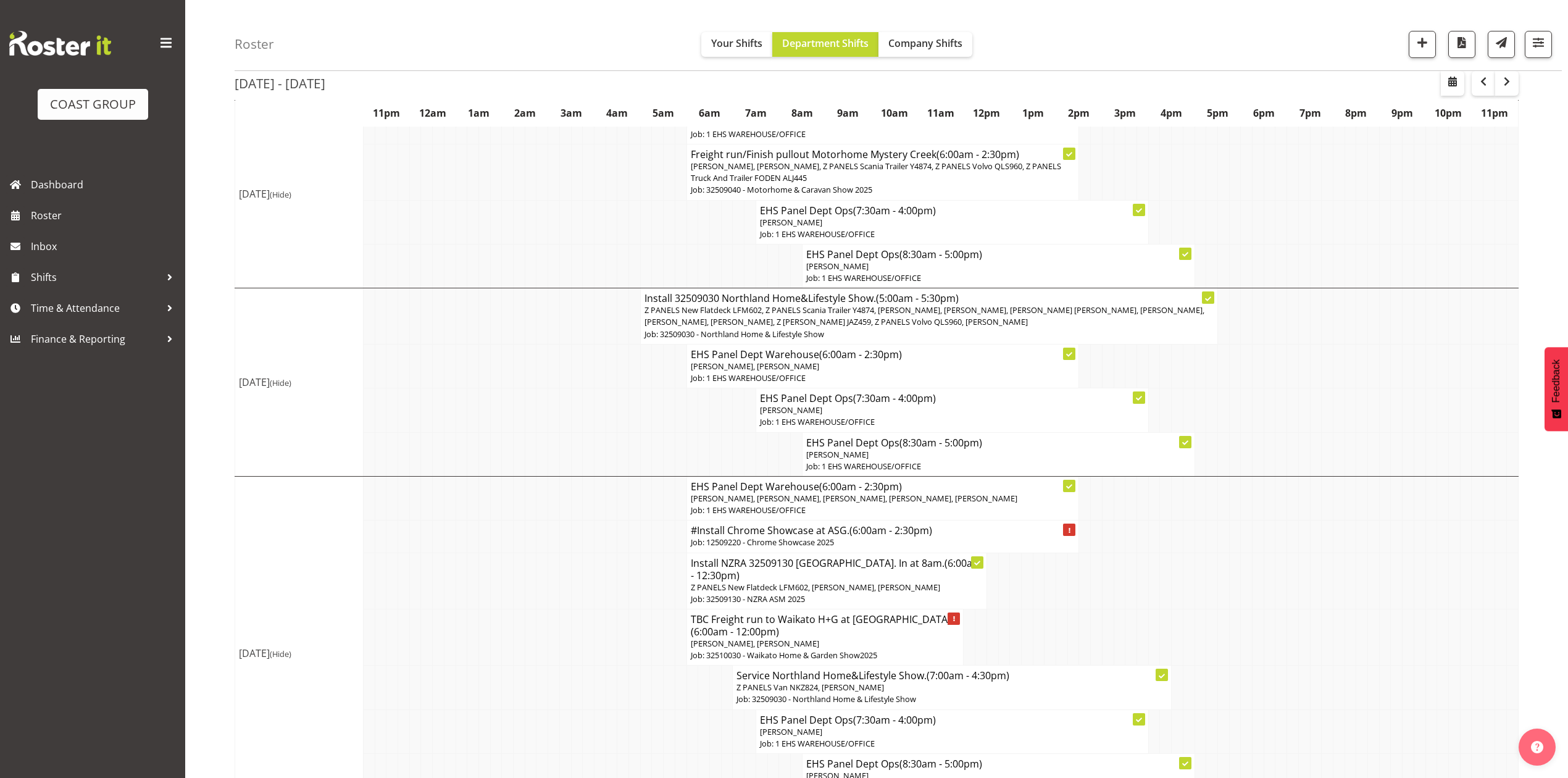
click at [1275, 384] on td at bounding box center [1281, 365] width 12 height 44
click at [1272, 384] on td at bounding box center [1269, 365] width 12 height 44
click at [1165, 379] on td at bounding box center [1165, 365] width 12 height 44
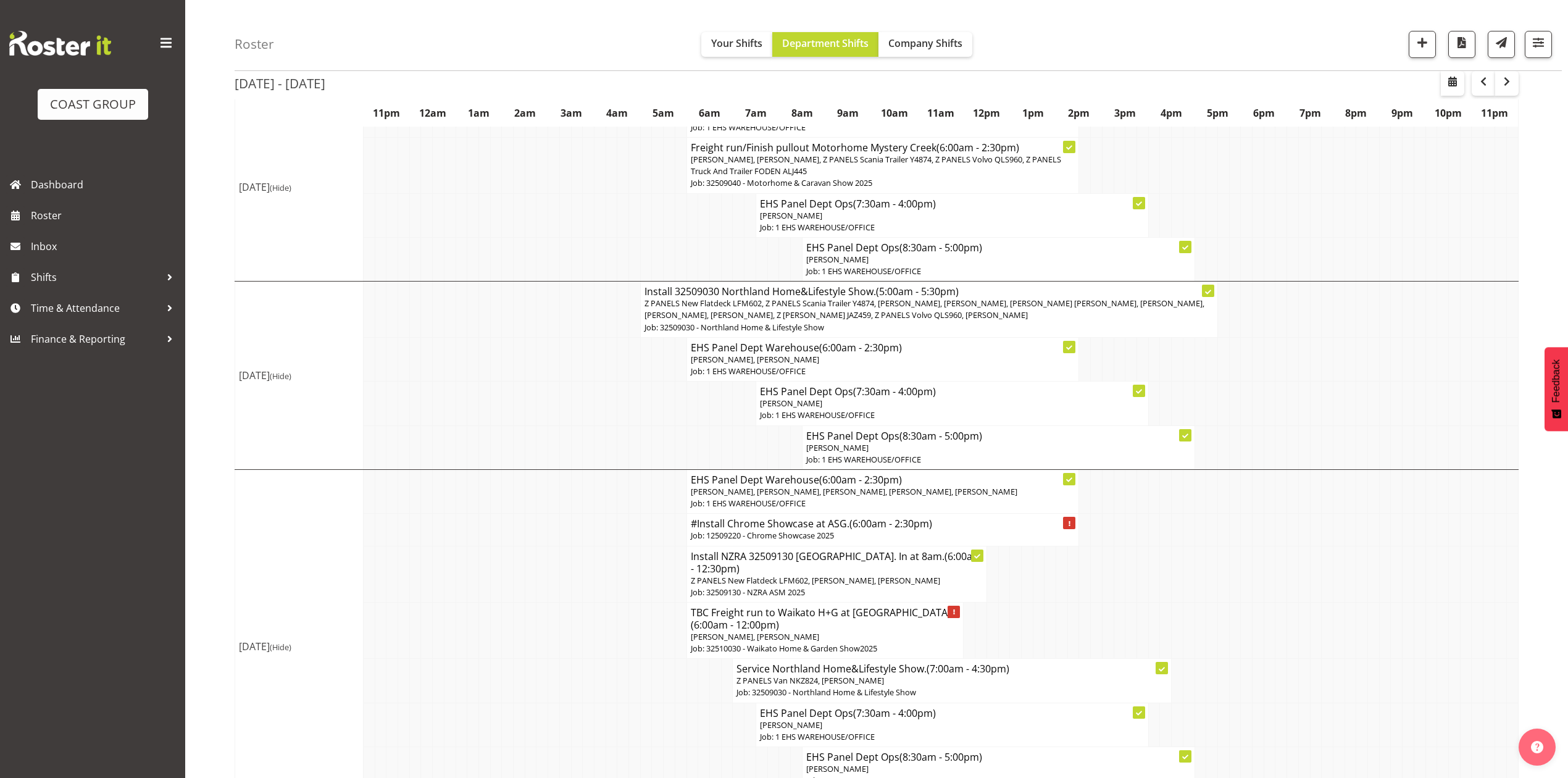
scroll to position [576, 0]
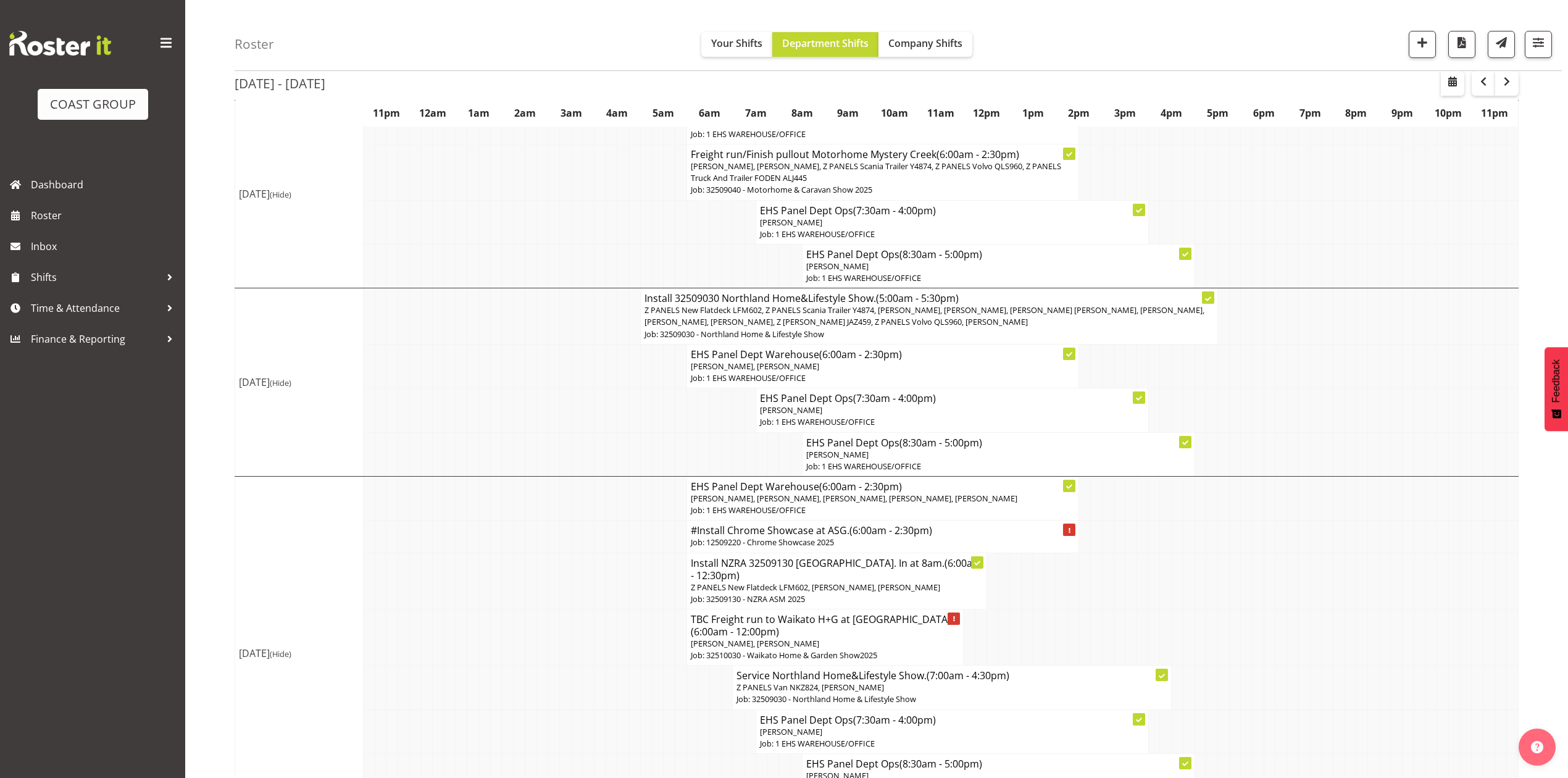
click at [1165, 388] on td at bounding box center [1165, 365] width 12 height 44
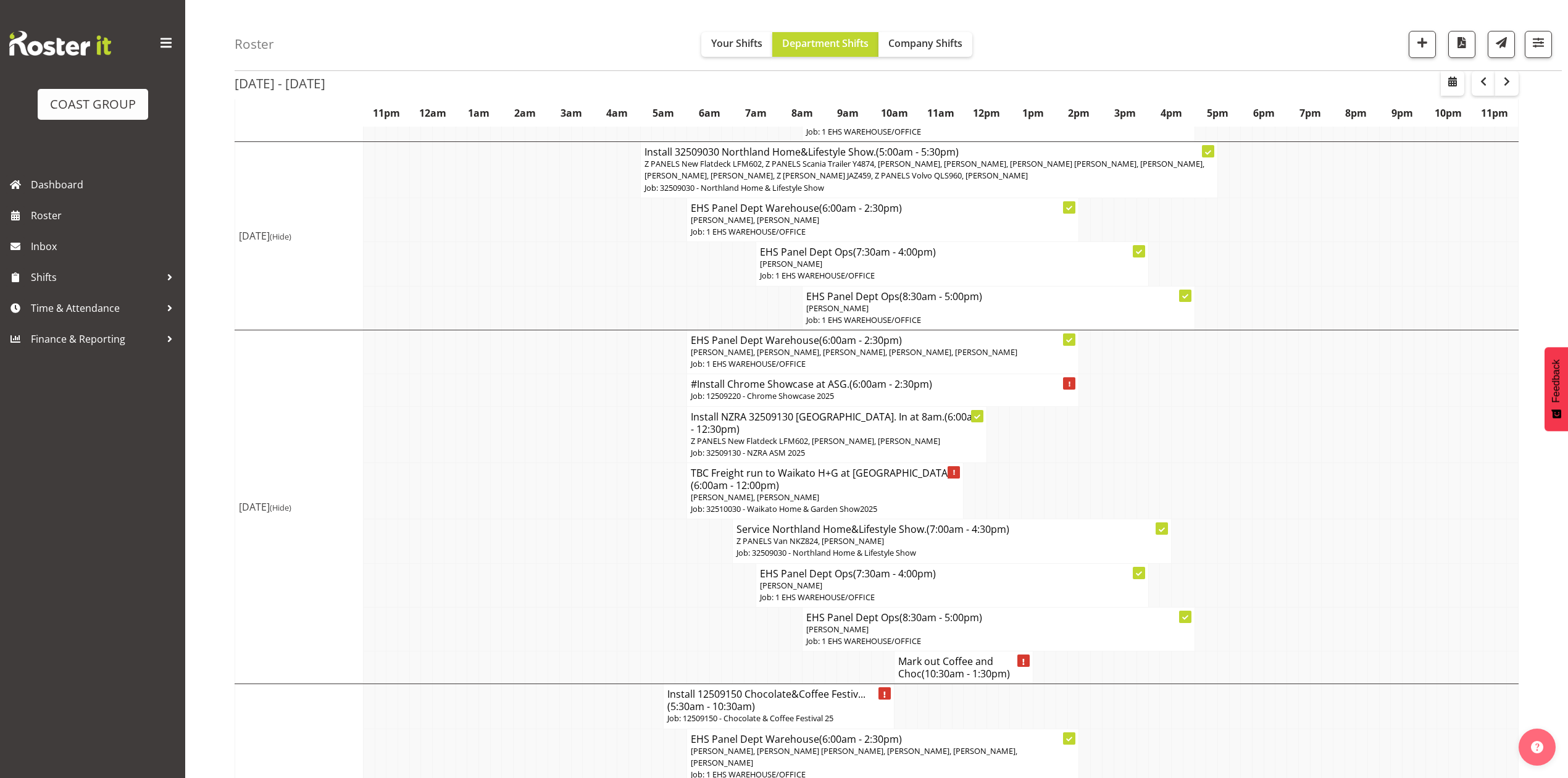
scroll to position [741, 0]
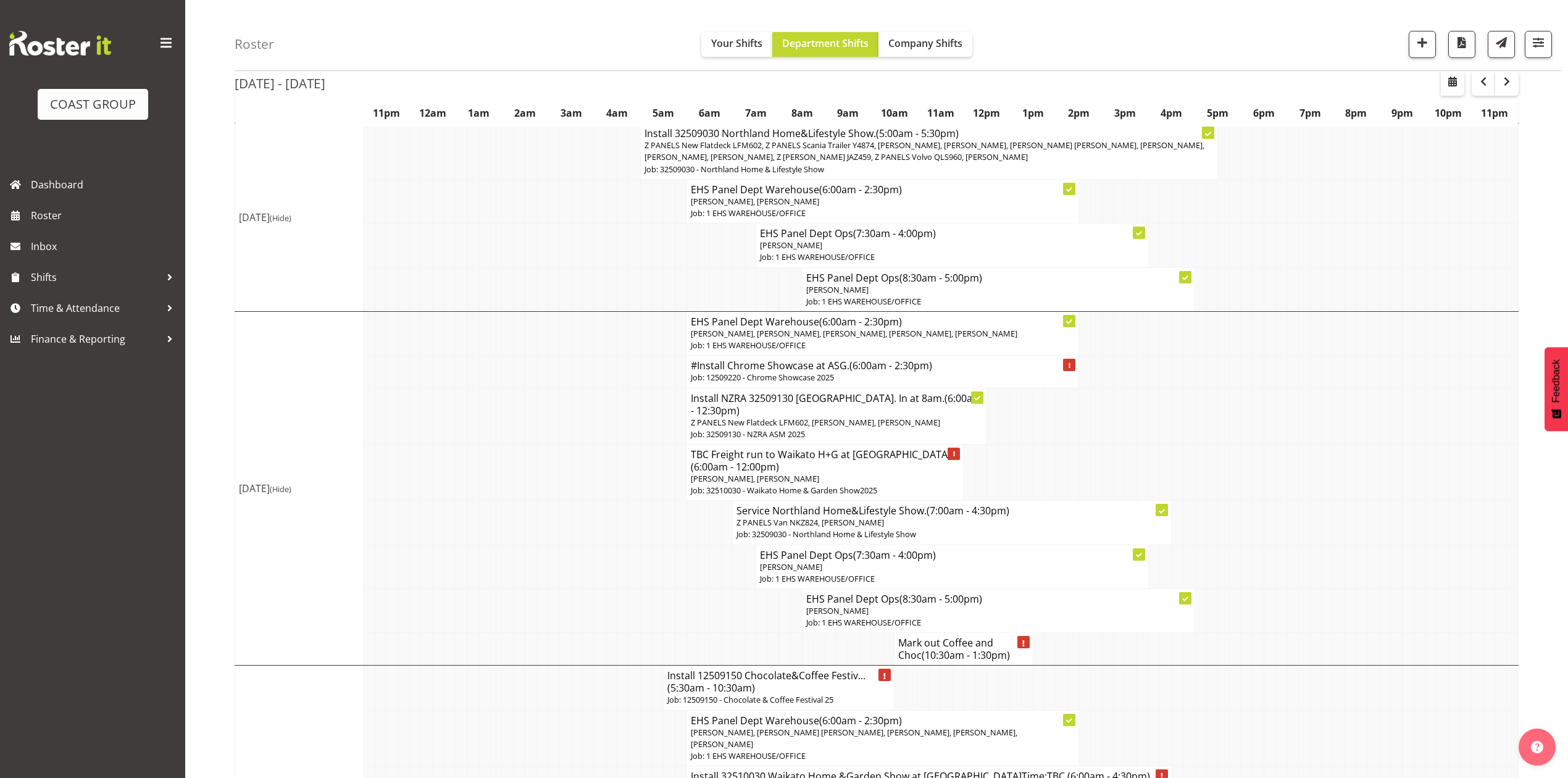
click at [1188, 428] on td at bounding box center [1188, 416] width 12 height 56
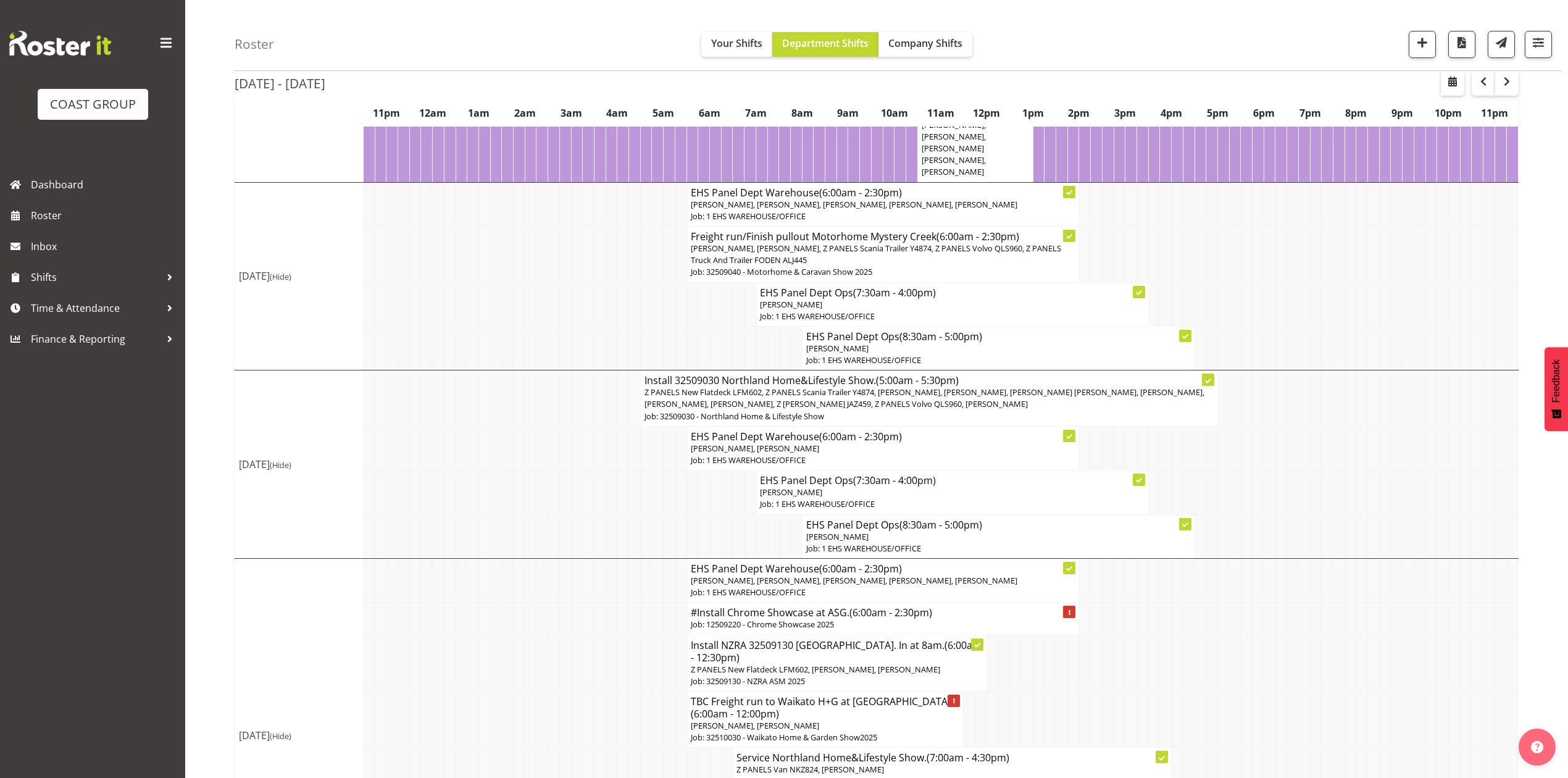
scroll to position [411, 0]
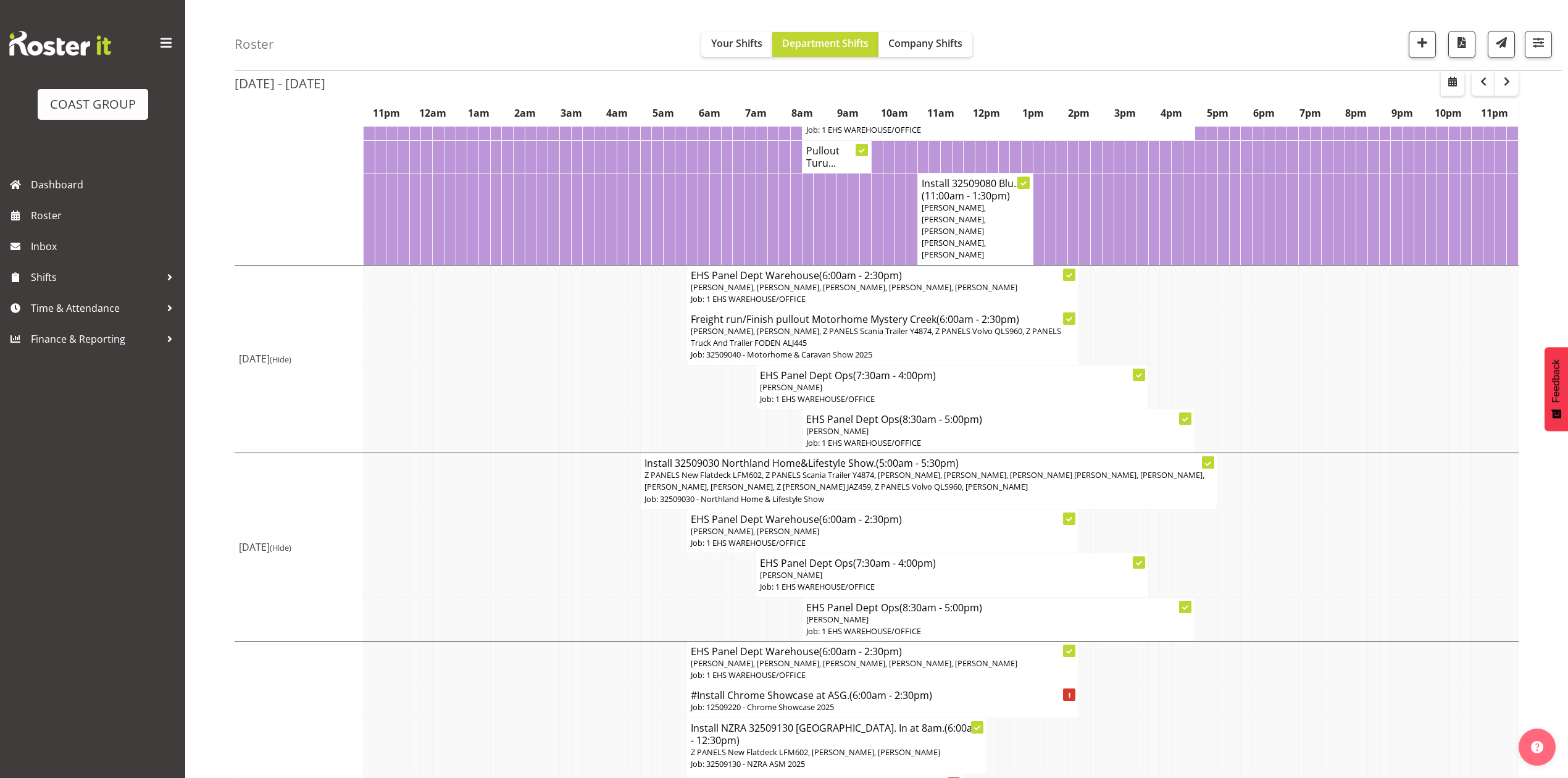
click at [676, 409] on td at bounding box center [680, 387] width 12 height 44
click at [1219, 344] on td at bounding box center [1222, 337] width 12 height 56
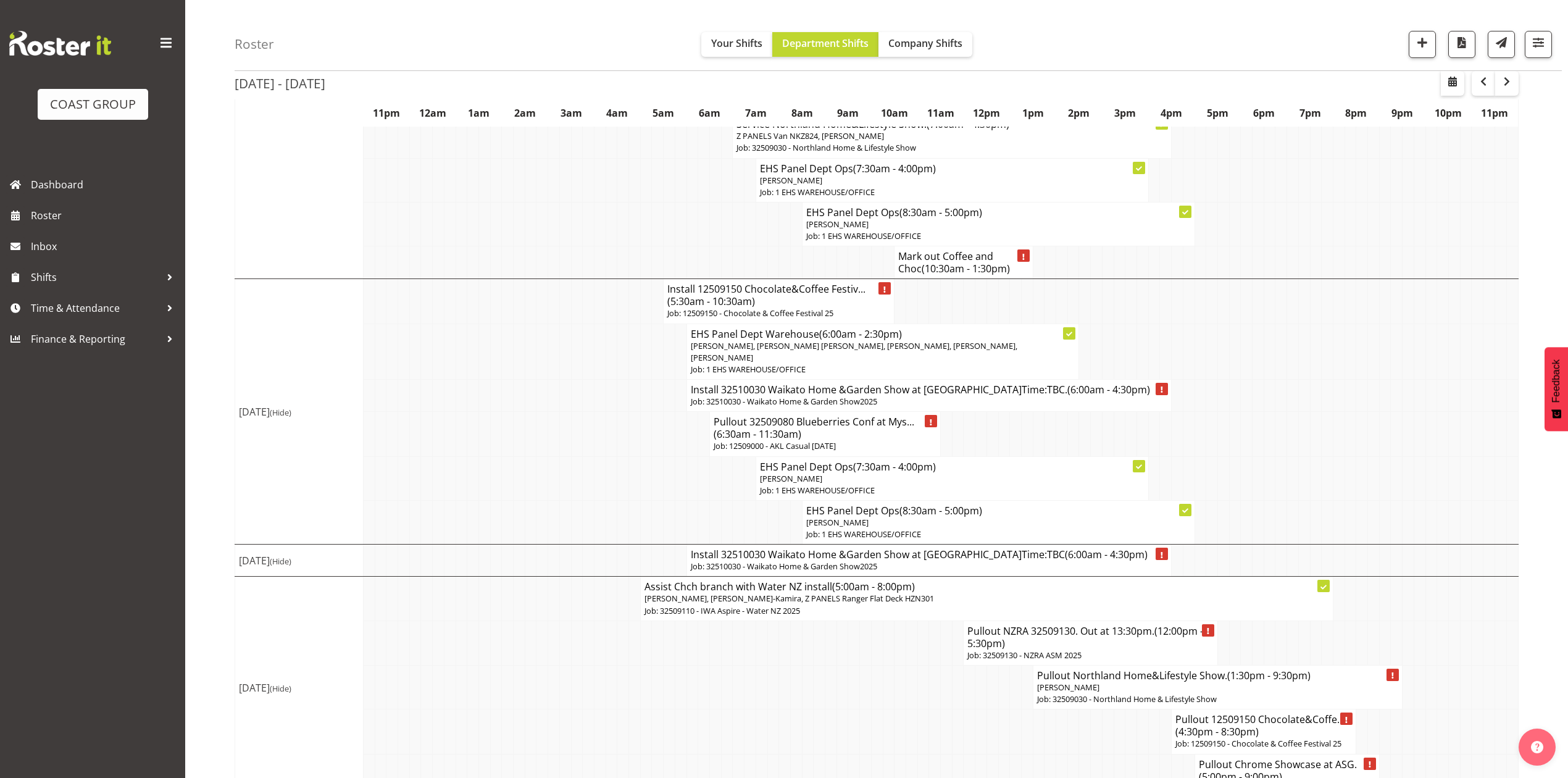
scroll to position [1152, 0]
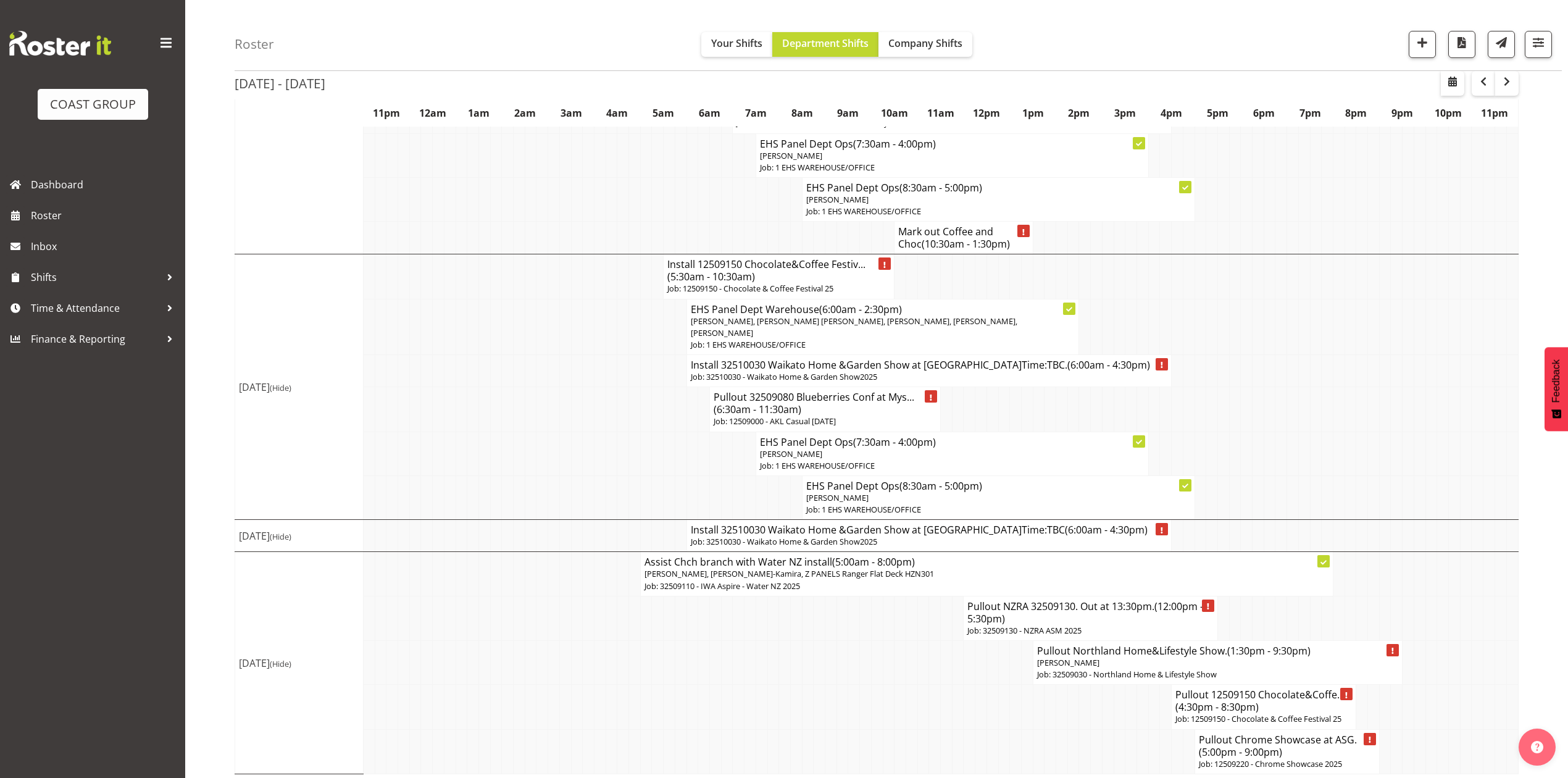
click at [1005, 423] on td at bounding box center [1003, 410] width 12 height 45
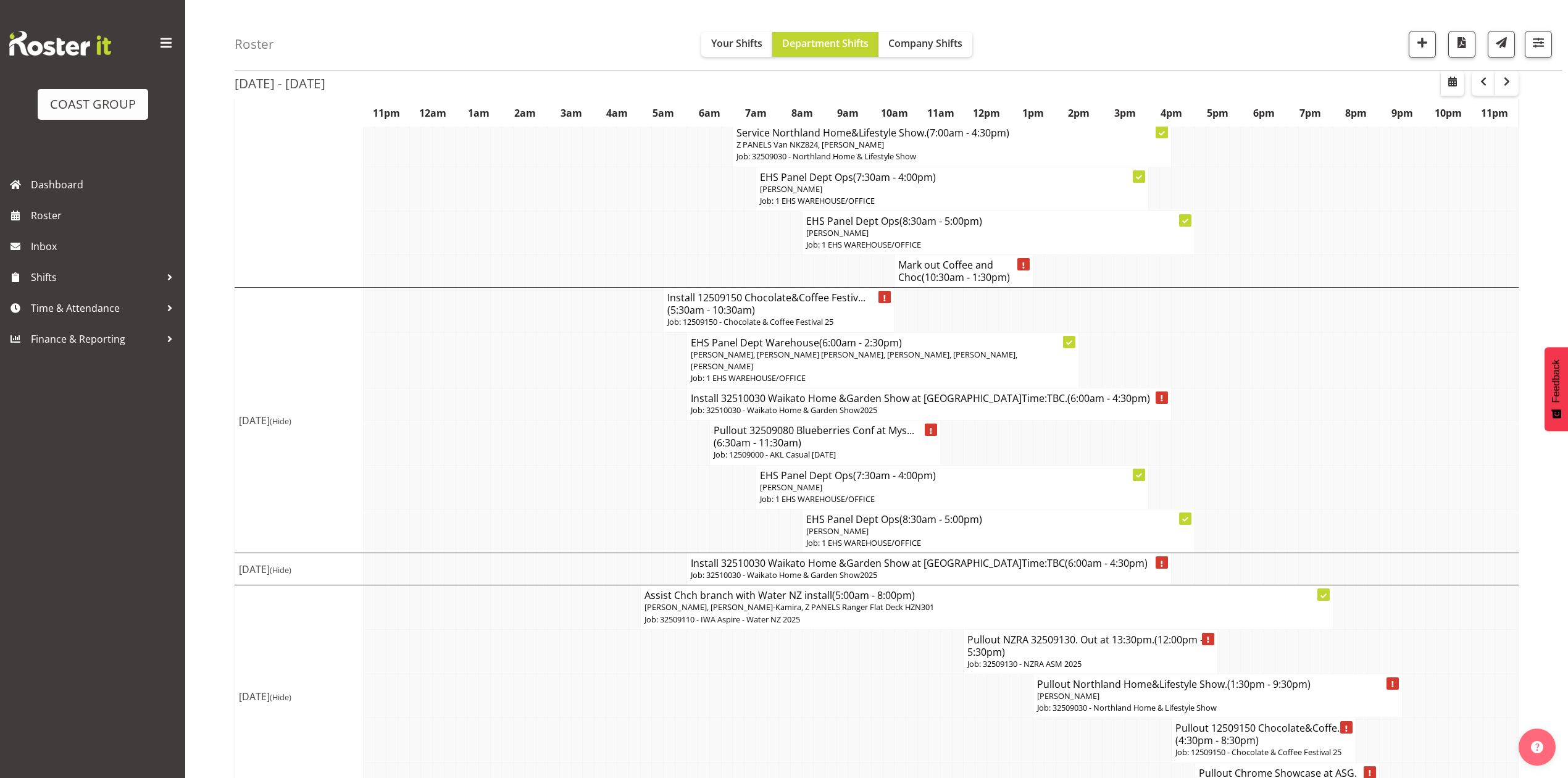
scroll to position [942, 0]
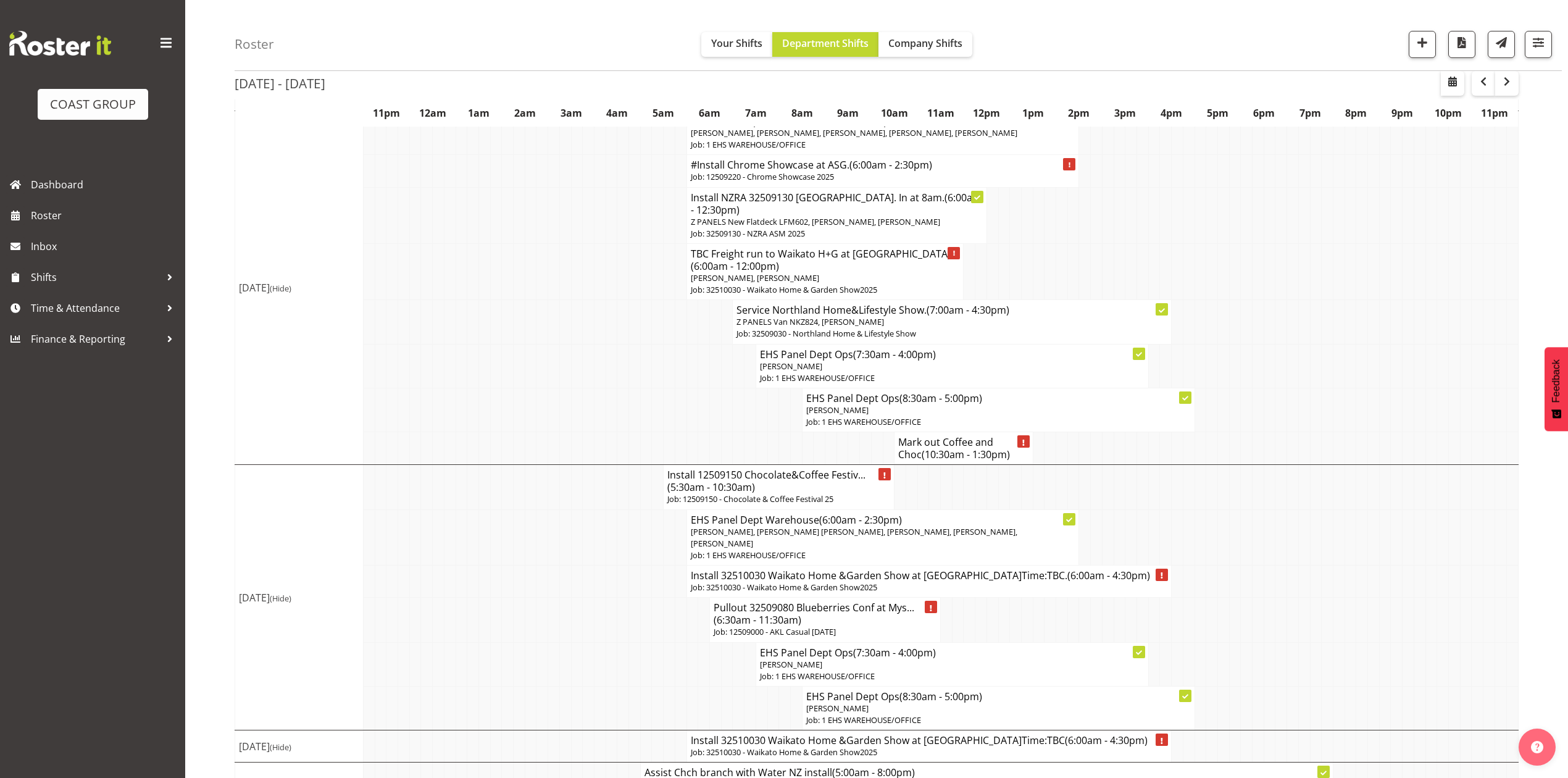
click at [1156, 243] on td at bounding box center [1153, 215] width 12 height 56
click at [1144, 272] on td at bounding box center [1143, 272] width 12 height 56
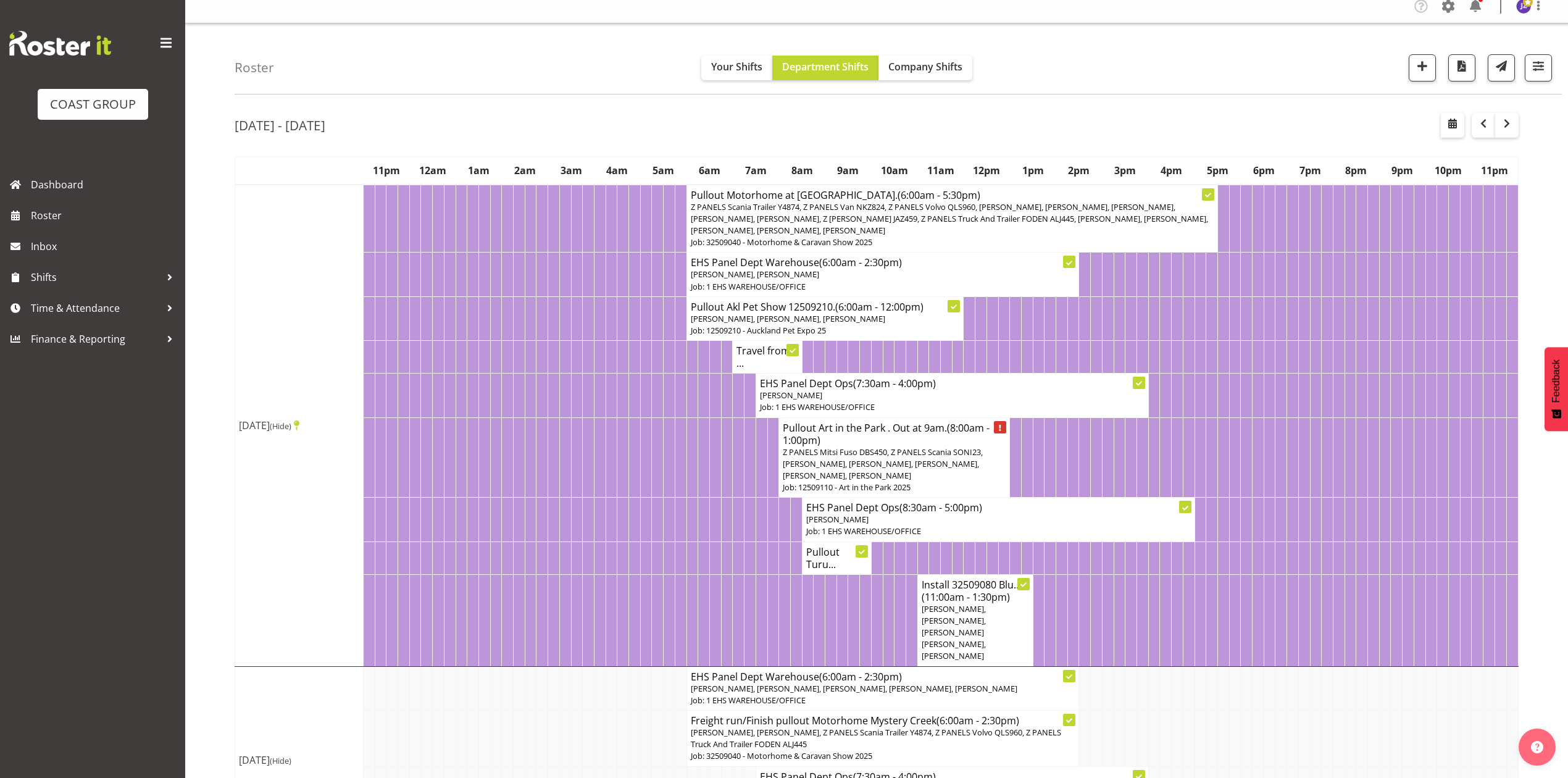
scroll to position [0, 0]
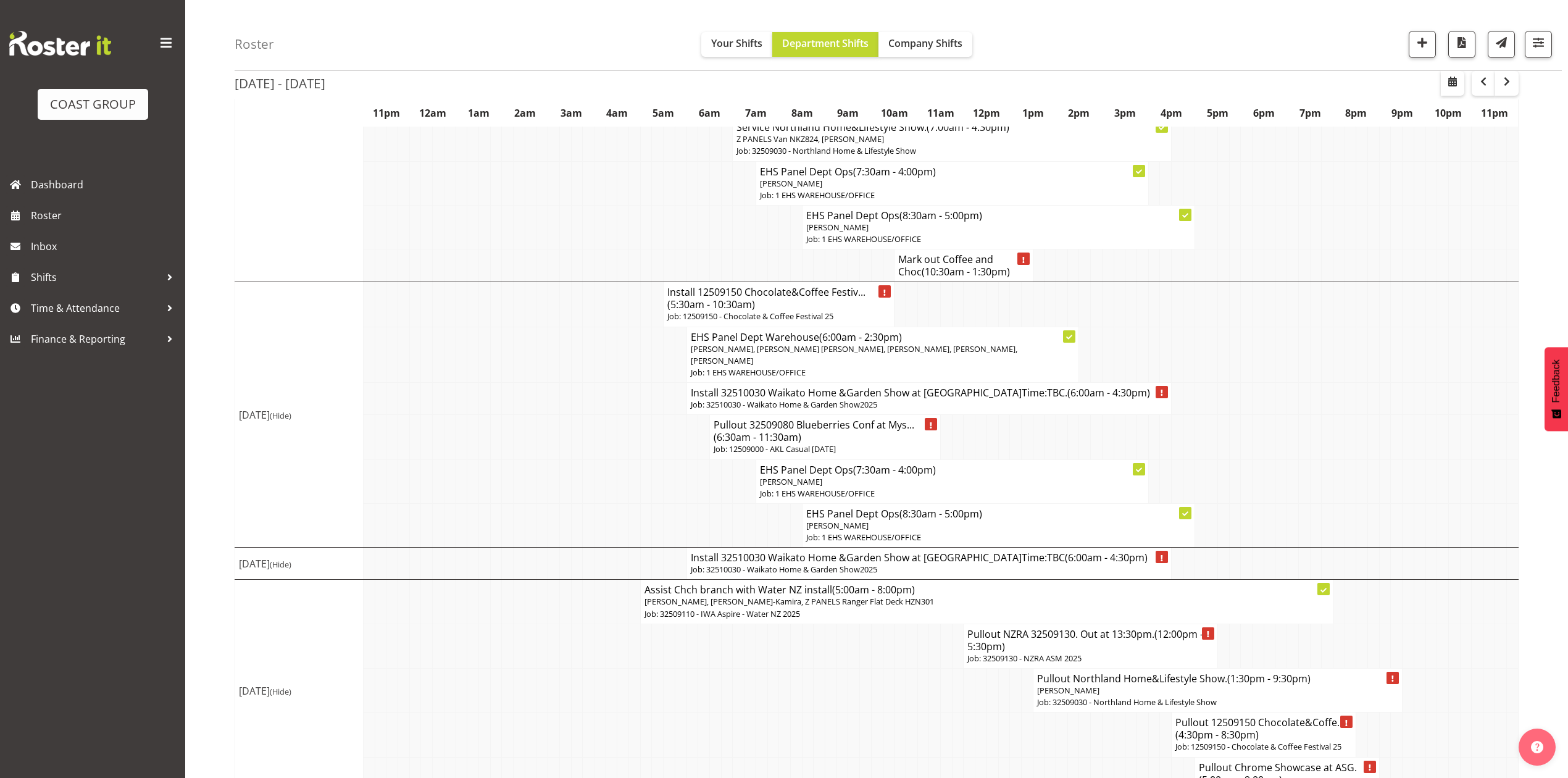
scroll to position [1152, 0]
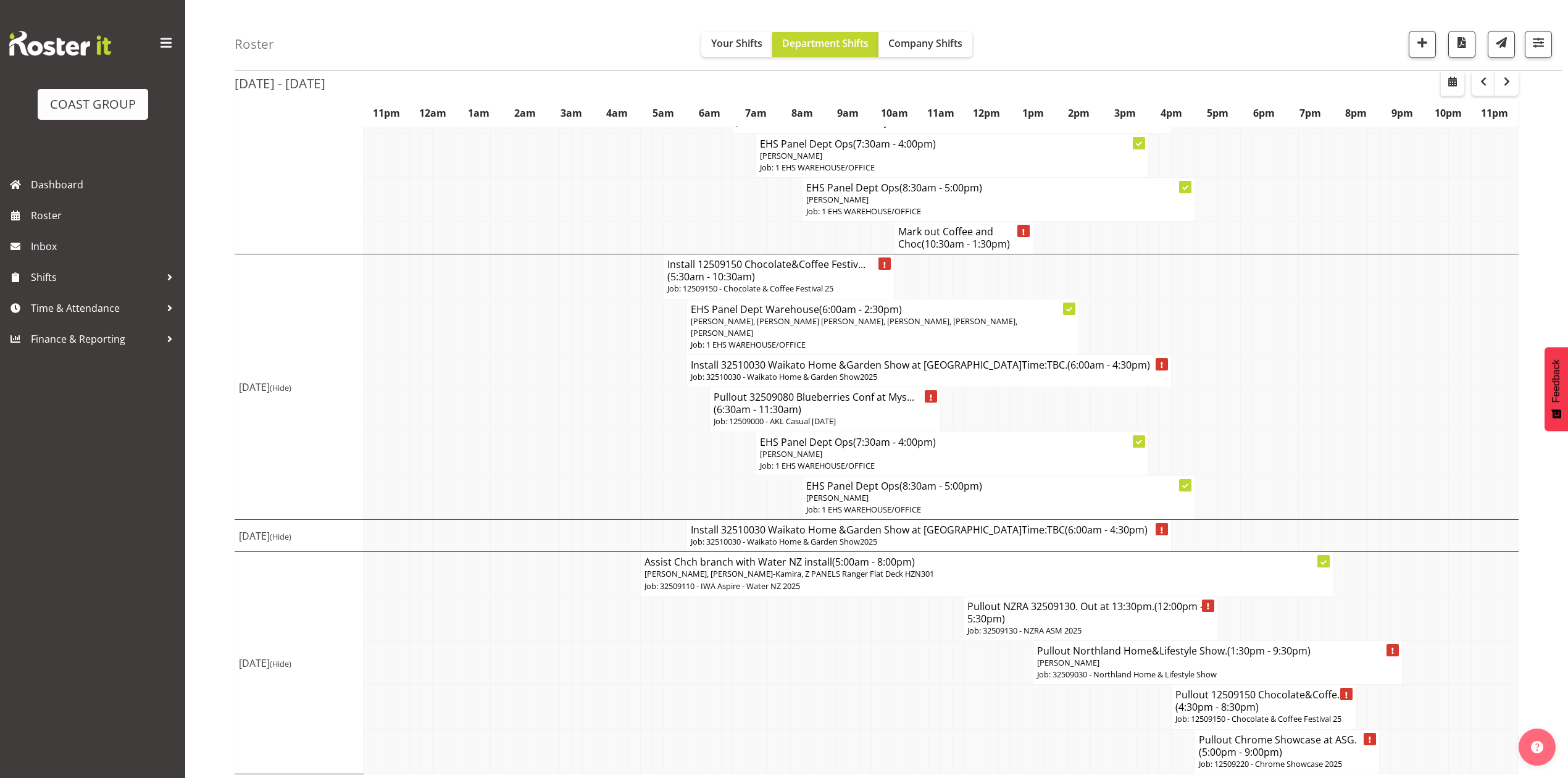
click at [716, 283] on span "(5:30am - 10:30am)" at bounding box center [711, 277] width 88 height 14
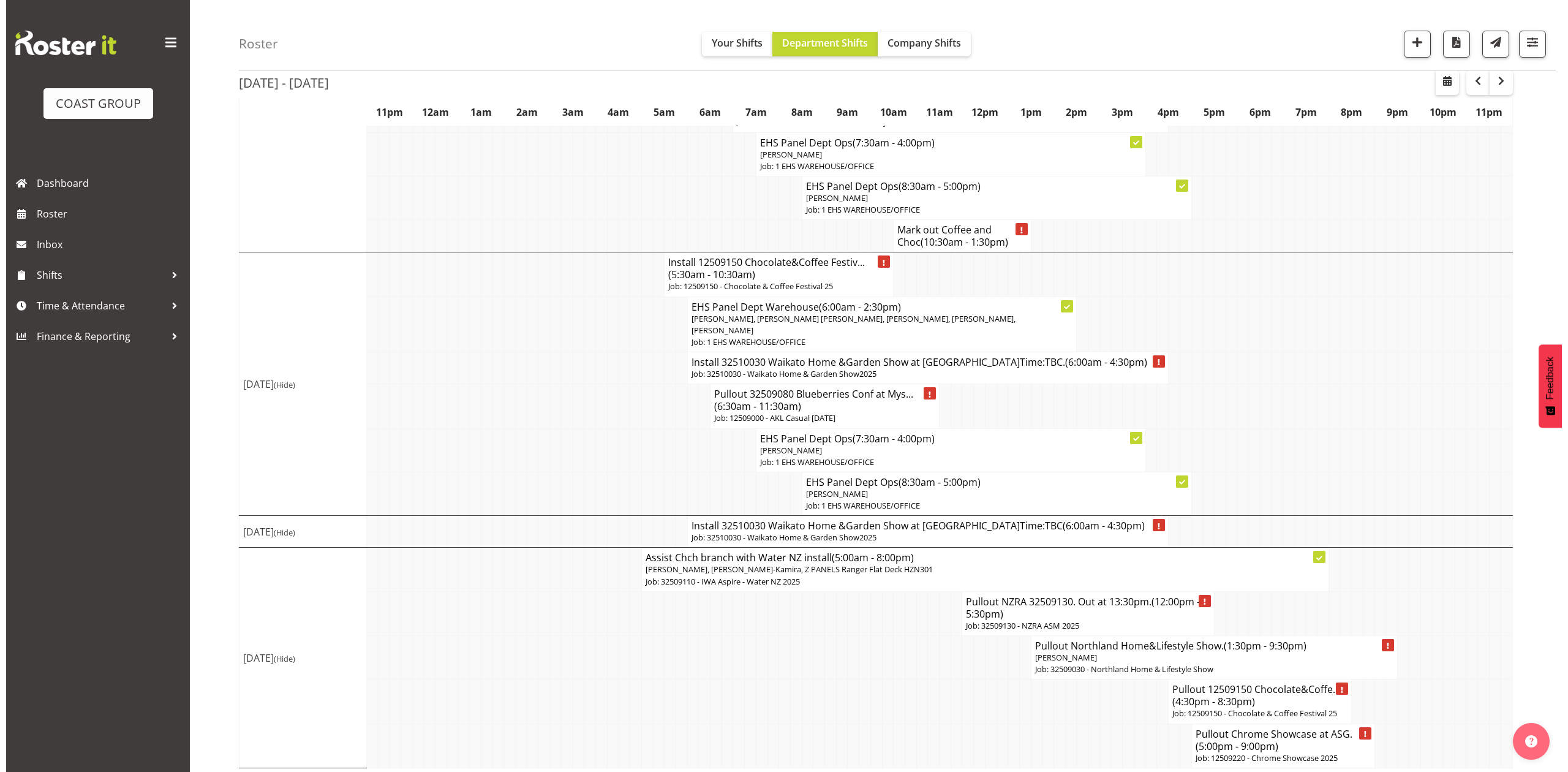
scroll to position [1137, 0]
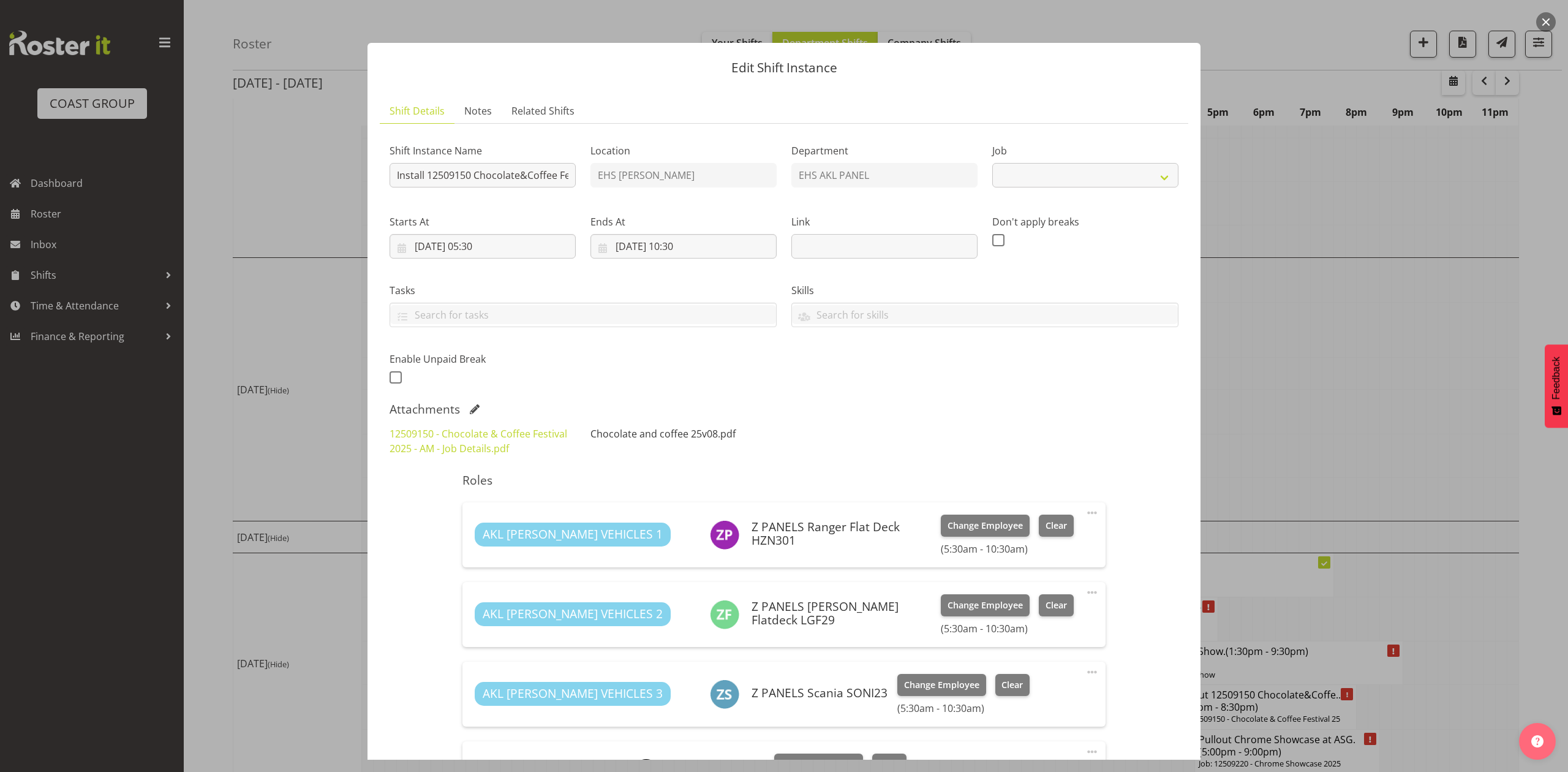
select select "9735"
click at [635, 435] on link "Chocolate and coffee 25v08.pdf" at bounding box center [663, 434] width 145 height 14
click at [1292, 383] on div at bounding box center [784, 386] width 1568 height 772
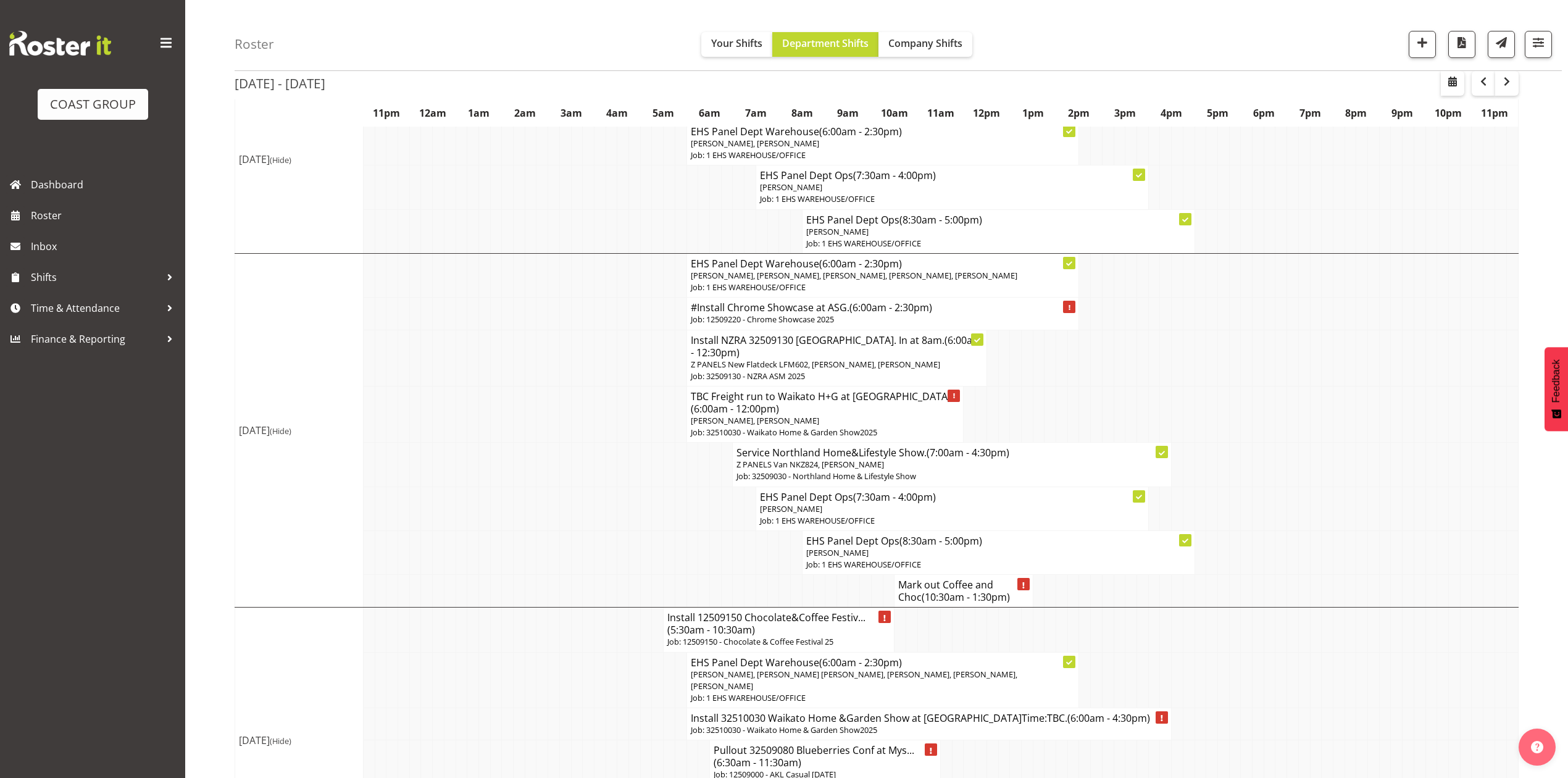
scroll to position [823, 0]
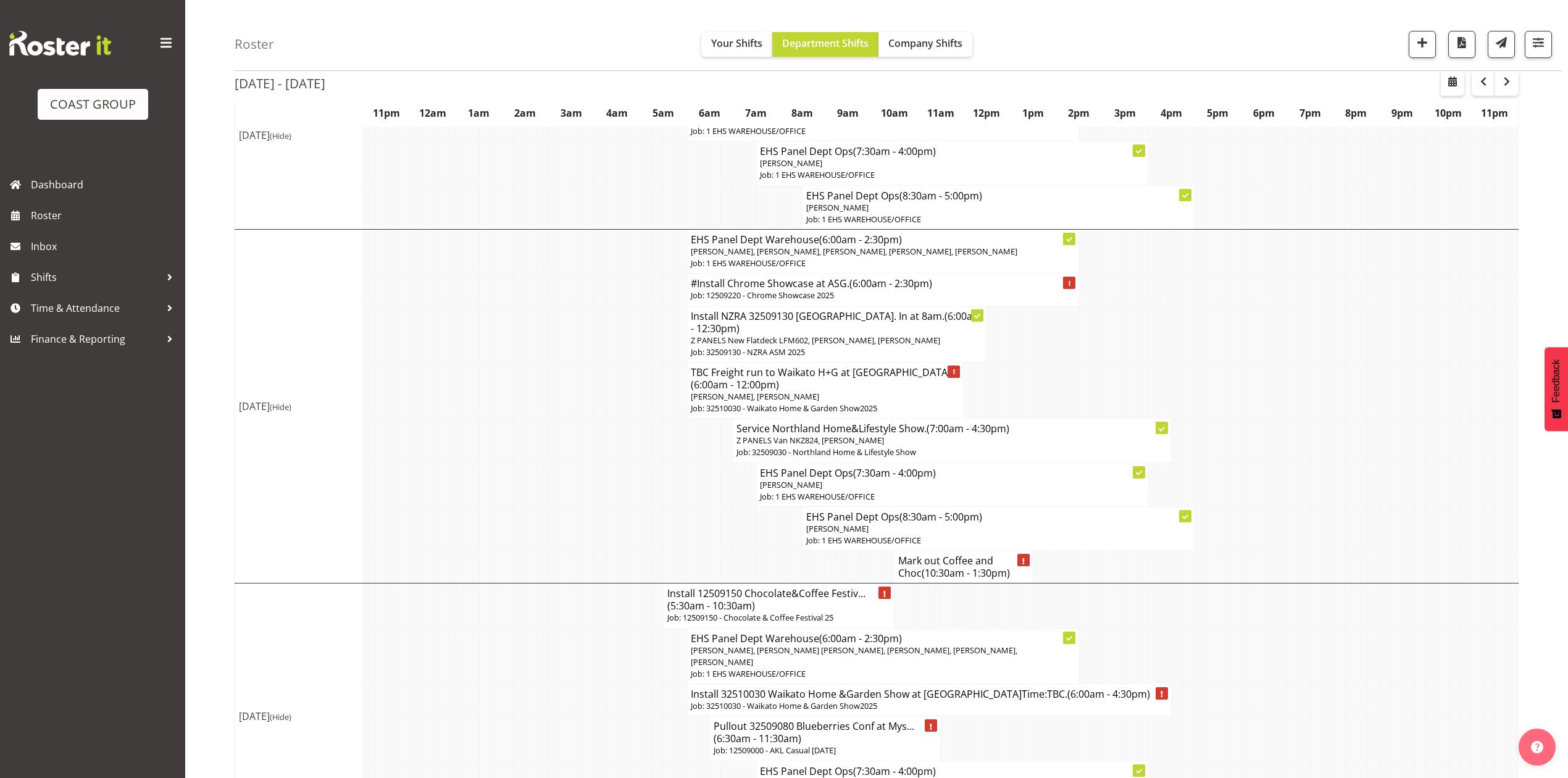
click at [1031, 413] on td at bounding box center [1027, 390] width 12 height 56
click at [1026, 362] on td at bounding box center [1027, 334] width 12 height 56
click at [1033, 362] on td at bounding box center [1039, 334] width 12 height 56
click at [1045, 397] on td at bounding box center [1050, 390] width 12 height 56
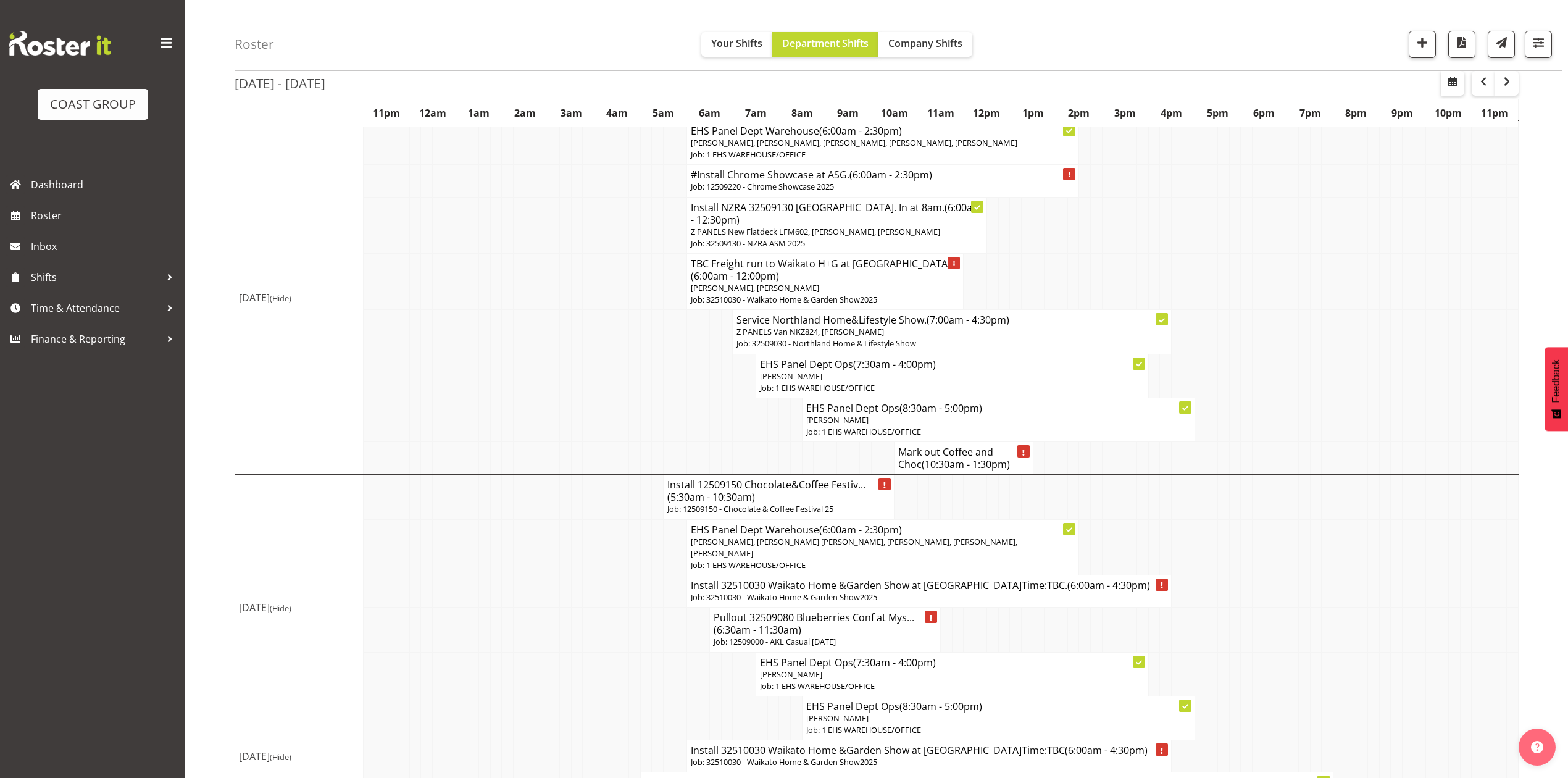
scroll to position [906, 0]
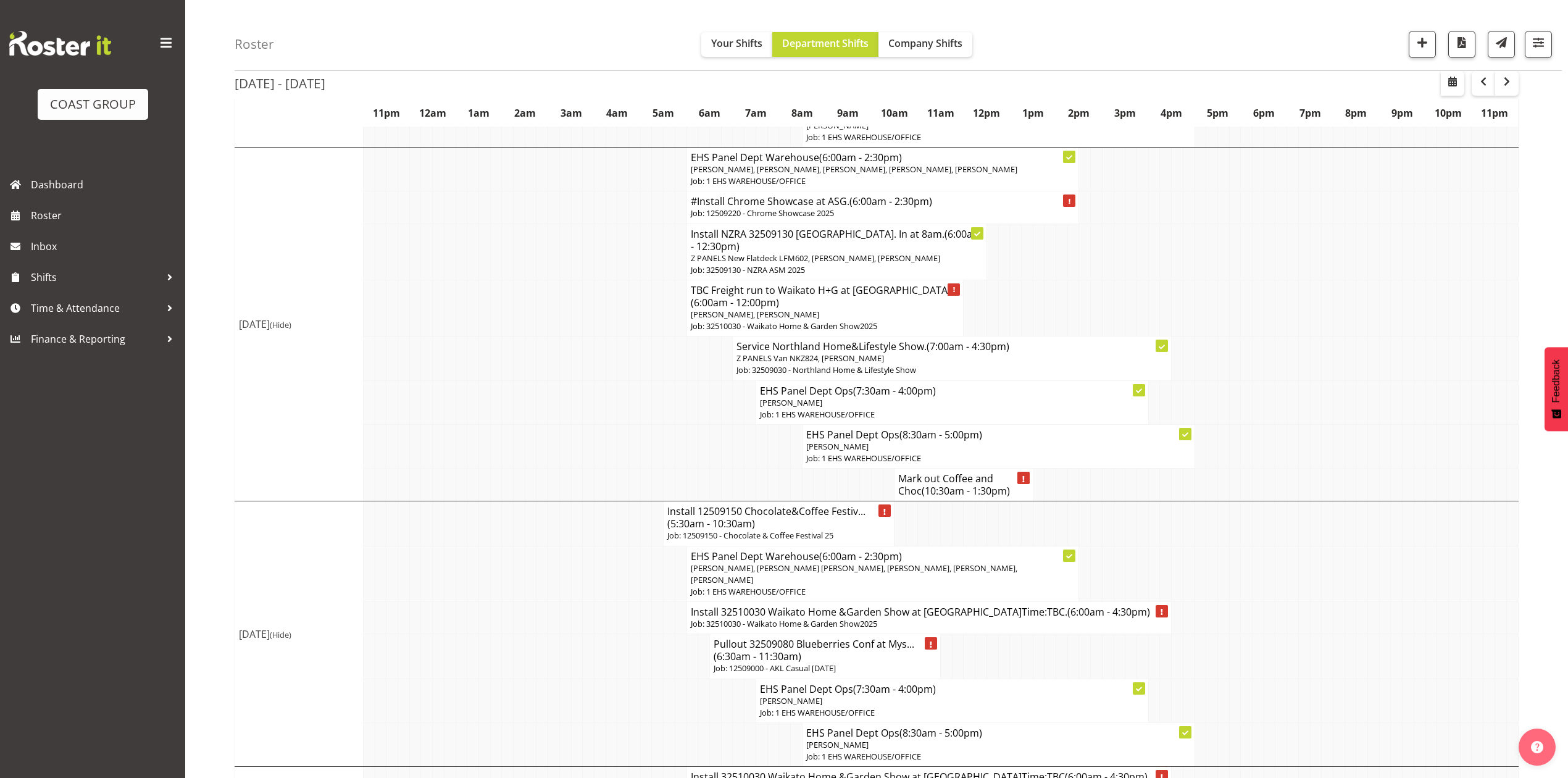
click at [958, 498] on span "(10:30am - 1:30pm)" at bounding box center [966, 491] width 89 height 14
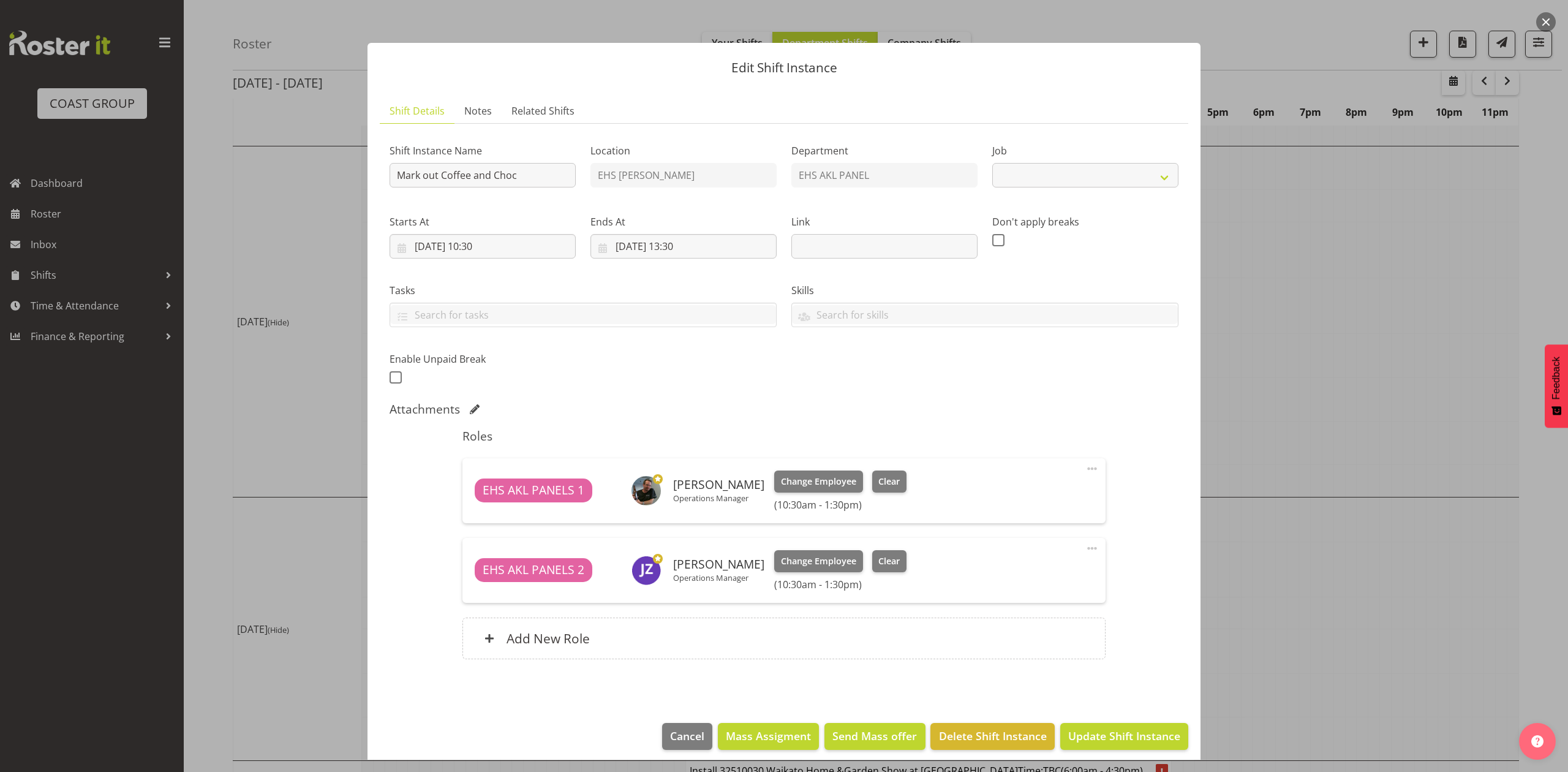
select select "9735"
click at [1312, 360] on div at bounding box center [784, 386] width 1568 height 772
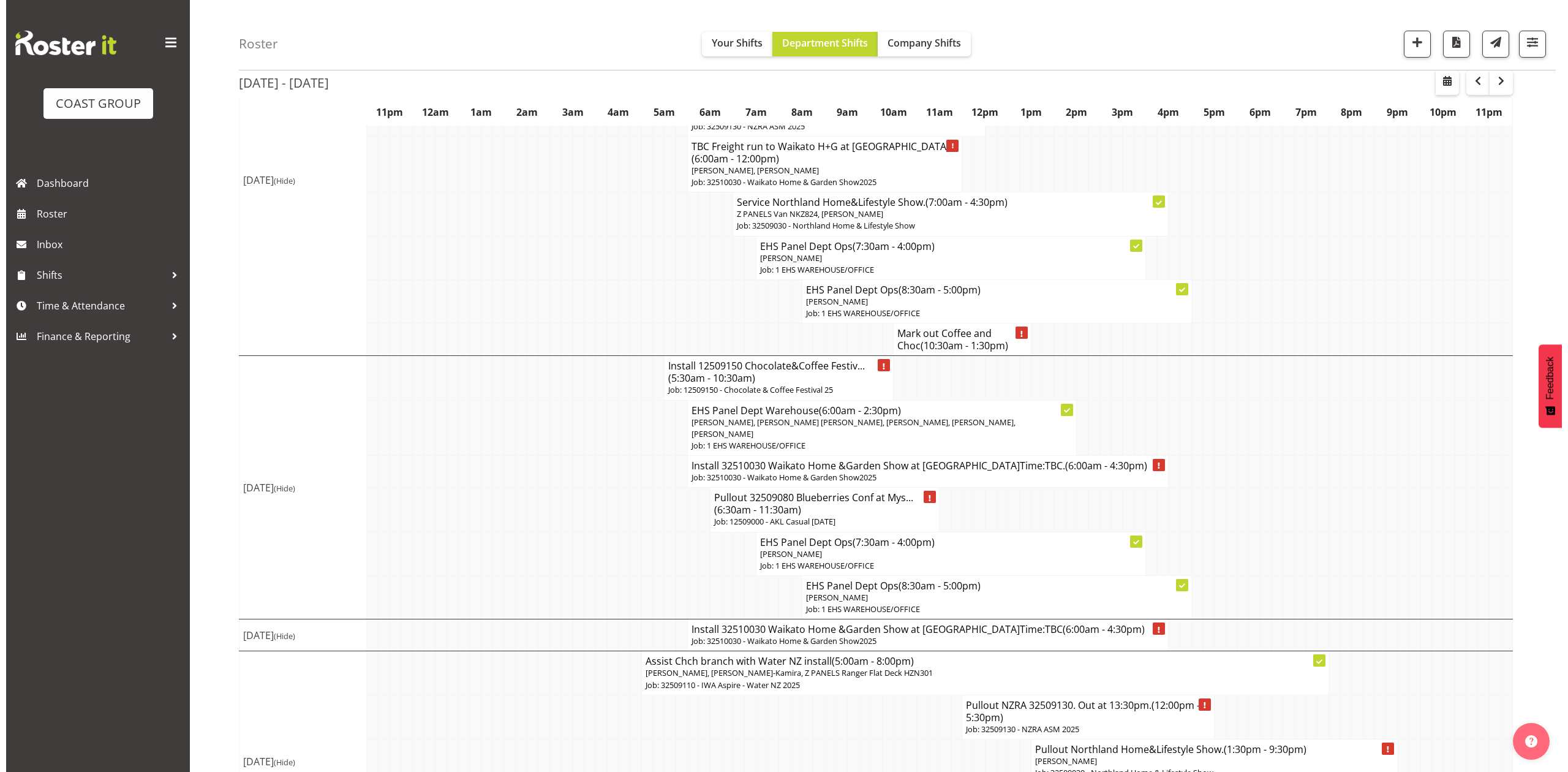
scroll to position [1062, 0]
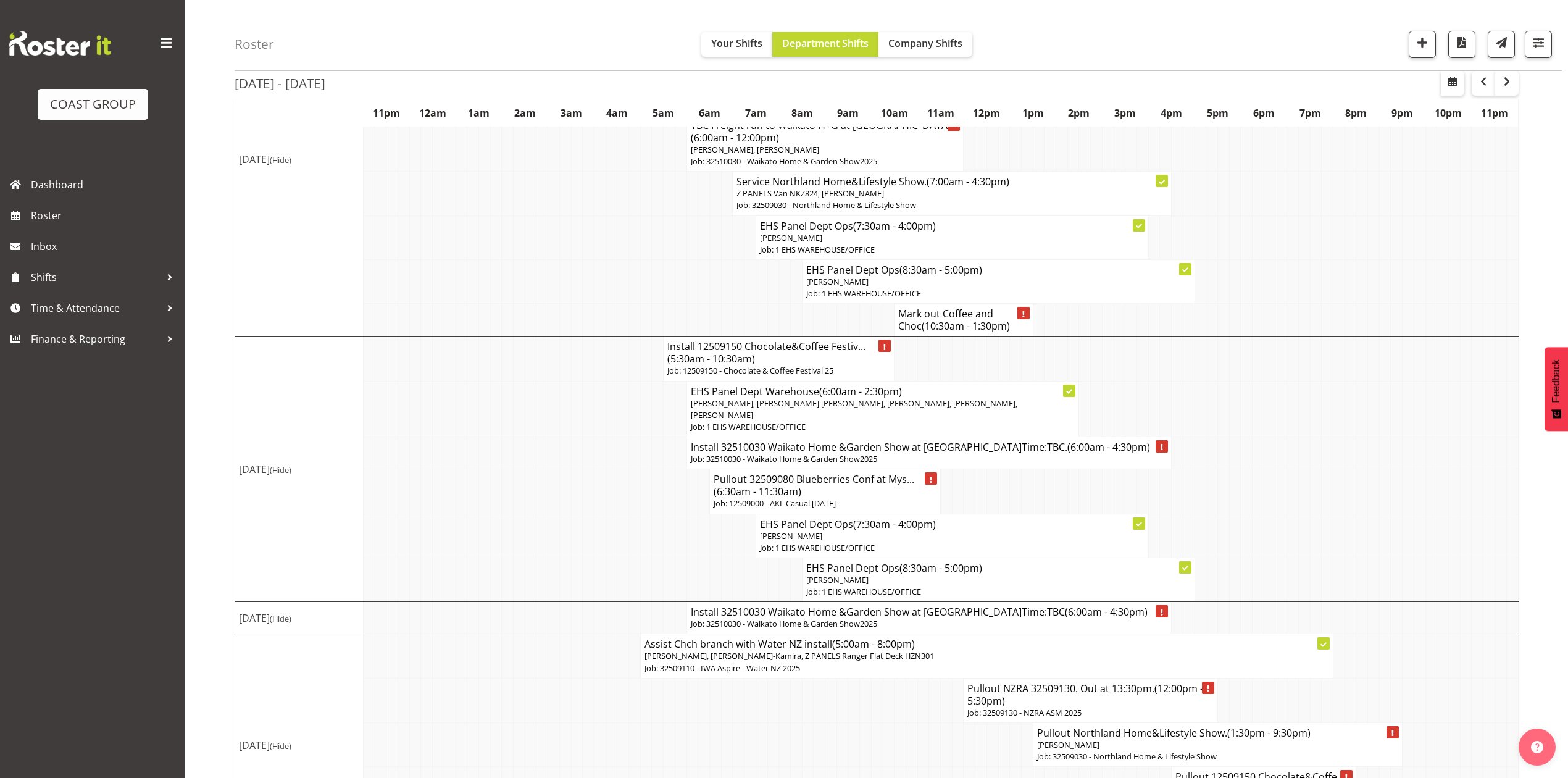
click at [814, 365] on h4 "Install 12509150 Chocolate&Coffee Festiv... (5:30am - 10:30am)" at bounding box center [778, 352] width 223 height 24
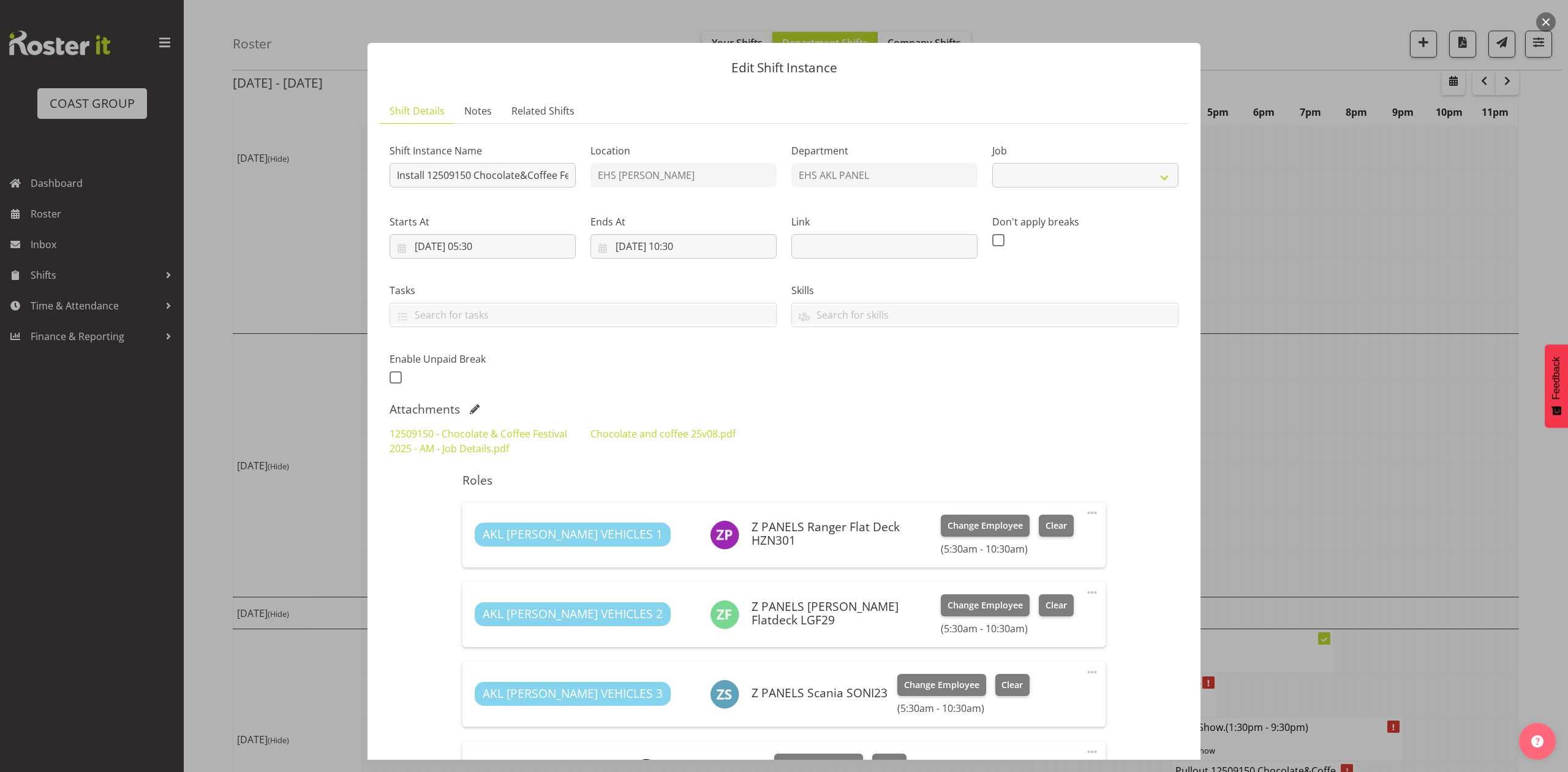
select select "9735"
click at [662, 440] on link "Chocolate and coffee 25v08.pdf" at bounding box center [663, 434] width 145 height 14
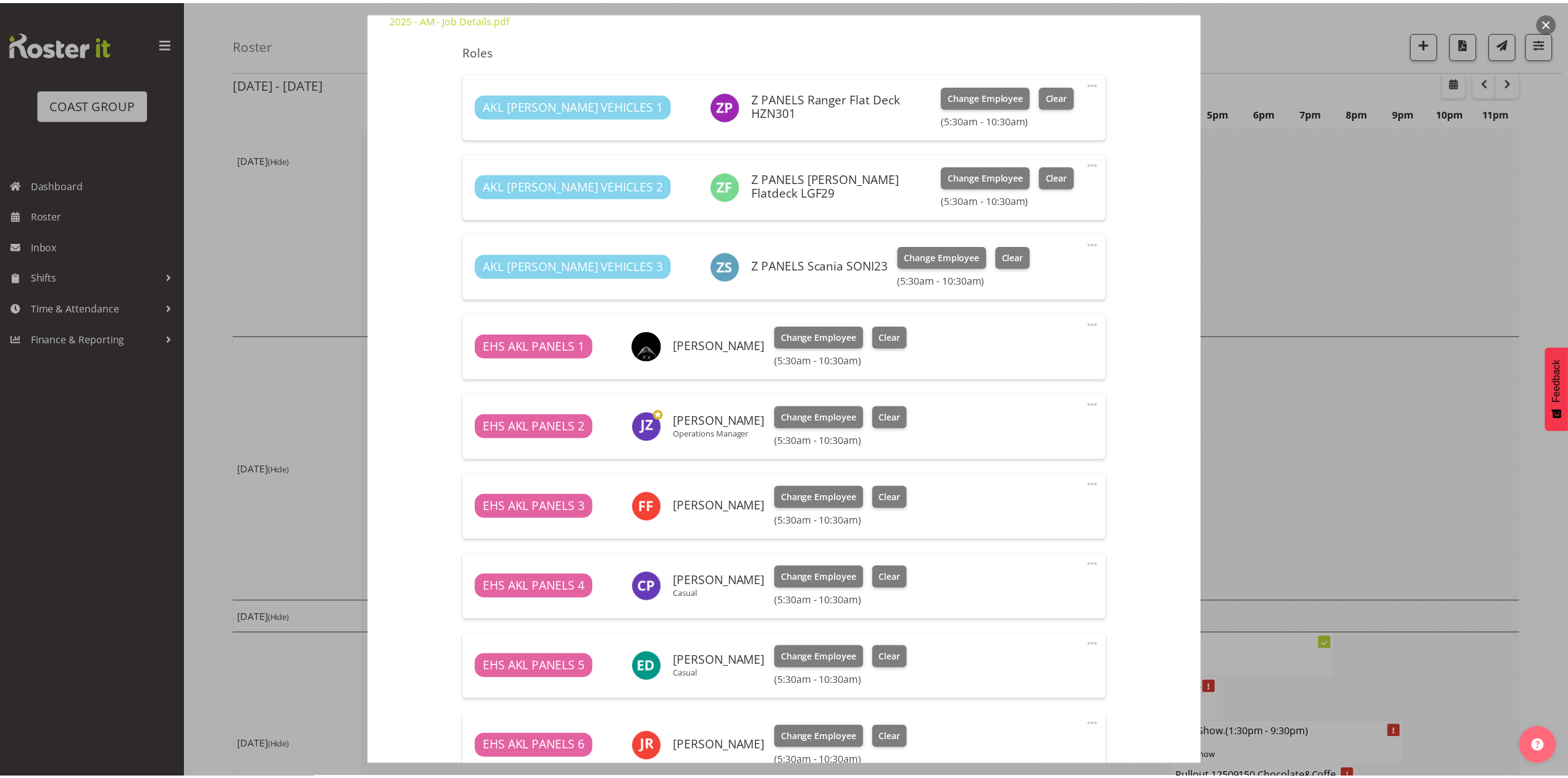
scroll to position [411, 0]
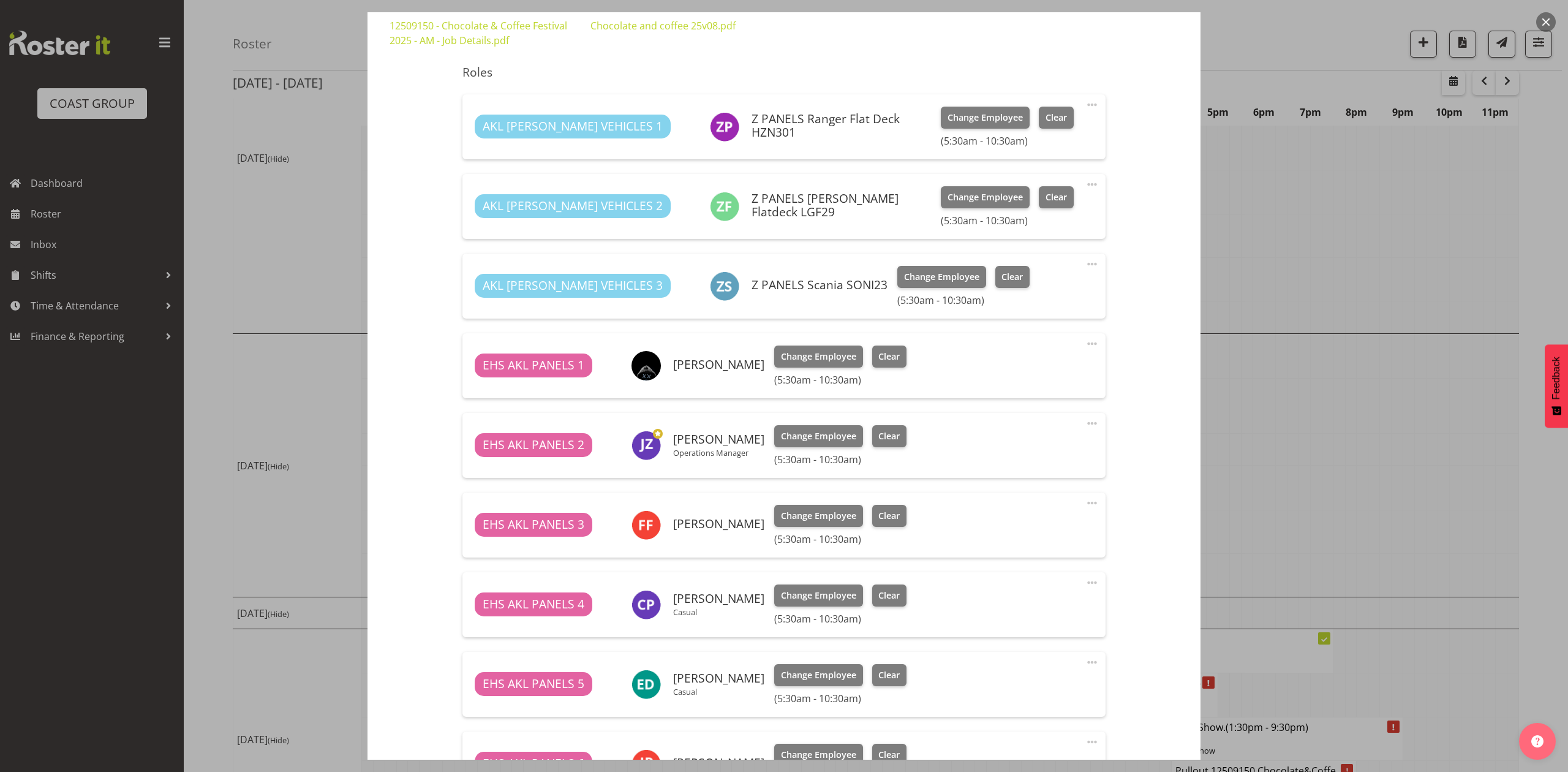
drag, startPoint x: 1253, startPoint y: 386, endPoint x: 1266, endPoint y: 392, distance: 14.3
click at [1253, 386] on div at bounding box center [784, 386] width 1568 height 772
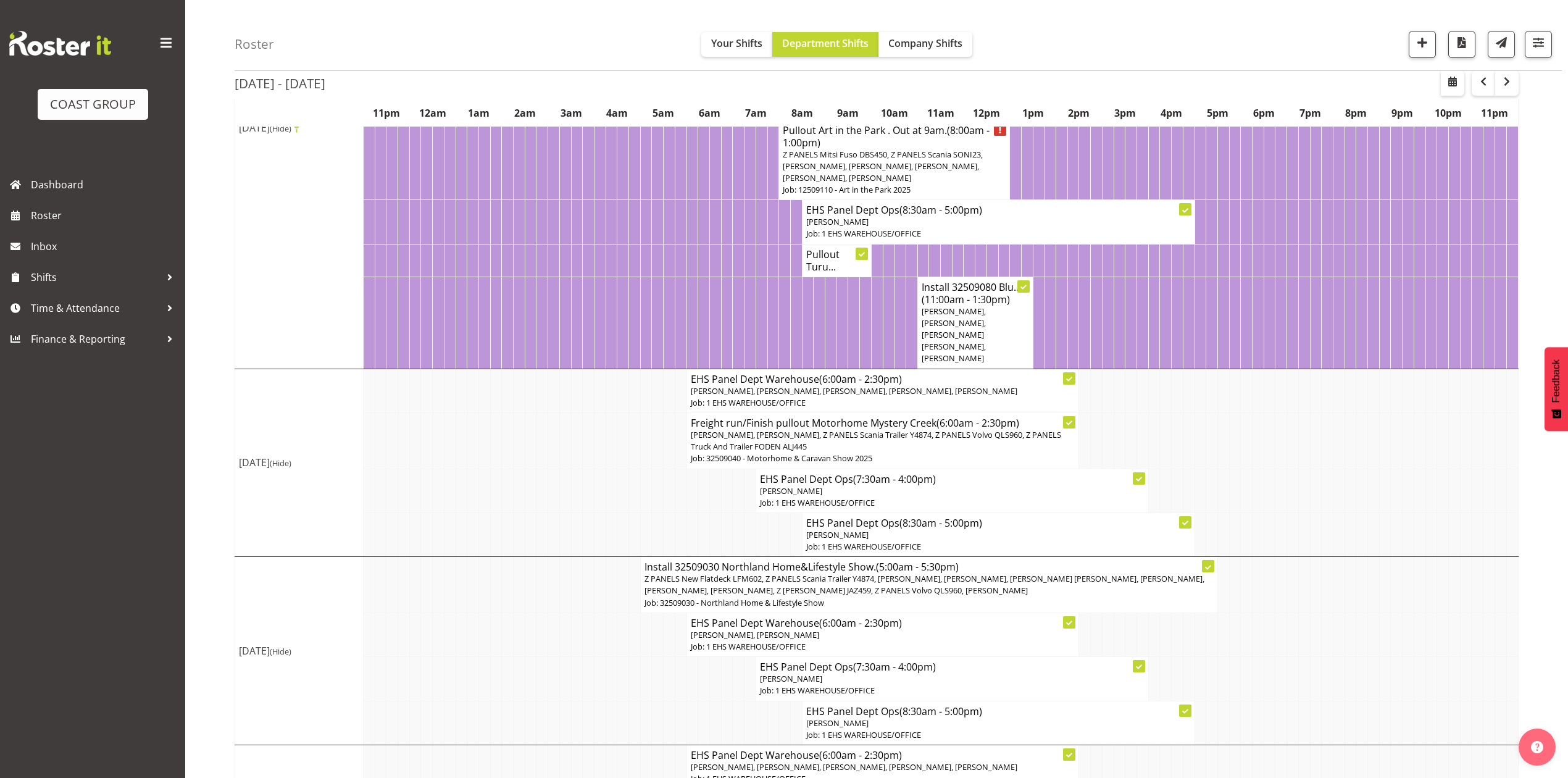
scroll to position [282, 0]
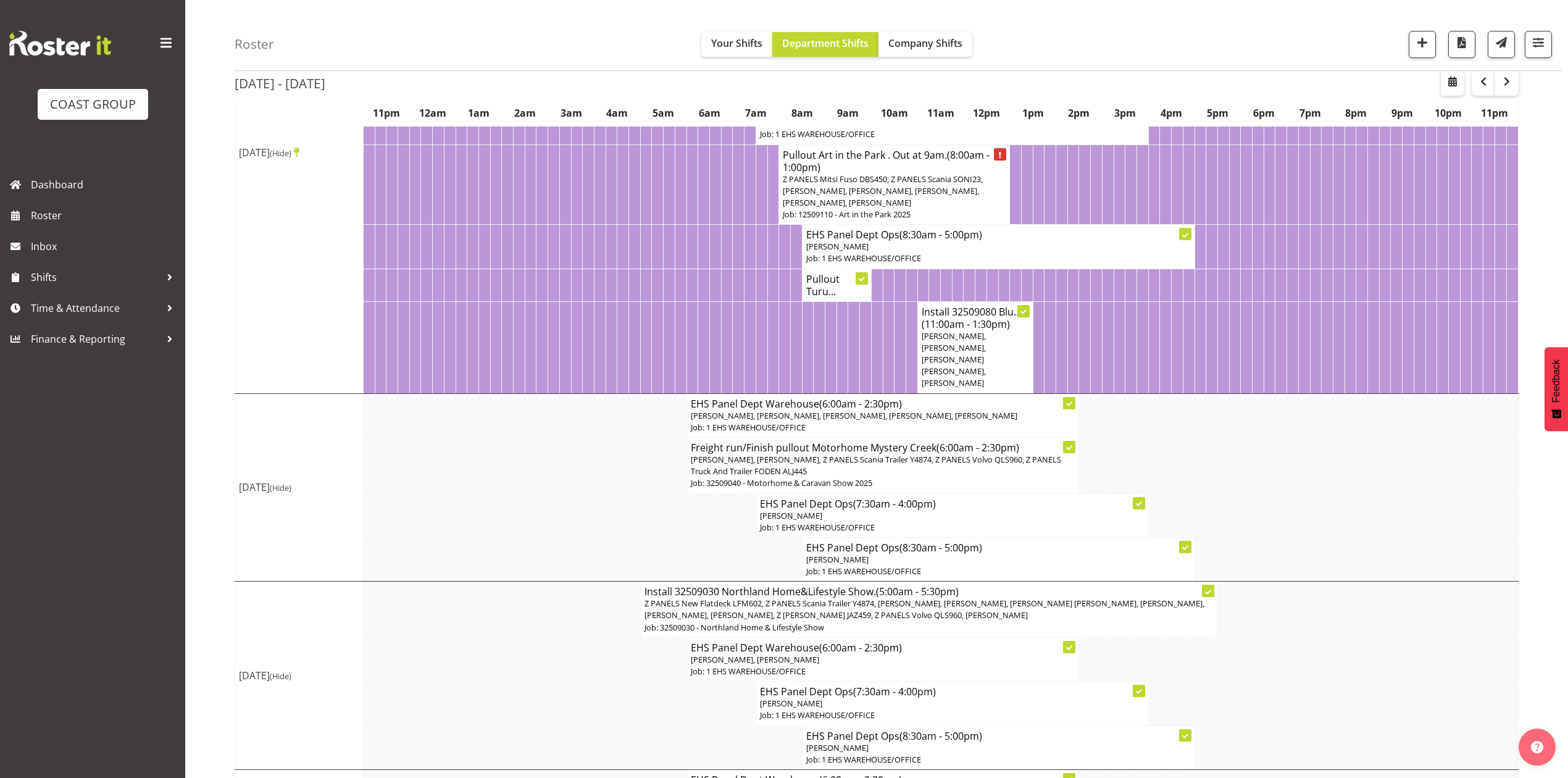
click at [1352, 477] on td at bounding box center [1350, 465] width 12 height 56
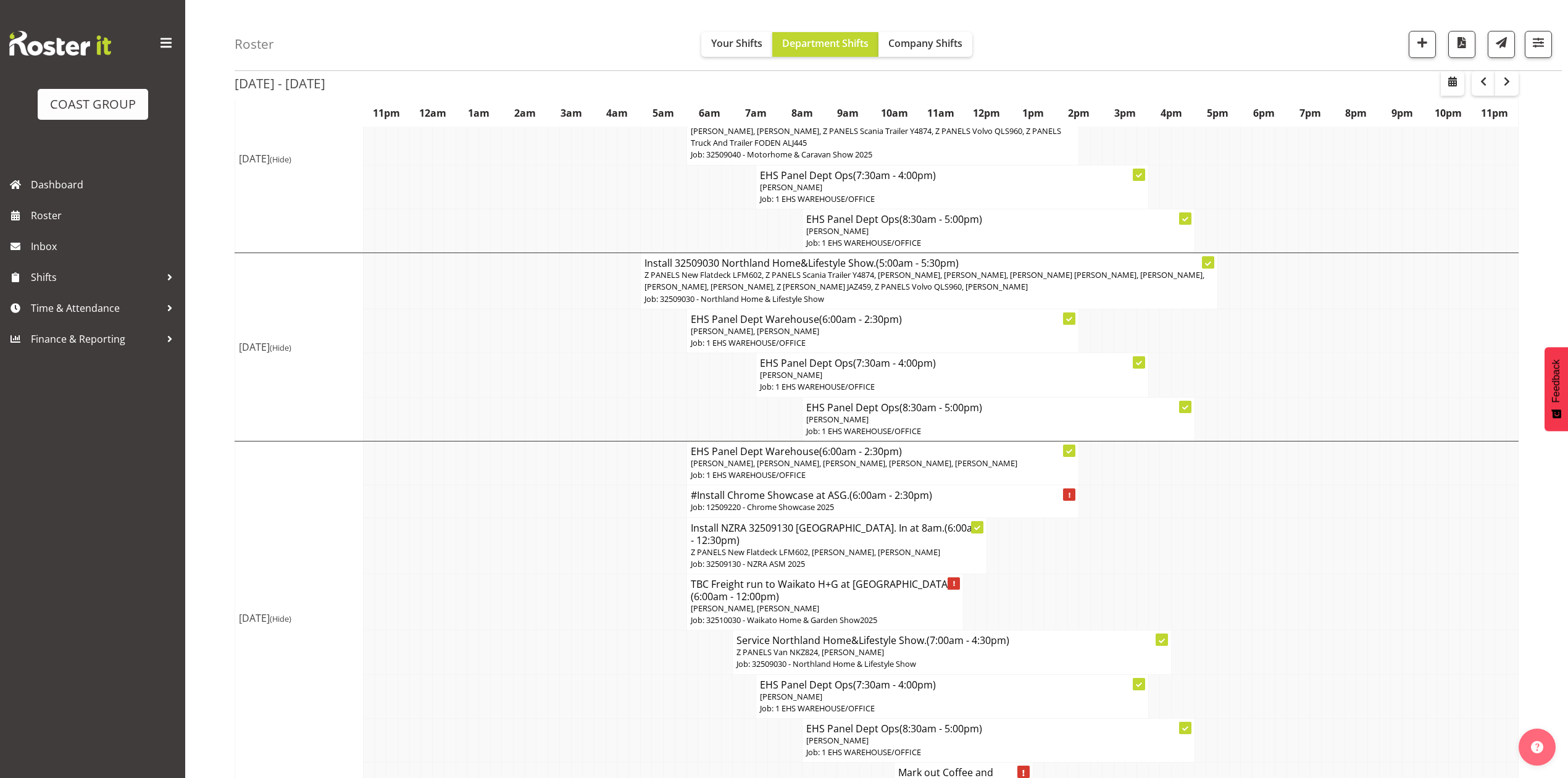
scroll to position [612, 0]
click at [1306, 432] on td at bounding box center [1303, 417] width 12 height 44
click at [1306, 426] on td at bounding box center [1303, 417] width 12 height 44
click at [1232, 516] on td at bounding box center [1234, 500] width 12 height 32
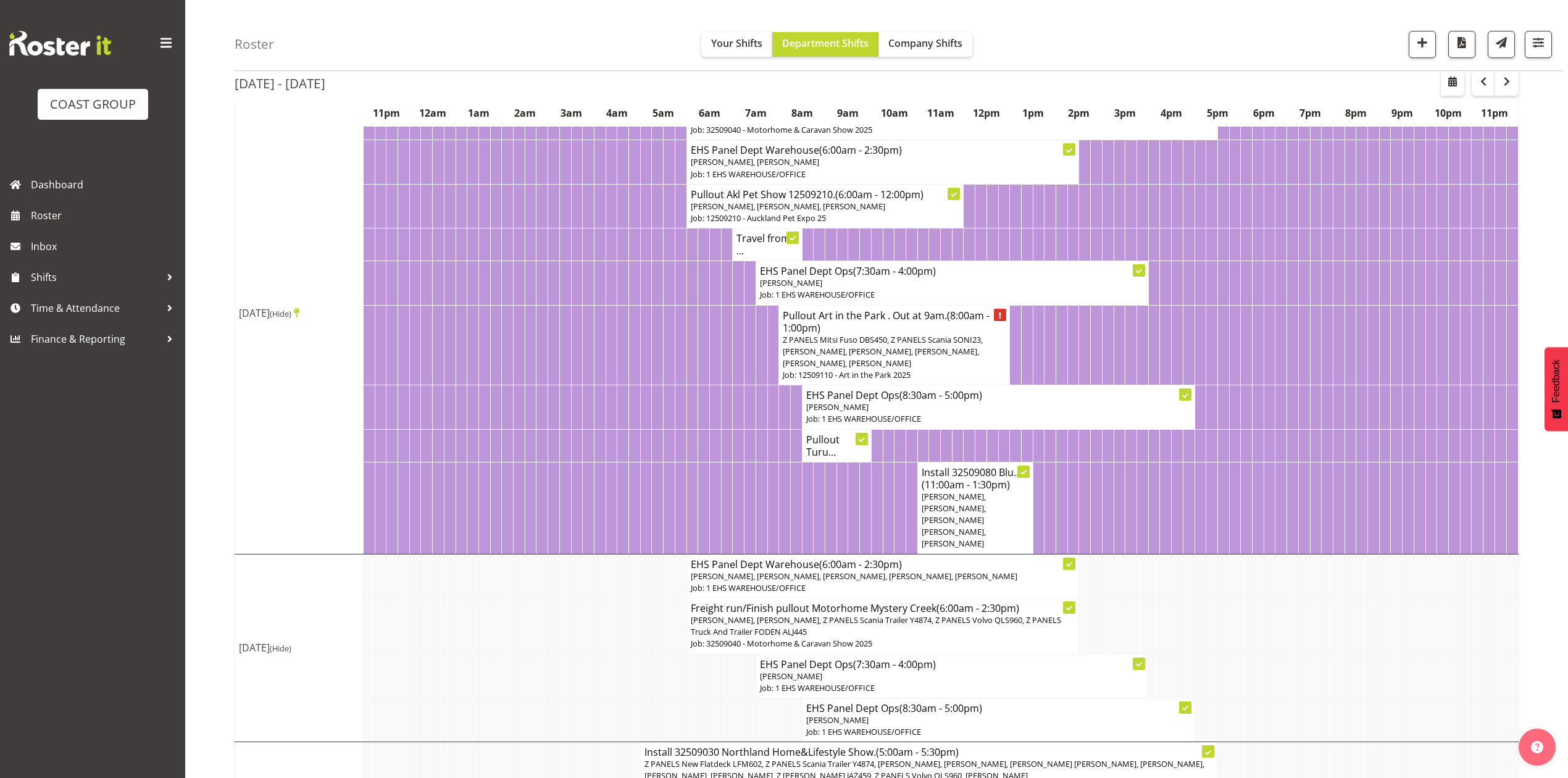
scroll to position [0, 0]
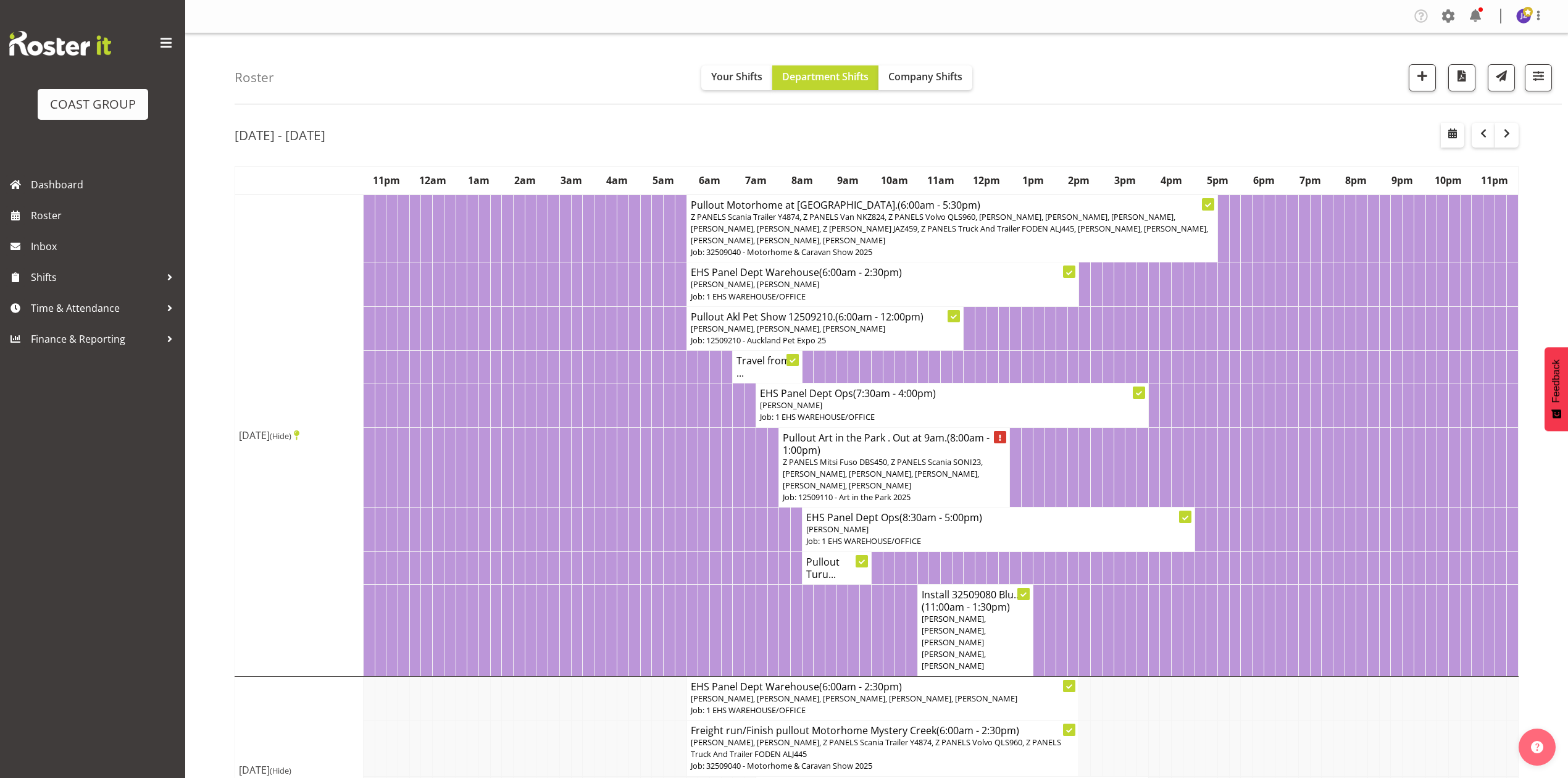
click at [1245, 135] on div "[DATE] - [DATE]" at bounding box center [876, 136] width 1284 height 28
click at [784, 132] on div "[DATE] - [DATE]" at bounding box center [876, 136] width 1284 height 28
